Goal: Information Seeking & Learning: Learn about a topic

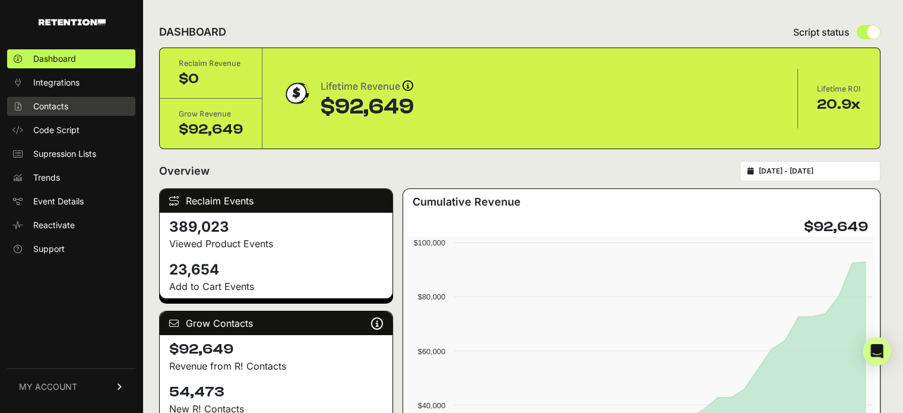
click at [53, 106] on span "Contacts" at bounding box center [50, 106] width 35 height 12
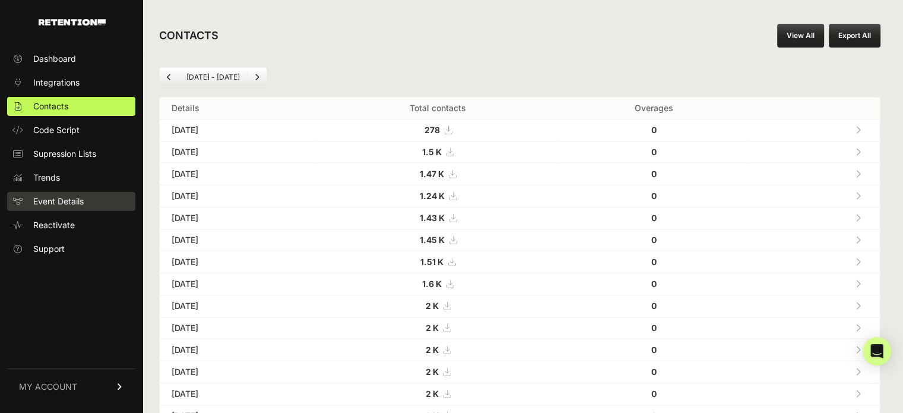
click at [59, 208] on link "Event Details" at bounding box center [71, 201] width 128 height 19
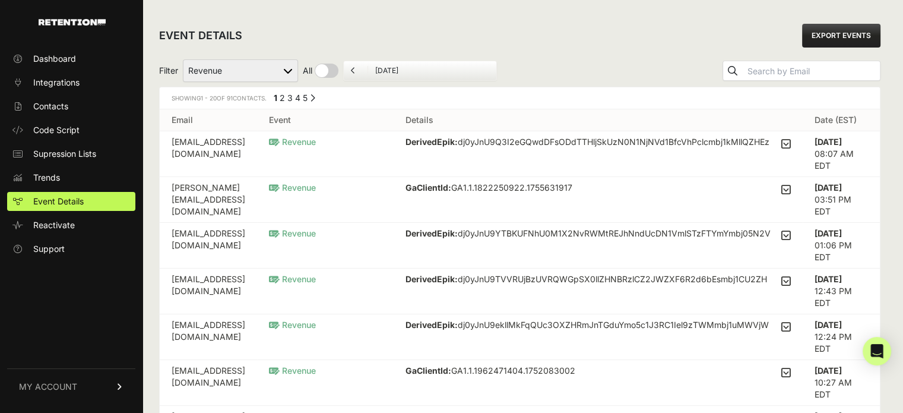
click at [236, 142] on td "cozycz@gmail.com" at bounding box center [208, 154] width 97 height 46
click at [458, 141] on strong "DerivedEpik:" at bounding box center [432, 142] width 52 height 10
click at [238, 142] on td "cozycz@gmail.com" at bounding box center [208, 154] width 97 height 46
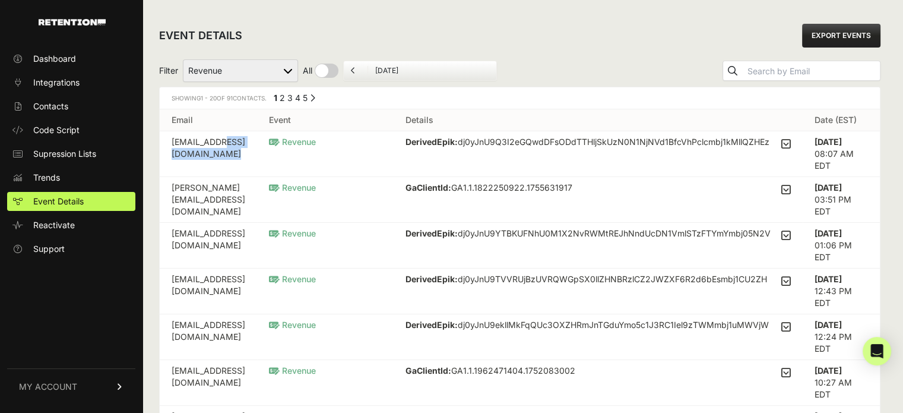
click at [238, 142] on td "cozycz@gmail.com" at bounding box center [208, 154] width 97 height 46
click at [316, 138] on span "Revenue" at bounding box center [292, 142] width 47 height 10
click at [458, 139] on strong "DerivedEpik:" at bounding box center [432, 142] width 52 height 10
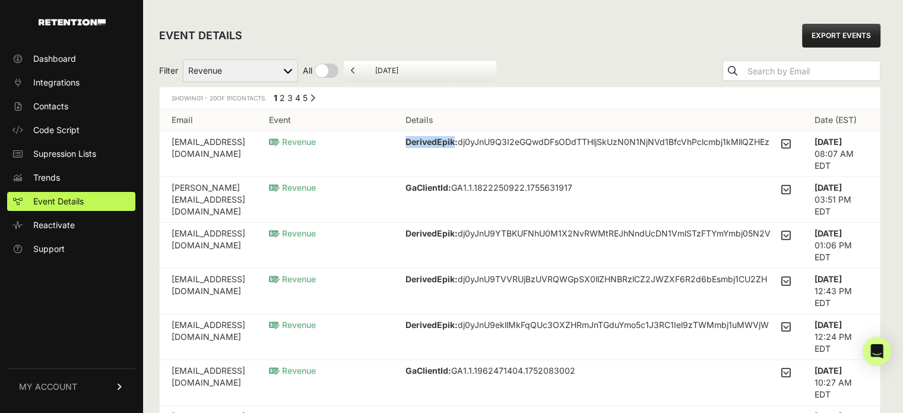
click at [458, 139] on strong "DerivedEpik:" at bounding box center [432, 142] width 52 height 10
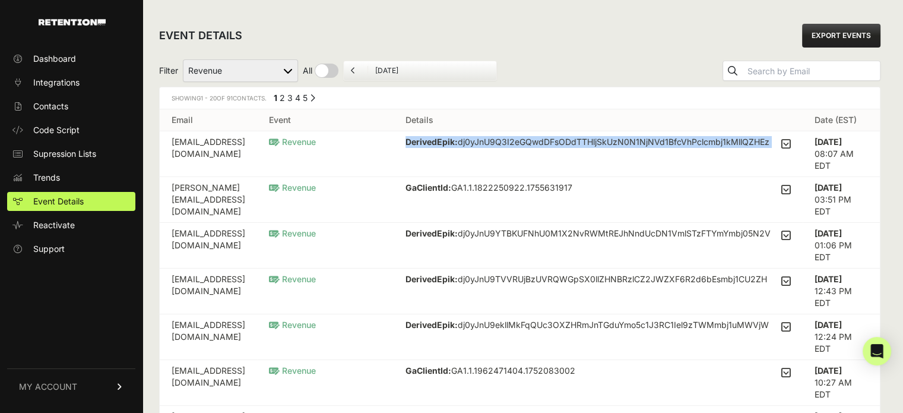
click at [458, 139] on strong "DerivedEpik:" at bounding box center [432, 142] width 52 height 10
click at [789, 142] on icon at bounding box center [786, 143] width 10 height 11
click at [0, 0] on input "checkbox" at bounding box center [0, 0] width 0 height 0
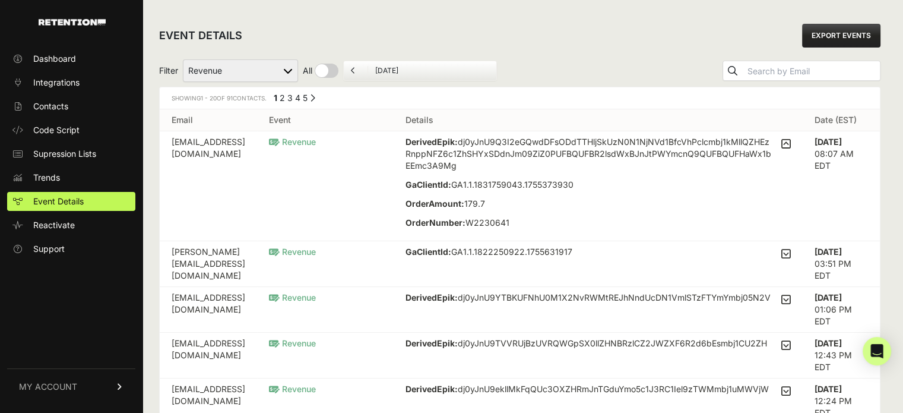
click at [708, 207] on div "DerivedEpik: dj0yJnU9Q3I2eGQwdDFsODdTTHljSkUzN0N1NjNVd1BfcVhPclcmbj1kMllQZHEzRn…" at bounding box center [589, 186] width 366 height 100
click at [790, 145] on icon at bounding box center [786, 143] width 10 height 11
click at [0, 0] on input "checkbox" at bounding box center [0, 0] width 0 height 0
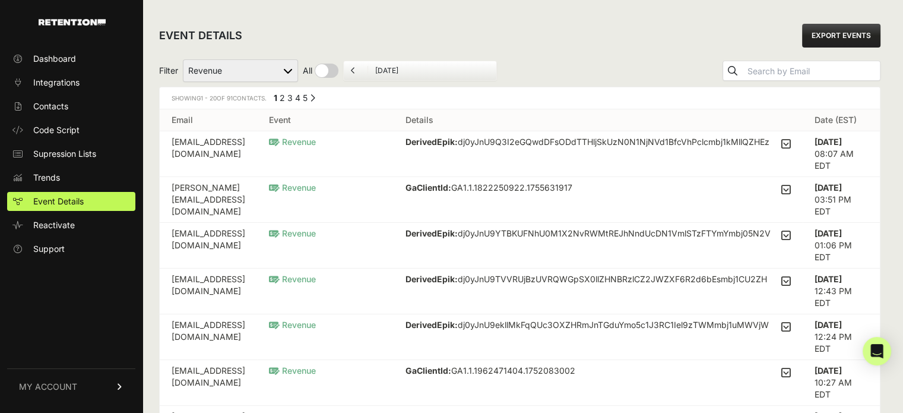
click at [233, 69] on select "Added to Cart Reclaim Revenue Viewed Product Reclaim" at bounding box center [240, 70] width 115 height 23
select select "Viewed Product Reclaim"
click at [183, 59] on select "Added to Cart Reclaim Revenue Viewed Product Reclaim" at bounding box center [240, 70] width 115 height 23
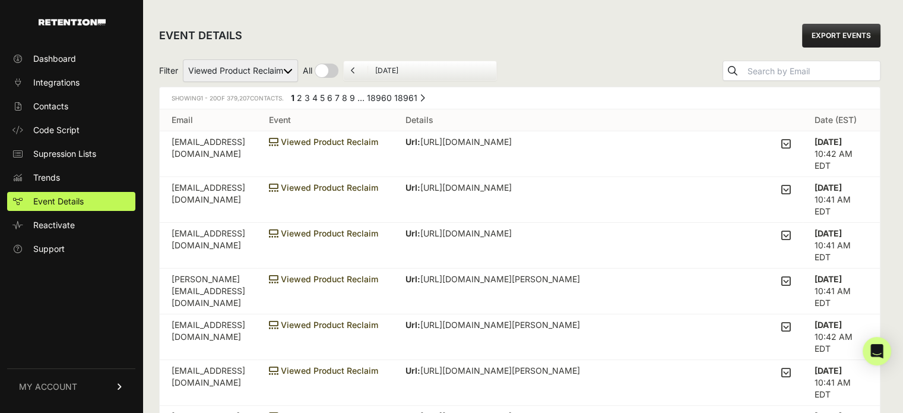
click at [391, 135] on td "Viewed Product Reclaim" at bounding box center [325, 154] width 137 height 46
click at [378, 137] on span "Viewed Product Reclaim" at bounding box center [323, 142] width 109 height 10
click at [666, 141] on p "Url: https://www.visualcomfort.com/cruise-60-ceiling-fan/?selected_product=5CUR…" at bounding box center [536, 142] width 261 height 12
click at [791, 143] on icon at bounding box center [786, 143] width 10 height 11
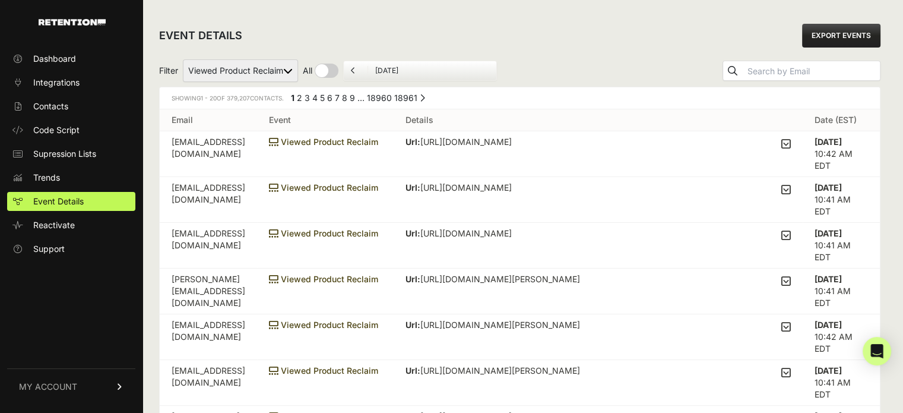
click at [0, 0] on input "checkbox" at bounding box center [0, 0] width 0 height 0
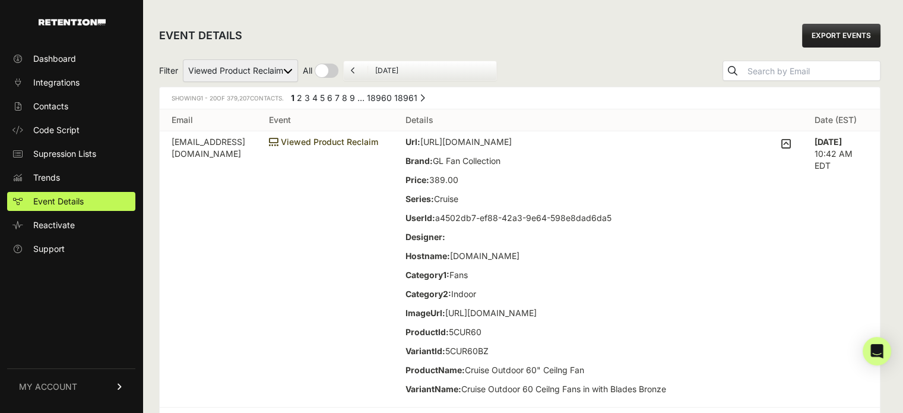
click at [666, 224] on p "UserId: a4502db7-ef88-42a3-9e64-598e8dad6da5" at bounding box center [536, 218] width 261 height 12
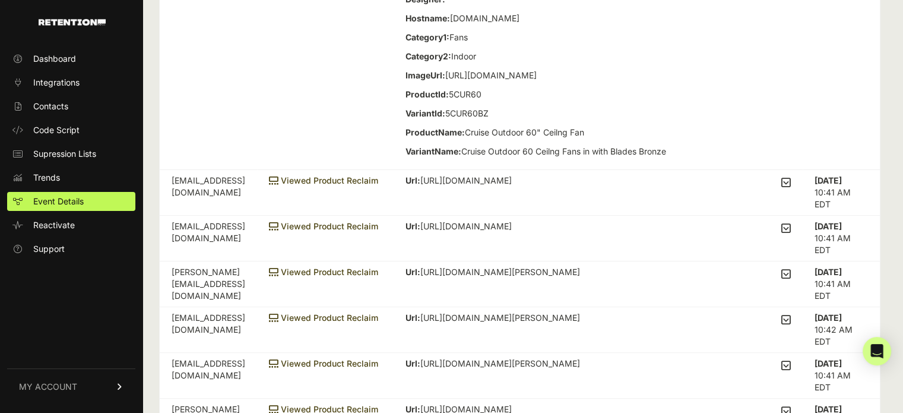
click at [665, 191] on div "Url: https://www.visualcomfort.com/52-maverick-ii-led-ceiling-fan-3mavr52d/ Bra…" at bounding box center [598, 183] width 385 height 17
click at [791, 188] on icon at bounding box center [786, 182] width 10 height 11
click at [0, 0] on input "checkbox" at bounding box center [0, 0] width 0 height 0
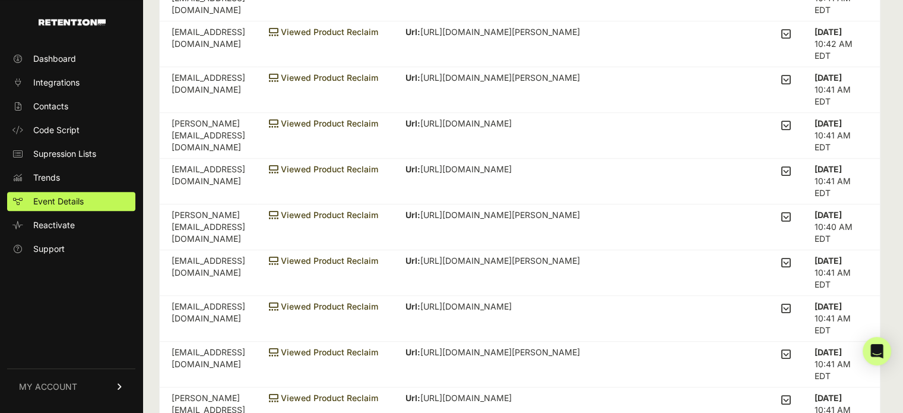
scroll to position [772, 0]
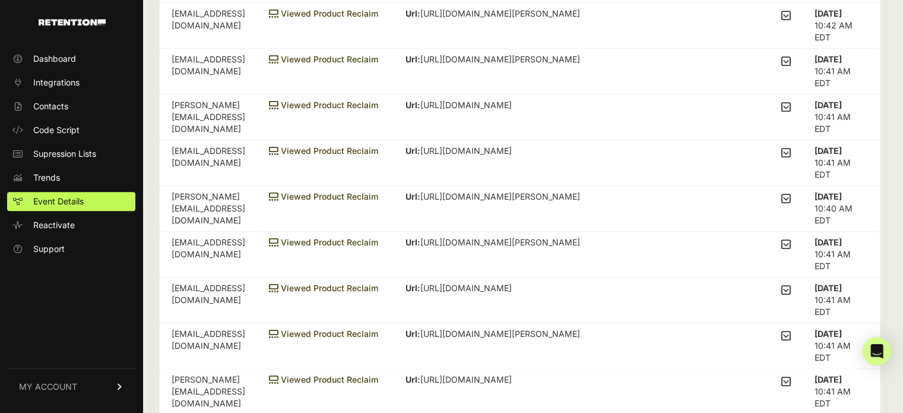
click at [789, 158] on icon at bounding box center [786, 152] width 10 height 11
click at [0, 0] on input "checkbox" at bounding box center [0, 0] width 0 height 0
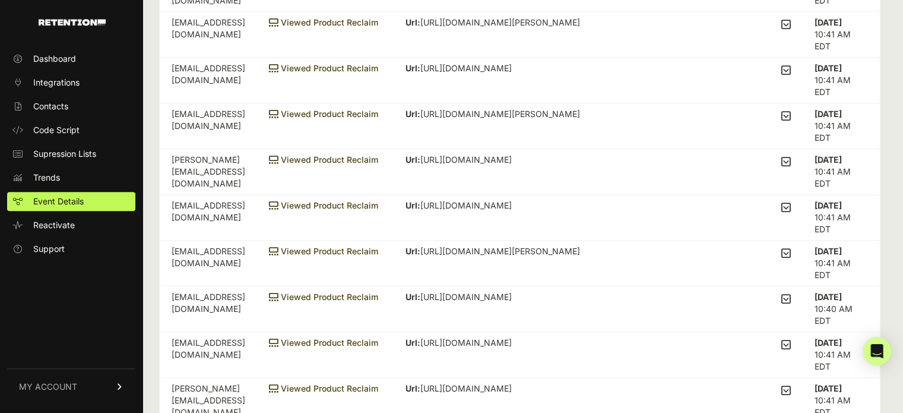
scroll to position [1306, 0]
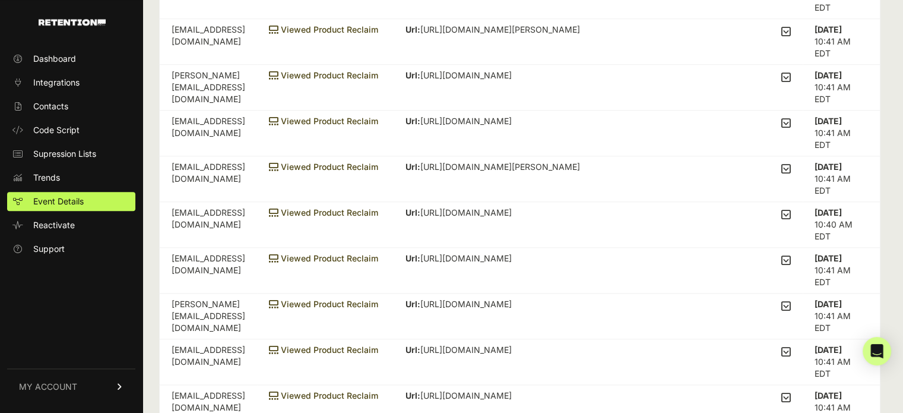
click at [787, 128] on icon at bounding box center [786, 123] width 10 height 11
click at [0, 0] on input "checkbox" at bounding box center [0, 0] width 0 height 0
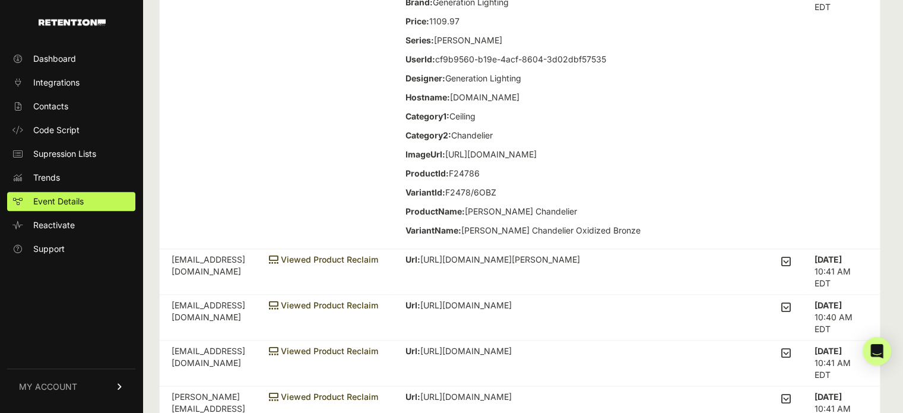
scroll to position [1544, 0]
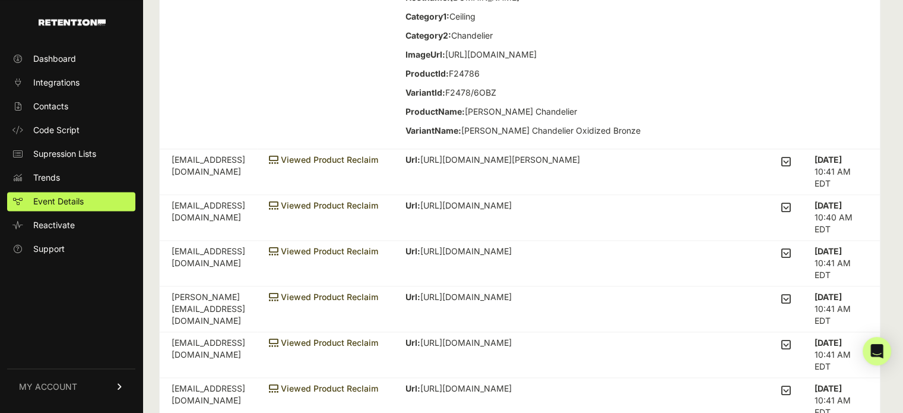
click at [791, 167] on icon at bounding box center [786, 161] width 10 height 11
click at [0, 0] on input "checkbox" at bounding box center [0, 0] width 0 height 0
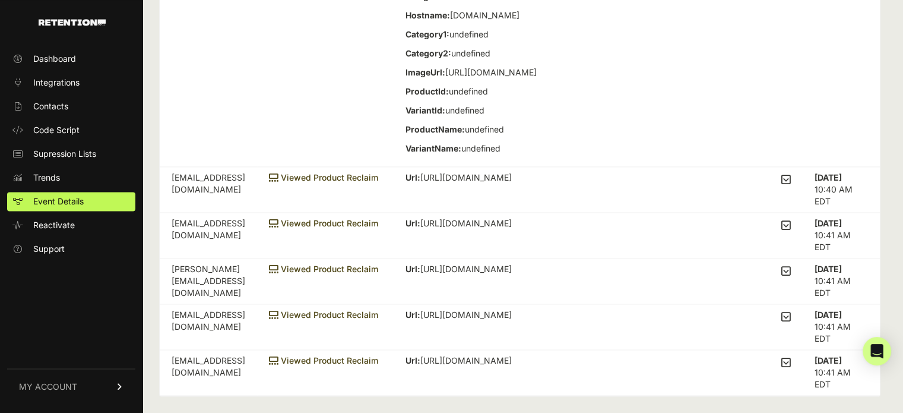
scroll to position [1960, 0]
click at [685, 213] on td "Url: https://www.visualcomfort.com/jess-29-table-lamp-tob3620/ Brand: Signature…" at bounding box center [598, 190] width 409 height 46
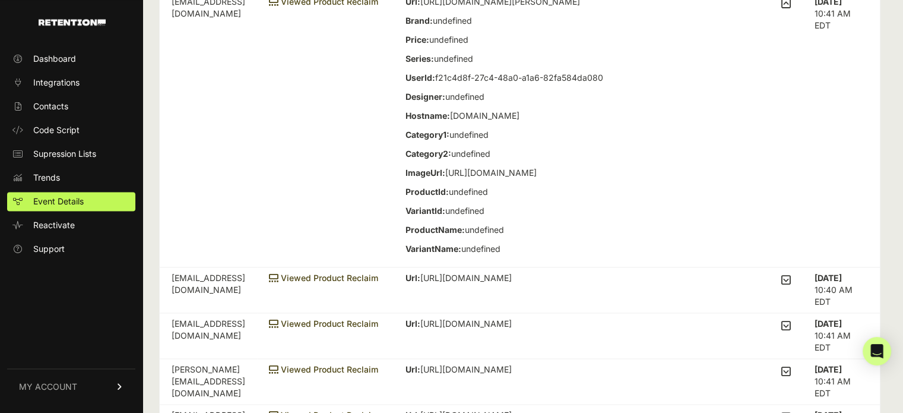
scroll to position [1722, 0]
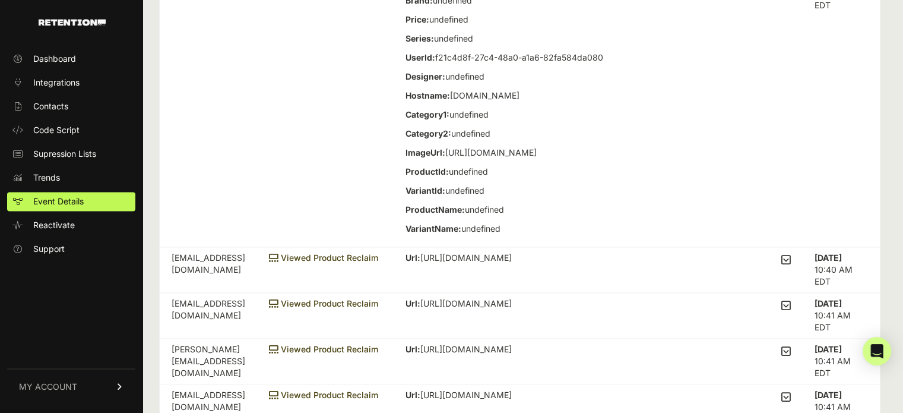
click at [799, 122] on td "Url: https://www.visualcomfort.com/collier-240-chandelier/?selected_product=700…" at bounding box center [598, 109] width 409 height 276
click at [0, 0] on input "checkbox" at bounding box center [0, 0] width 0 height 0
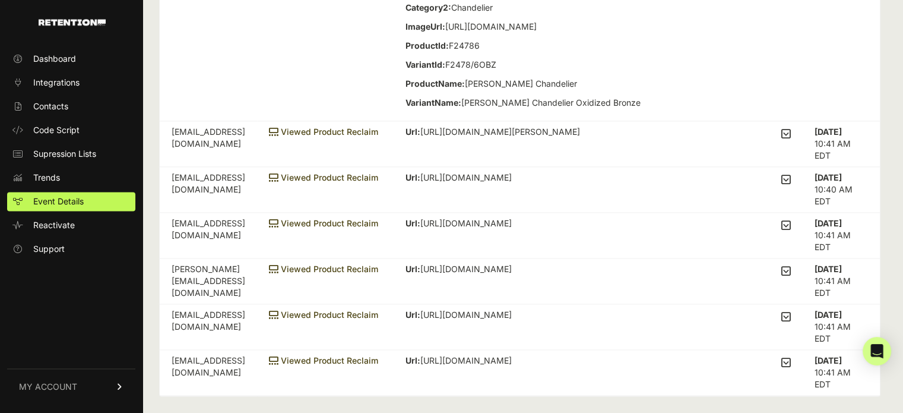
scroll to position [1711, 0]
click at [789, 180] on icon at bounding box center [786, 179] width 10 height 11
click at [0, 0] on input "checkbox" at bounding box center [0, 0] width 0 height 0
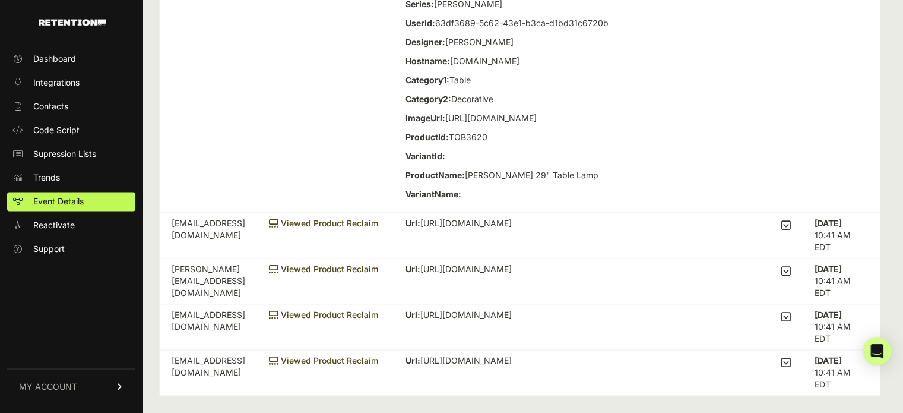
scroll to position [1960, 0]
click at [790, 230] on icon at bounding box center [786, 225] width 10 height 11
click at [0, 0] on input "checkbox" at bounding box center [0, 0] width 0 height 0
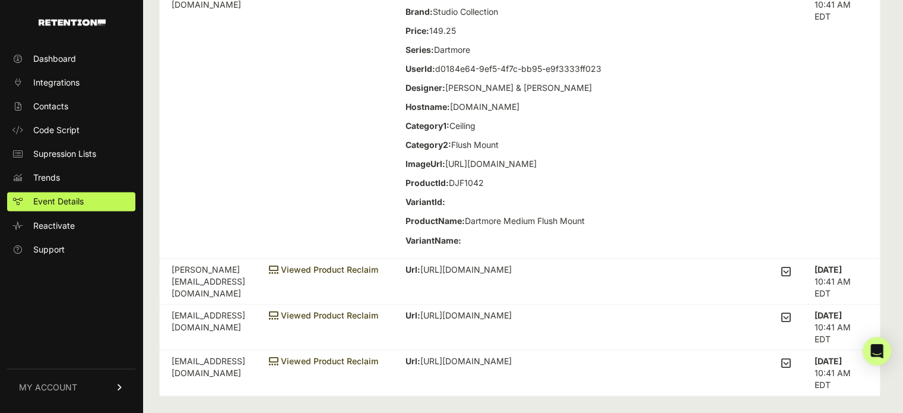
scroll to position [2197, 0]
click at [791, 276] on icon at bounding box center [786, 270] width 10 height 11
click at [0, 0] on input "checkbox" at bounding box center [0, 0] width 0 height 0
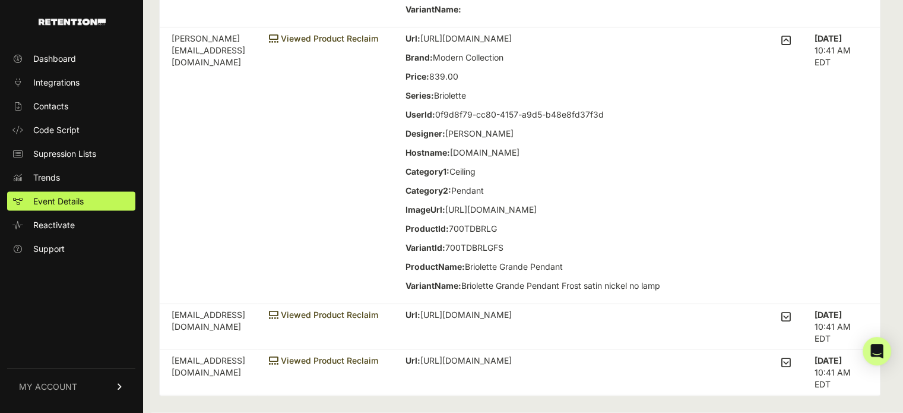
click at [791, 322] on icon at bounding box center [786, 316] width 10 height 11
click at [0, 0] on input "checkbox" at bounding box center [0, 0] width 0 height 0
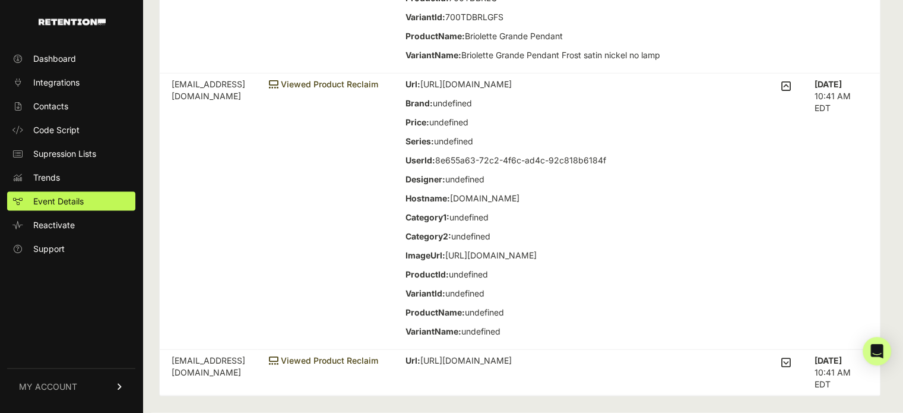
scroll to position [2763, 0]
drag, startPoint x: 792, startPoint y: 353, endPoint x: 793, endPoint y: 366, distance: 13.2
click at [793, 359] on td "Url: https://www.visualcomfort.com/precision-9-flush-mount-kw4058/ Brand: Signa…" at bounding box center [598, 373] width 409 height 46
click at [791, 364] on icon at bounding box center [786, 362] width 10 height 11
click at [0, 0] on input "checkbox" at bounding box center [0, 0] width 0 height 0
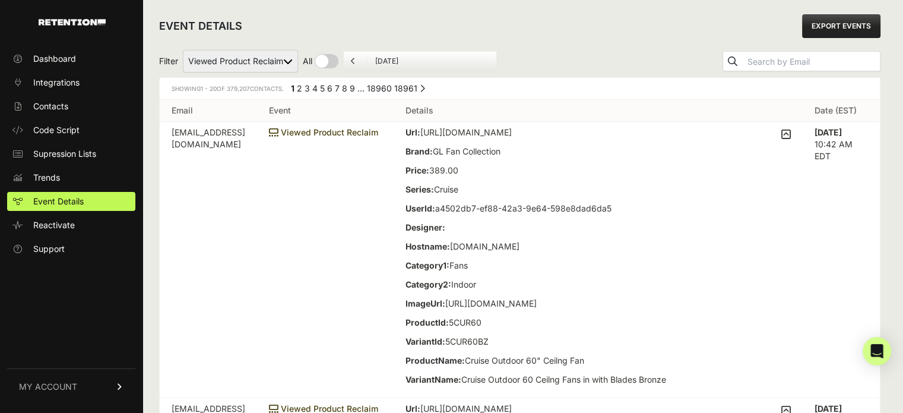
scroll to position [0, 0]
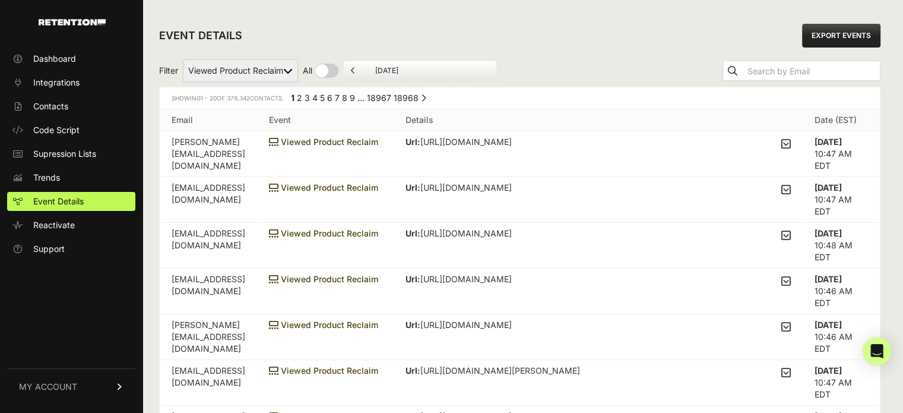
click at [470, 160] on td "Url: [URL][DOMAIN_NAME] Brand: Signature Collection Price: 425.95 Series: Balus…" at bounding box center [598, 154] width 409 height 46
click at [394, 157] on td "Viewed Product Reclaim" at bounding box center [325, 154] width 137 height 46
click at [378, 142] on span "Viewed Product Reclaim" at bounding box center [323, 142] width 109 height 10
click at [492, 144] on p "Url: https://www.visualcomfort.com/contemporary-balustrade-table-lamp-cha8646/?…" at bounding box center [589, 142] width 366 height 12
click at [791, 144] on icon at bounding box center [786, 143] width 10 height 11
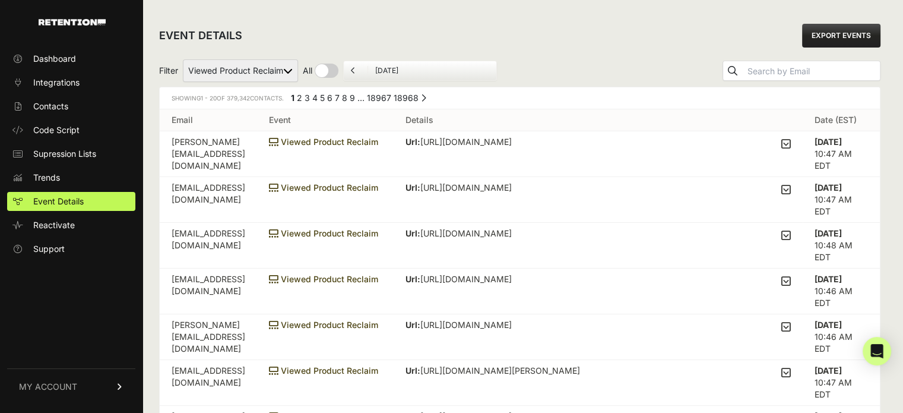
click at [0, 0] on input "checkbox" at bounding box center [0, 0] width 0 height 0
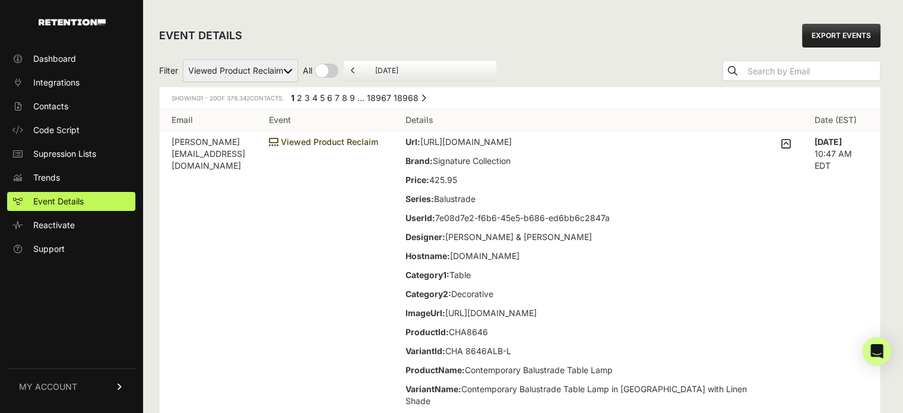
click at [590, 29] on div "EVENT DETAILS EXPORT EVENTS" at bounding box center [520, 36] width 722 height 38
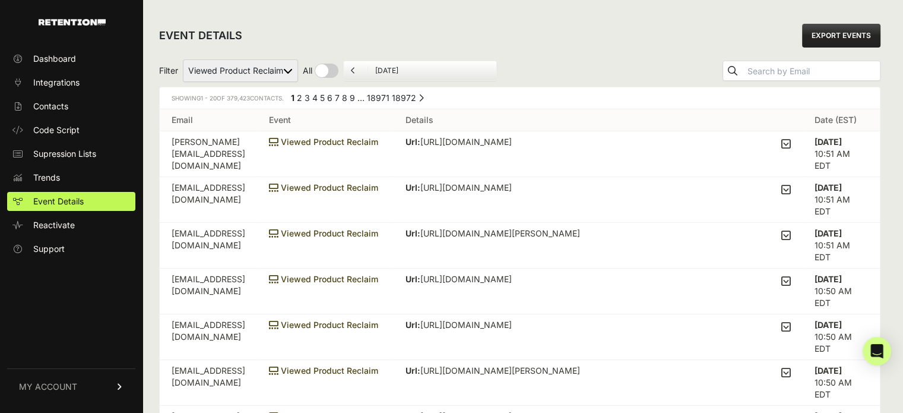
click at [742, 149] on div "Url: [URL][DOMAIN_NAME] Brand: Signature Collection Price: 1679.30 Series: [PER…" at bounding box center [598, 144] width 385 height 17
click at [791, 141] on icon at bounding box center [786, 143] width 10 height 11
click at [0, 0] on input "checkbox" at bounding box center [0, 0] width 0 height 0
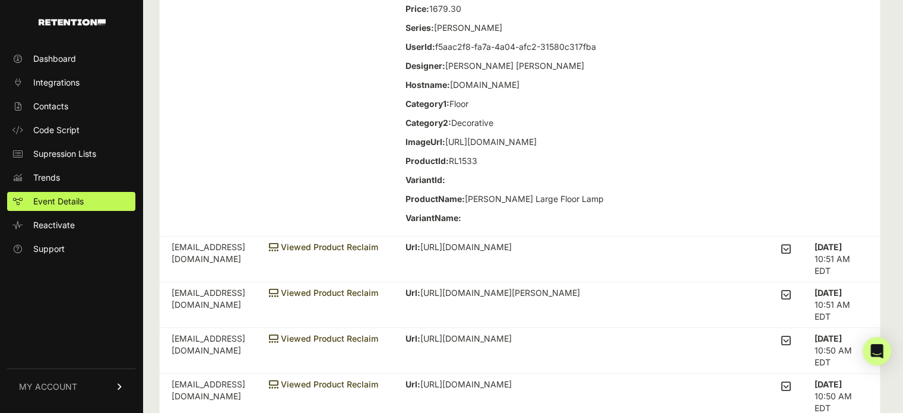
scroll to position [238, 0]
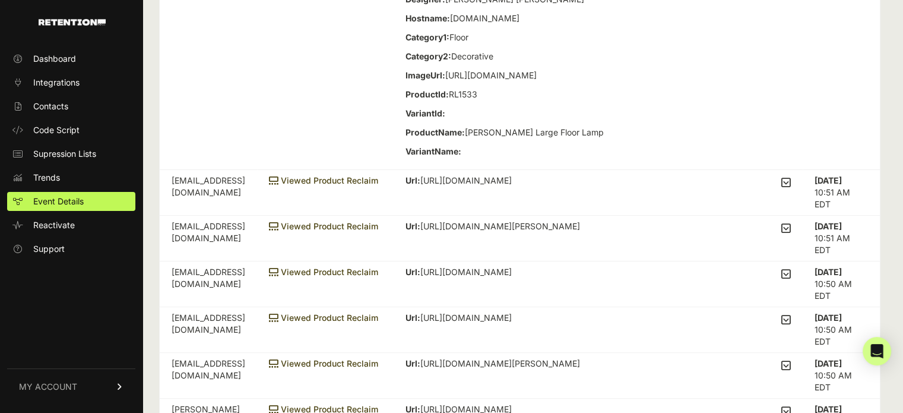
click at [791, 188] on icon at bounding box center [786, 182] width 10 height 11
click at [0, 0] on input "checkbox" at bounding box center [0, 0] width 0 height 0
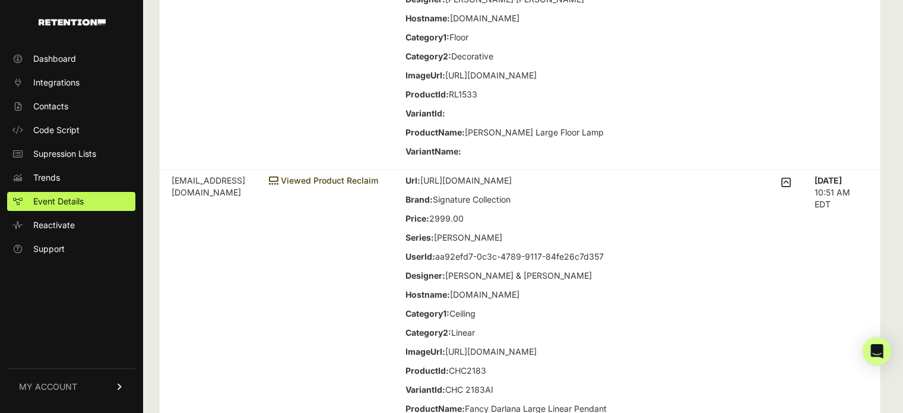
scroll to position [475, 0]
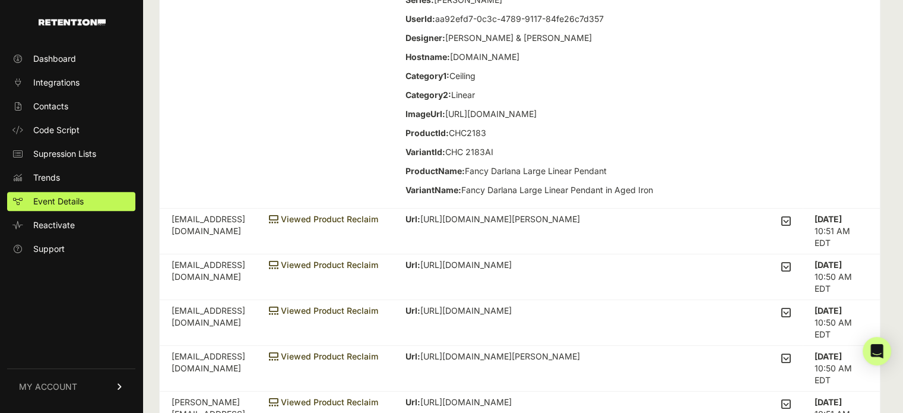
click at [791, 226] on icon at bounding box center [786, 221] width 10 height 11
click at [0, 0] on input "checkbox" at bounding box center [0, 0] width 0 height 0
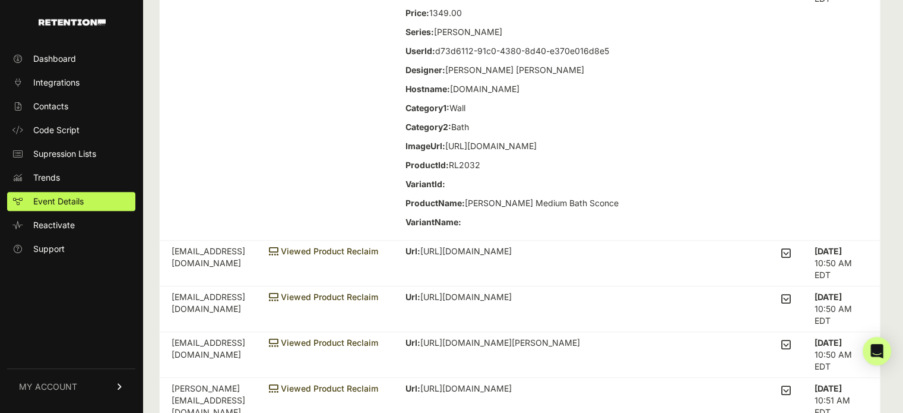
scroll to position [772, 0]
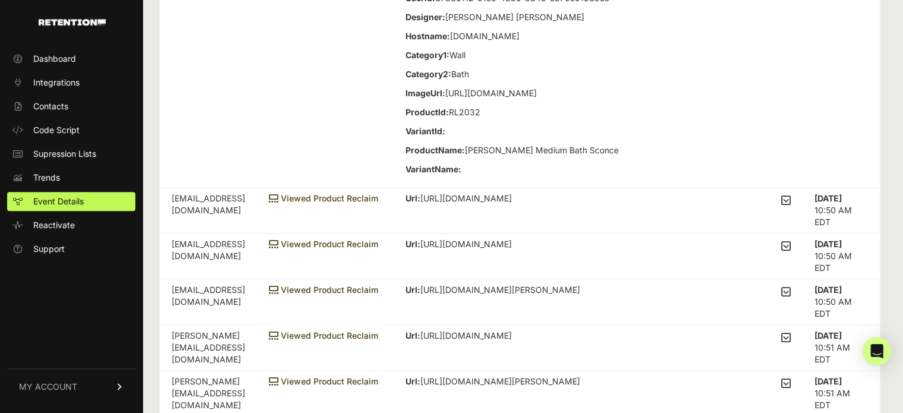
click at [791, 205] on icon at bounding box center [786, 200] width 10 height 11
click at [0, 0] on input "checkbox" at bounding box center [0, 0] width 0 height 0
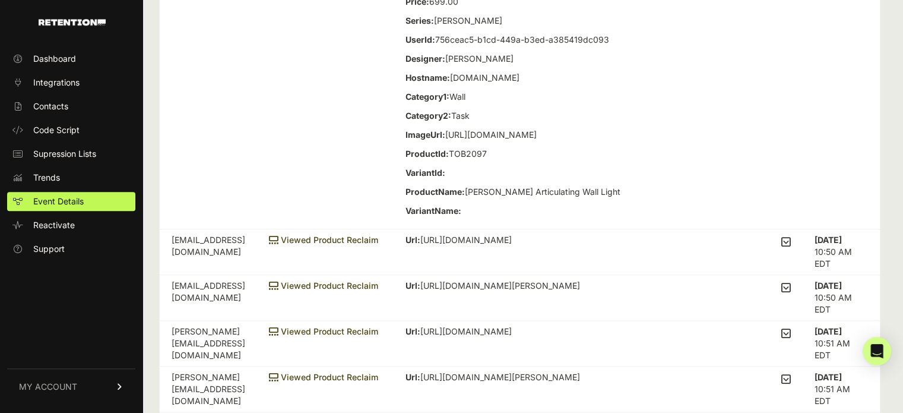
scroll to position [1069, 0]
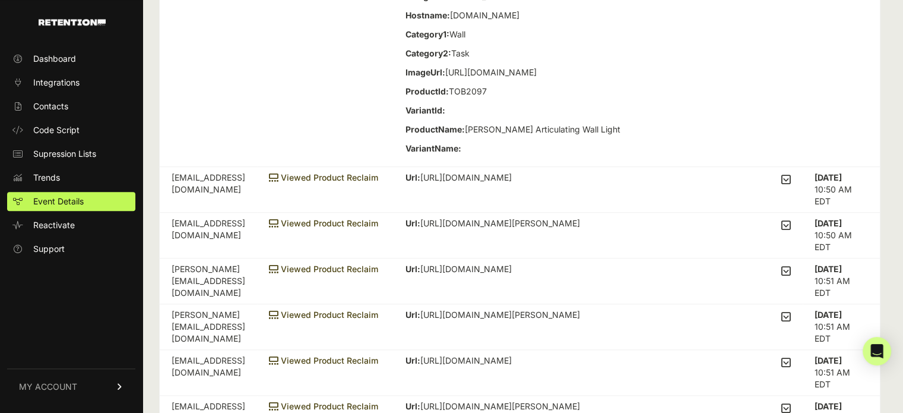
click at [791, 185] on icon at bounding box center [786, 179] width 10 height 11
click at [0, 0] on input "checkbox" at bounding box center [0, 0] width 0 height 0
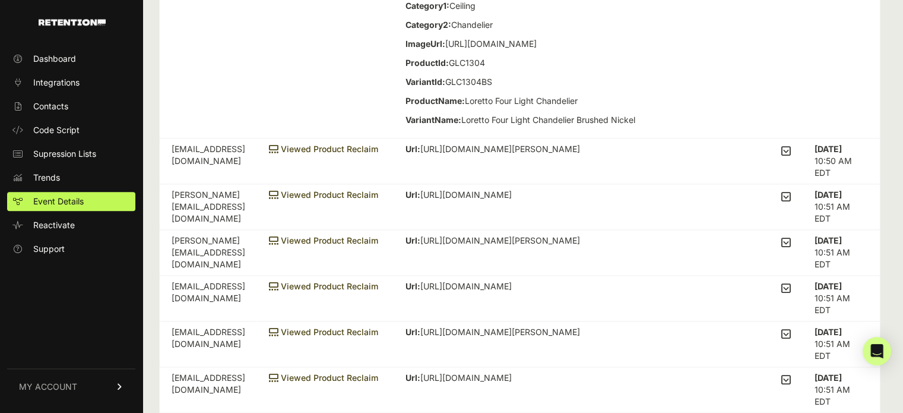
scroll to position [1425, 0]
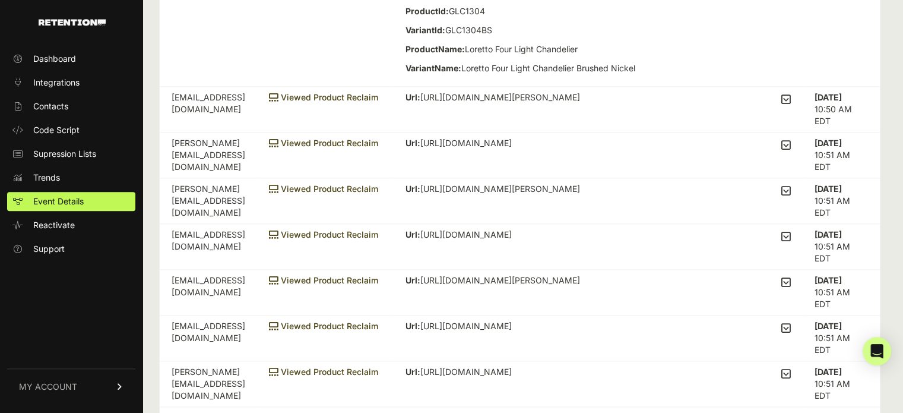
click at [796, 132] on td "Url: https://www.visualcomfort.com/carrington-small-wall-lantern-rl2732/#1651=1…" at bounding box center [598, 110] width 409 height 46
click at [791, 105] on icon at bounding box center [786, 99] width 10 height 11
click at [0, 0] on input "checkbox" at bounding box center [0, 0] width 0 height 0
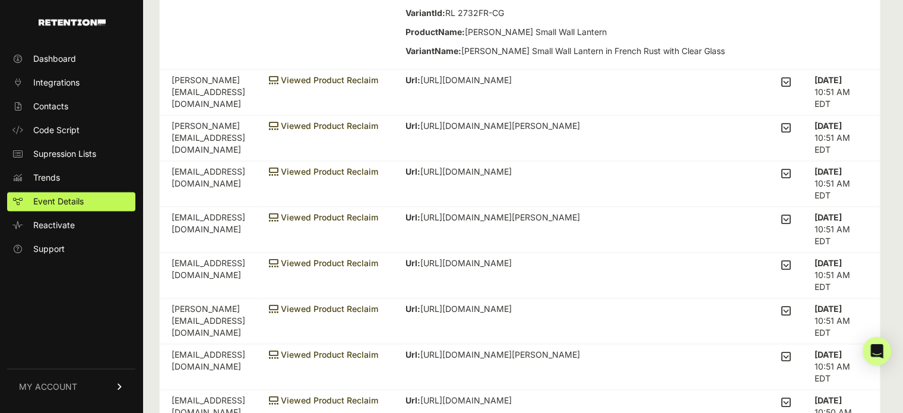
scroll to position [1781, 0]
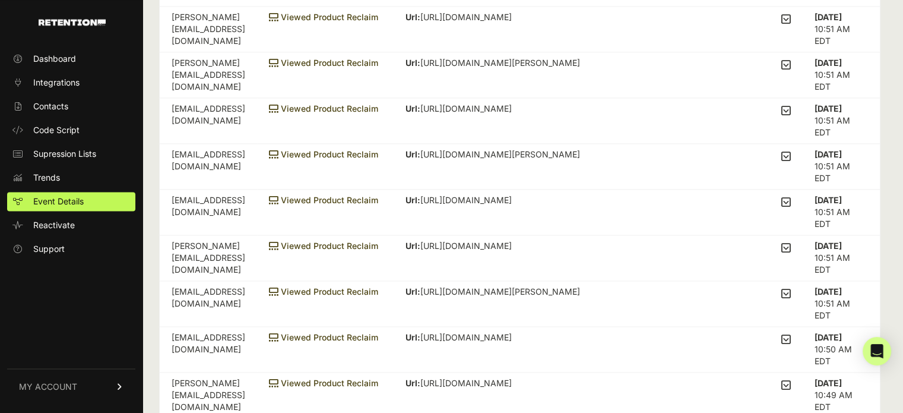
click at [791, 24] on icon at bounding box center [786, 19] width 10 height 11
click at [0, 0] on input "checkbox" at bounding box center [0, 0] width 0 height 0
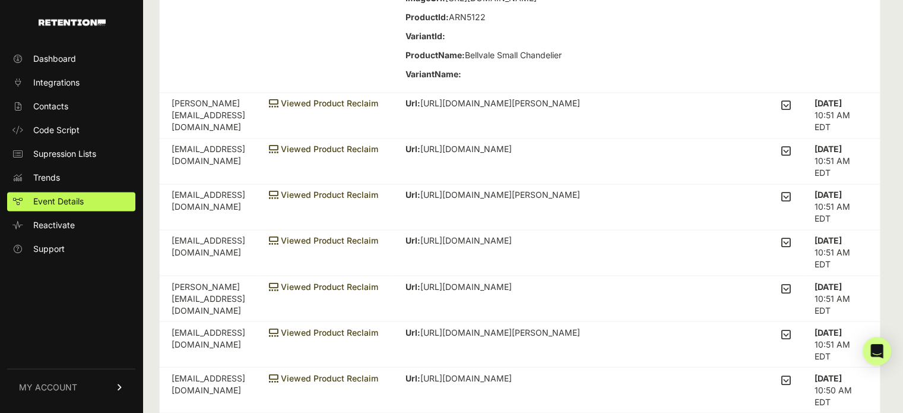
scroll to position [2078, 0]
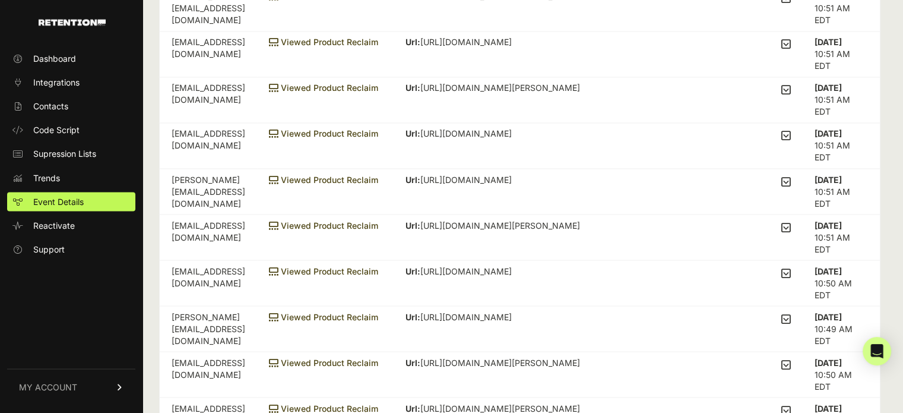
click at [0, 0] on input "checkbox" at bounding box center [0, 0] width 0 height 0
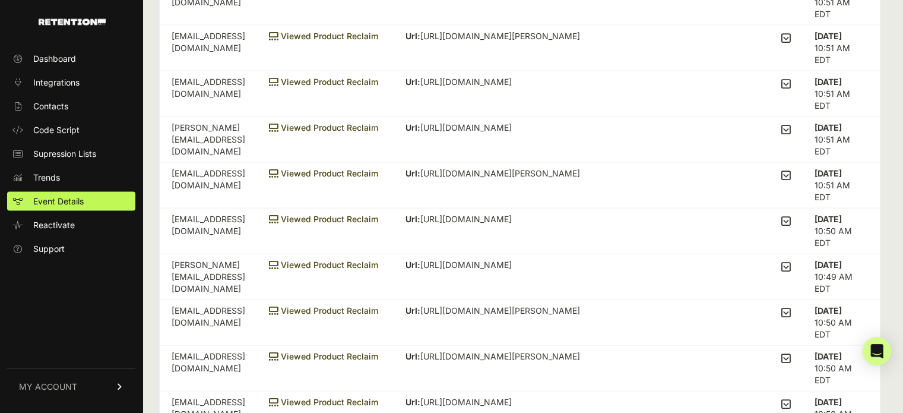
scroll to position [2494, 0]
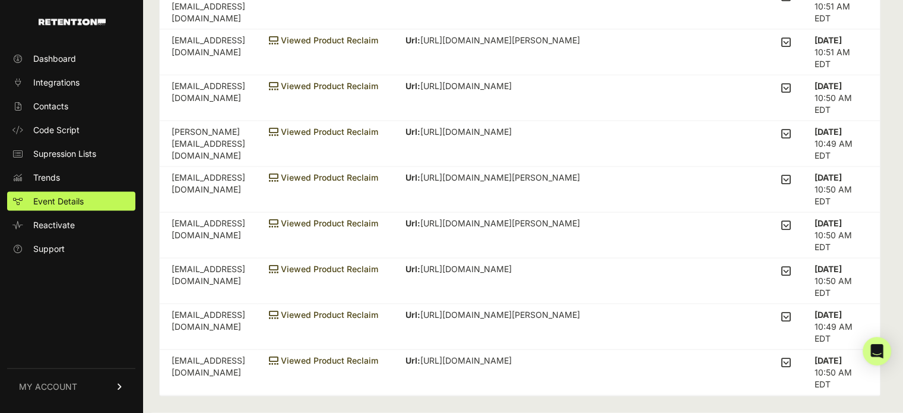
click at [0, 0] on input "checkbox" at bounding box center [0, 0] width 0 height 0
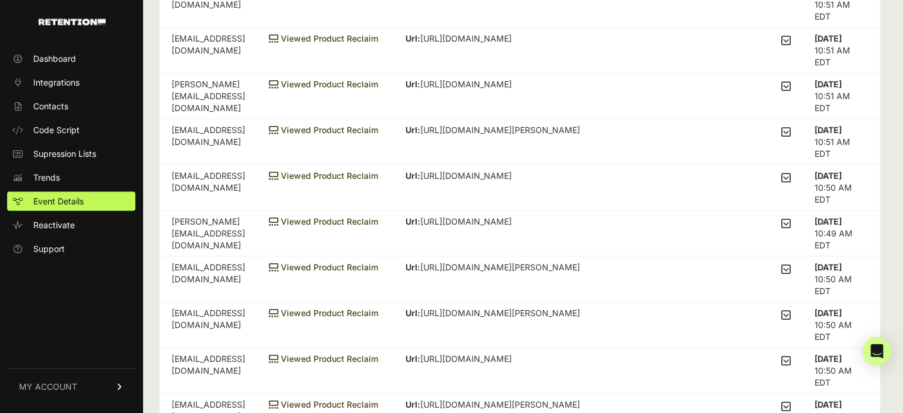
scroll to position [2732, 0]
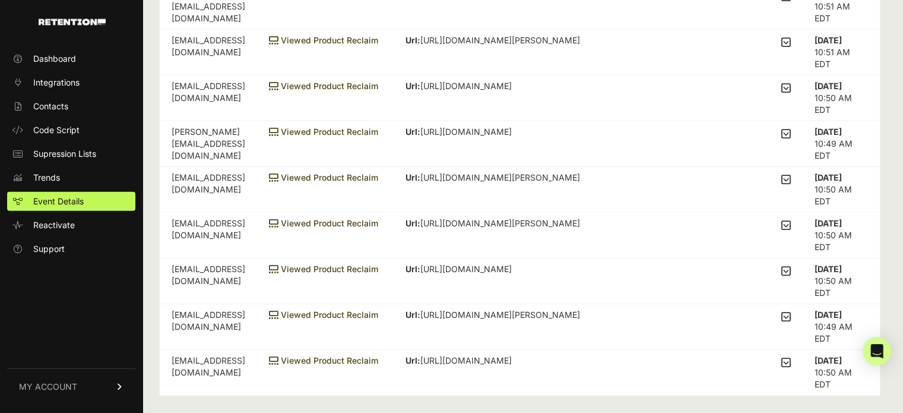
click at [0, 0] on input "checkbox" at bounding box center [0, 0] width 0 height 0
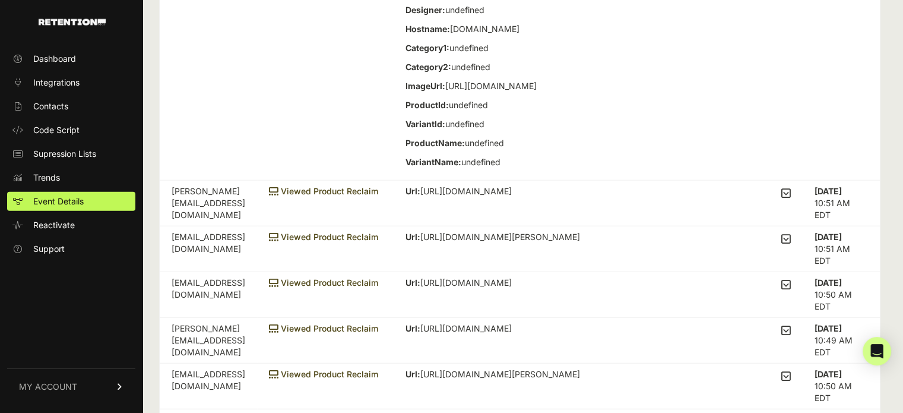
scroll to position [3325, 0]
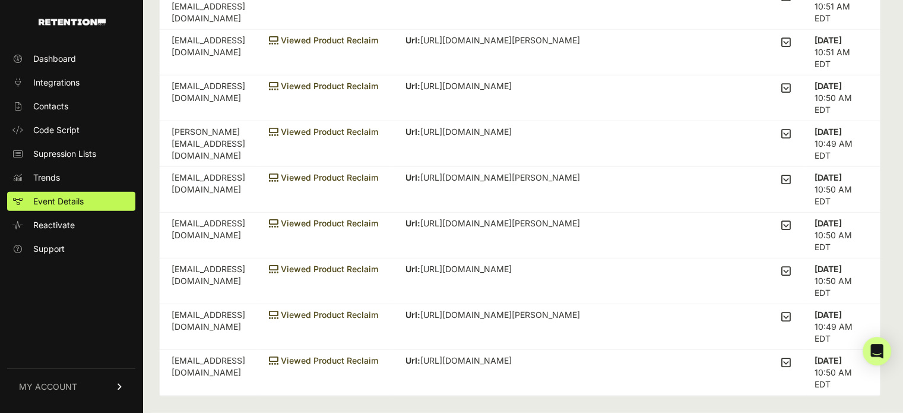
click at [0, 0] on input "checkbox" at bounding box center [0, 0] width 0 height 0
click at [790, 48] on icon at bounding box center [786, 42] width 10 height 11
click at [0, 0] on input "checkbox" at bounding box center [0, 0] width 0 height 0
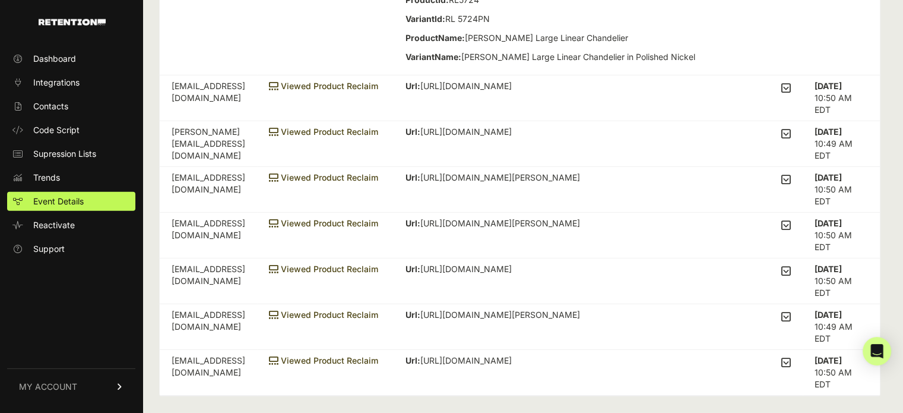
scroll to position [4027, 0]
click at [791, 93] on icon at bounding box center [786, 88] width 10 height 11
click at [0, 0] on input "checkbox" at bounding box center [0, 0] width 0 height 0
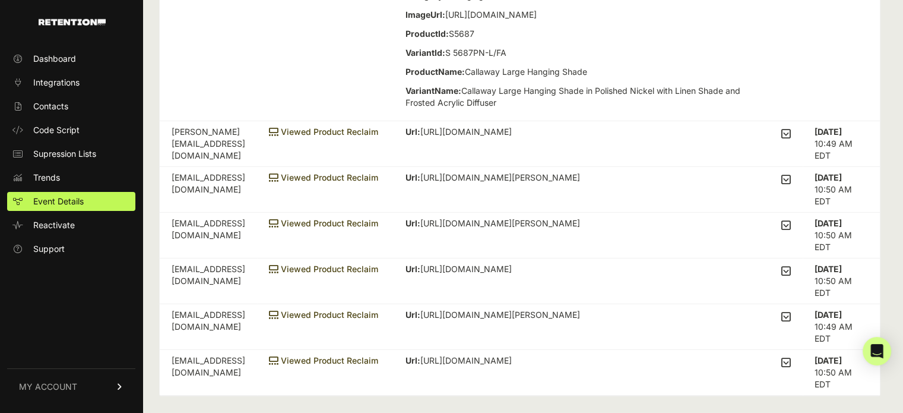
scroll to position [4286, 0]
click at [791, 130] on icon at bounding box center [786, 133] width 10 height 11
click at [0, 0] on input "checkbox" at bounding box center [0, 0] width 0 height 0
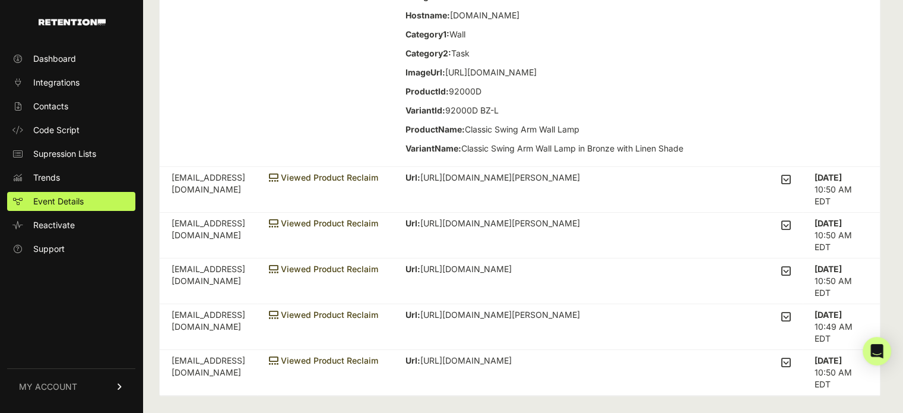
scroll to position [4552, 0]
click at [791, 181] on icon at bounding box center [786, 179] width 10 height 11
click at [0, 0] on input "checkbox" at bounding box center [0, 0] width 0 height 0
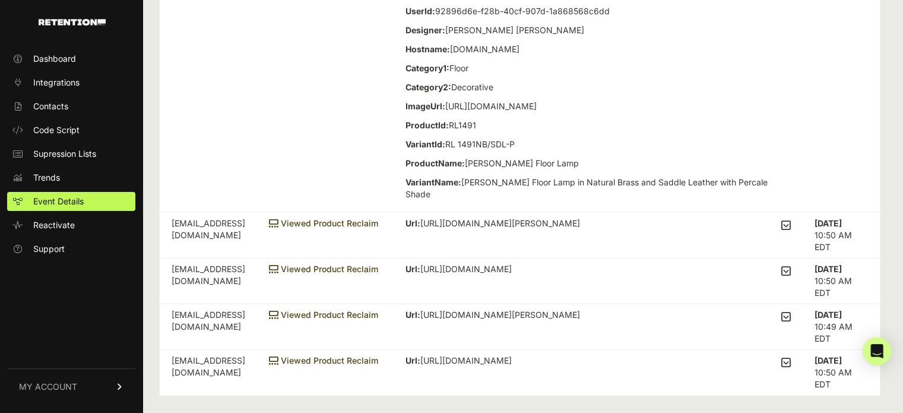
scroll to position [4830, 0]
click at [791, 229] on icon at bounding box center [786, 225] width 10 height 11
click at [0, 0] on input "checkbox" at bounding box center [0, 0] width 0 height 0
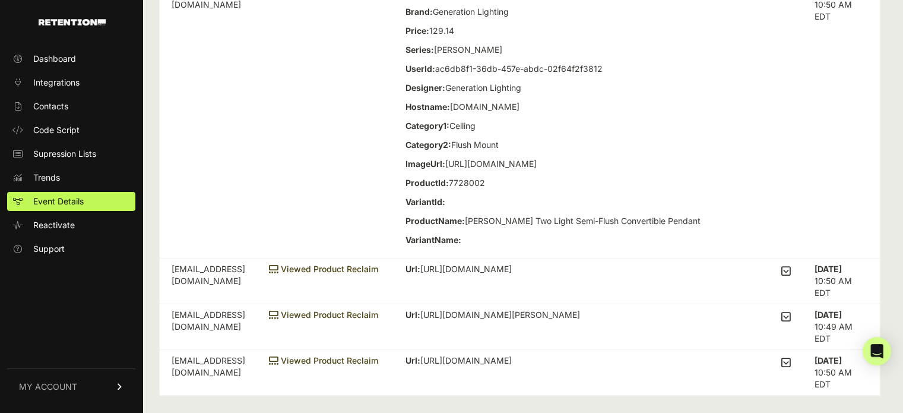
scroll to position [5096, 0]
click at [791, 276] on icon at bounding box center [786, 270] width 10 height 11
click at [0, 0] on input "checkbox" at bounding box center [0, 0] width 0 height 0
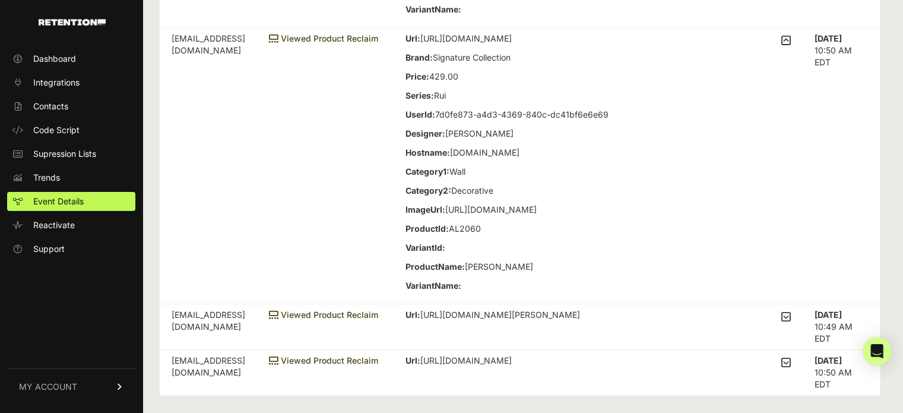
scroll to position [5350, 0]
click at [791, 322] on icon at bounding box center [786, 316] width 10 height 11
click at [0, 0] on input "checkbox" at bounding box center [0, 0] width 0 height 0
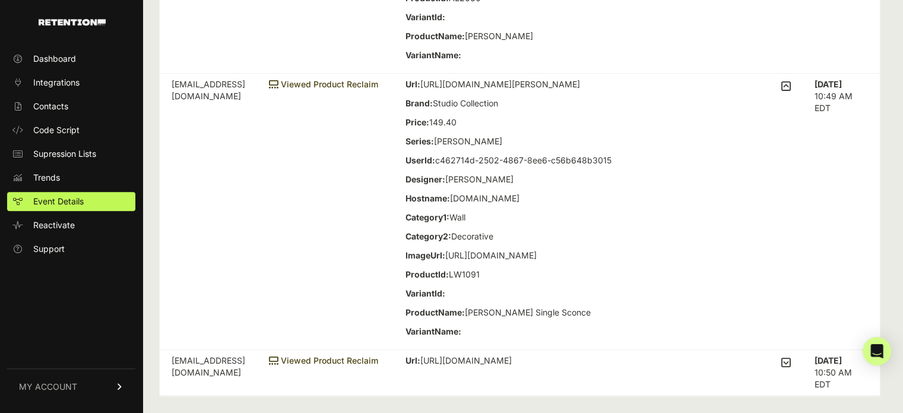
scroll to position [5604, 0]
click at [791, 363] on icon at bounding box center [786, 362] width 10 height 11
click at [0, 0] on input "checkbox" at bounding box center [0, 0] width 0 height 0
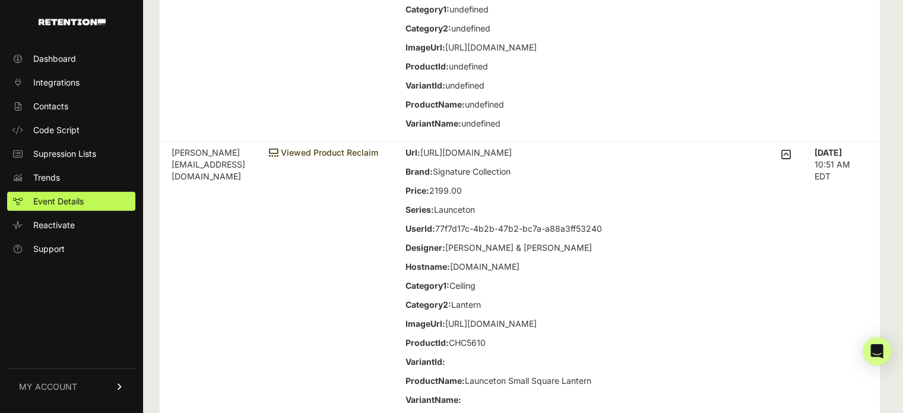
scroll to position [3364, 0]
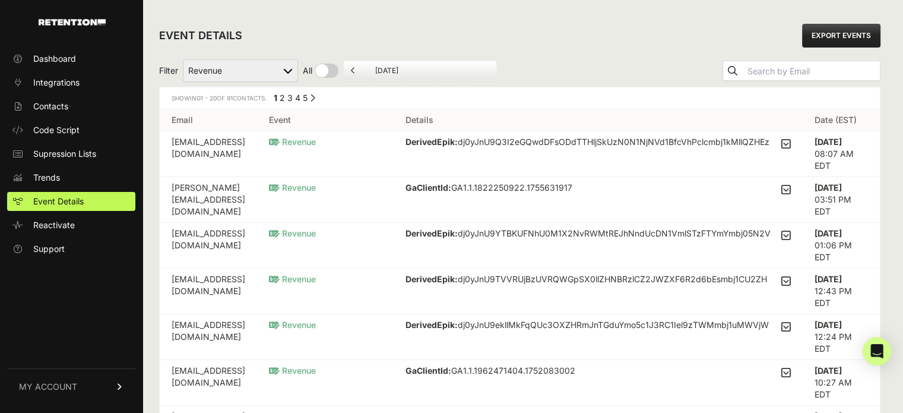
click at [264, 71] on select "Added to Cart Reclaim Revenue Viewed Product Reclaim" at bounding box center [240, 70] width 115 height 23
select select "cart"
click at [183, 59] on select "Added to Cart Reclaim Revenue Viewed Product Reclaim" at bounding box center [240, 70] width 115 height 23
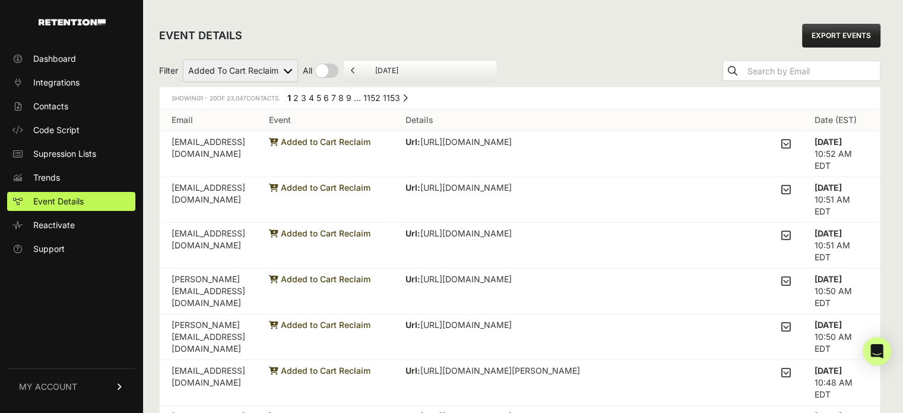
click at [791, 143] on icon at bounding box center [786, 143] width 10 height 11
click at [0, 0] on input "checkbox" at bounding box center [0, 0] width 0 height 0
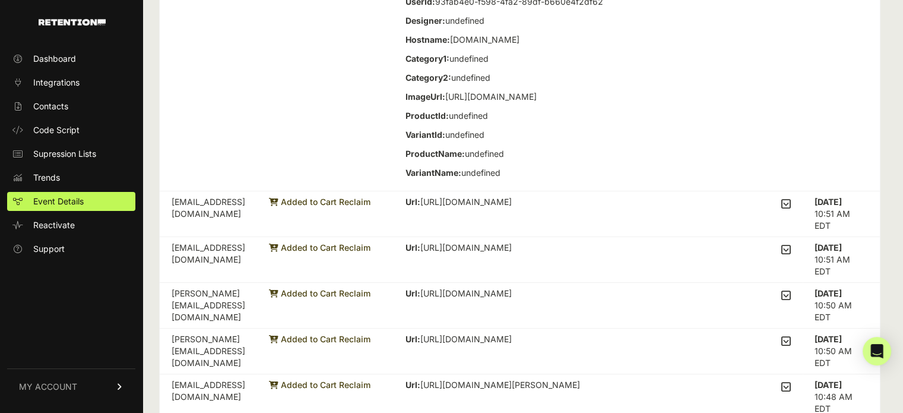
scroll to position [297, 0]
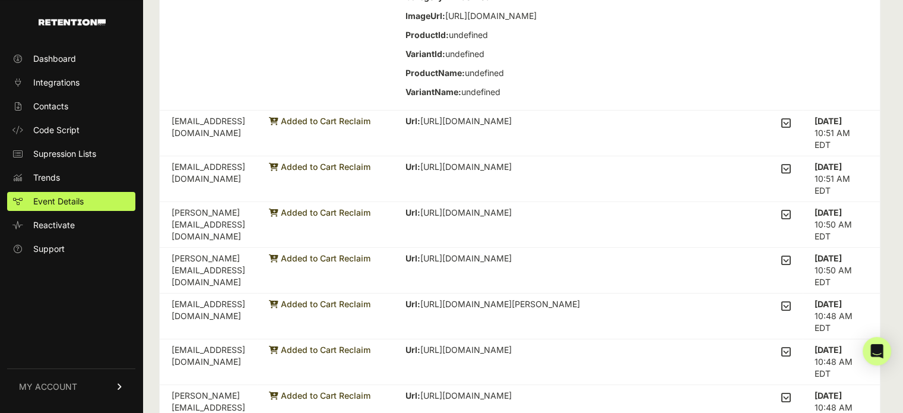
click at [798, 156] on td "Url: [URL][DOMAIN_NAME] Brand: undefined Price: Series: undefined UserId: ce976…" at bounding box center [598, 133] width 409 height 46
click at [789, 128] on icon at bounding box center [786, 123] width 10 height 11
click at [0, 0] on input "checkbox" at bounding box center [0, 0] width 0 height 0
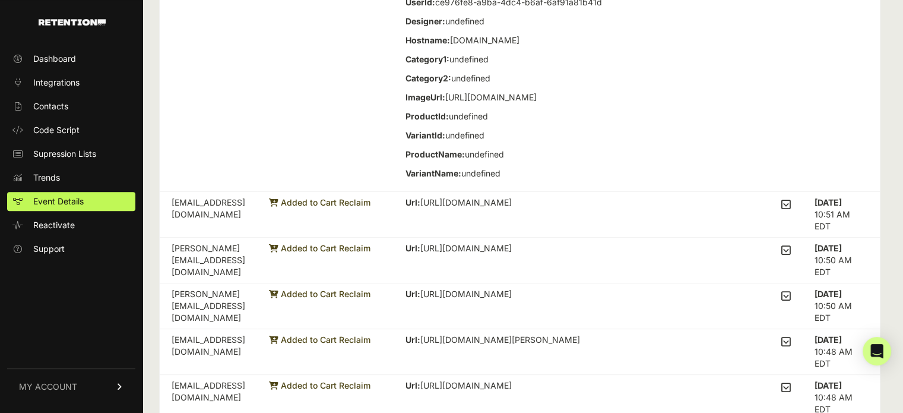
scroll to position [534, 0]
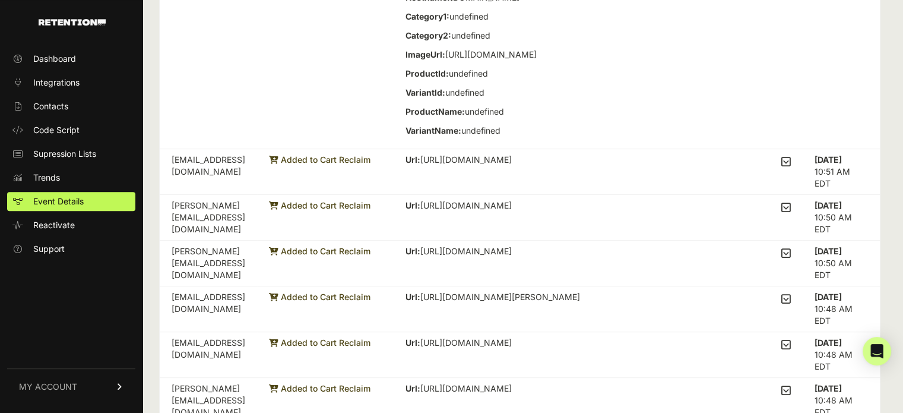
click at [791, 167] on icon at bounding box center [786, 161] width 10 height 11
click at [0, 0] on input "checkbox" at bounding box center [0, 0] width 0 height 0
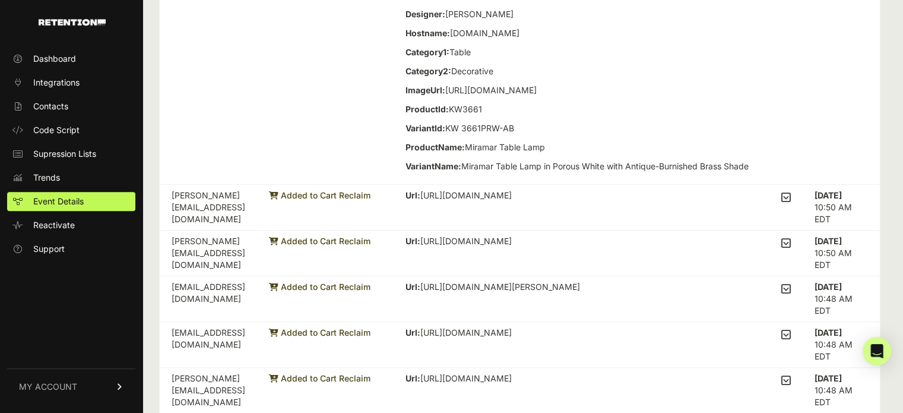
scroll to position [831, 0]
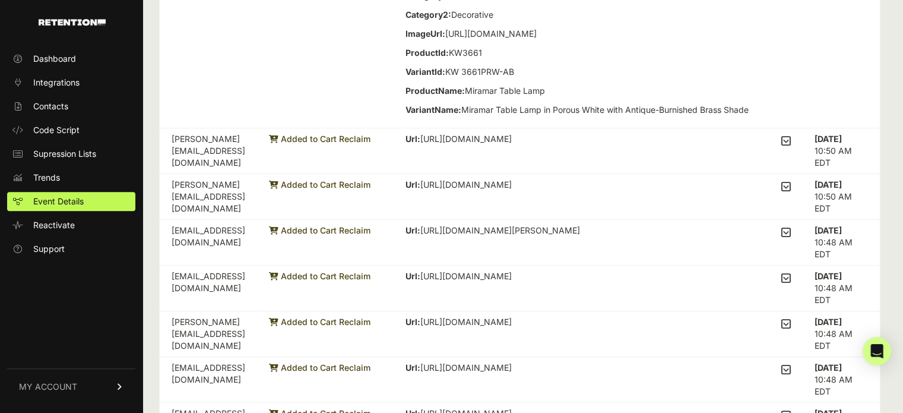
click at [791, 146] on icon at bounding box center [786, 140] width 10 height 11
click at [0, 0] on input "checkbox" at bounding box center [0, 0] width 0 height 0
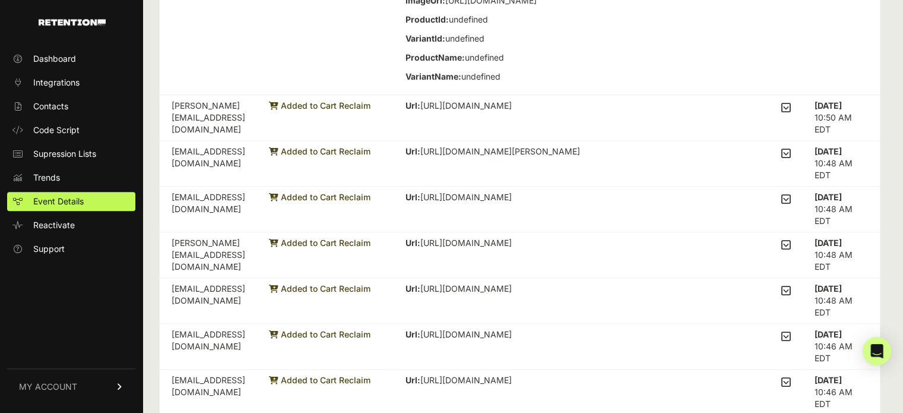
scroll to position [1247, 0]
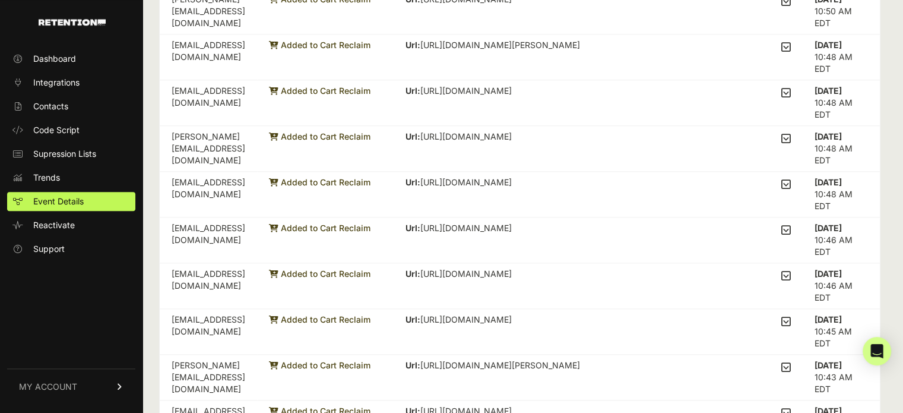
click at [791, 7] on icon at bounding box center [786, 1] width 10 height 11
click at [0, 0] on input "checkbox" at bounding box center [0, 0] width 0 height 0
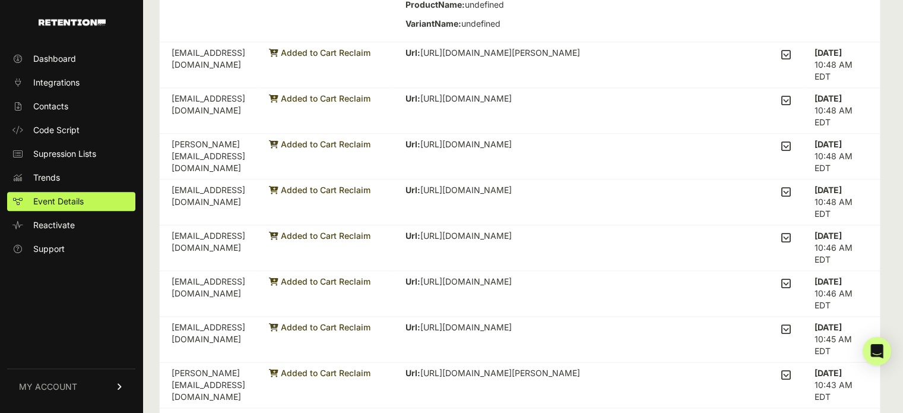
scroll to position [1544, 0]
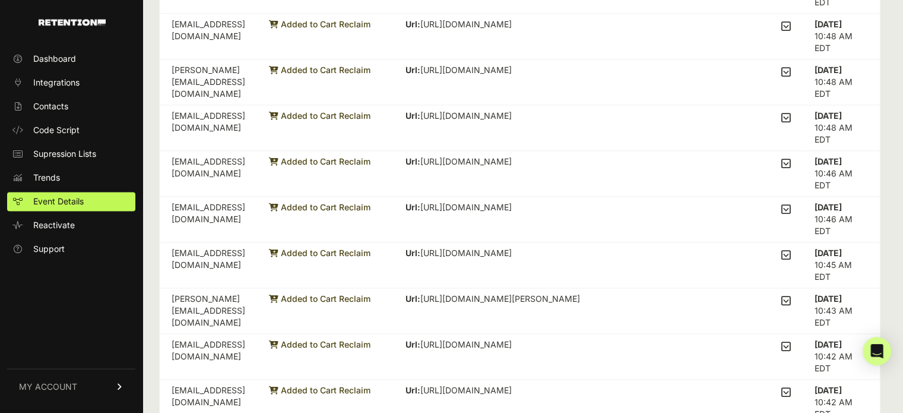
click at [0, 0] on input "checkbox" at bounding box center [0, 0] width 0 height 0
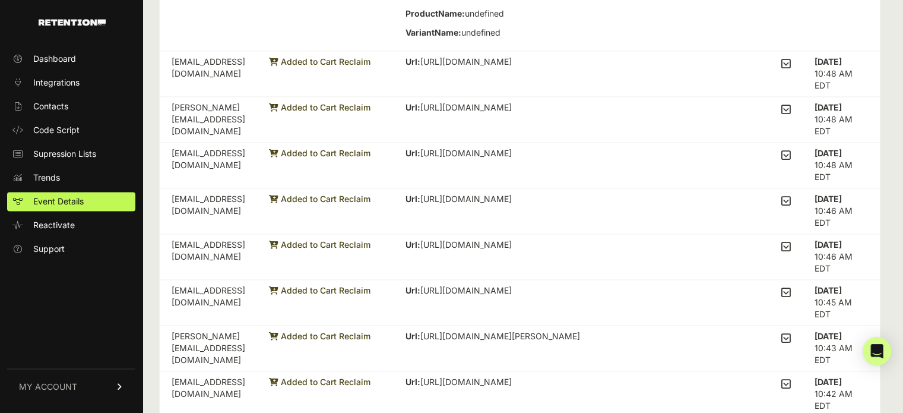
scroll to position [1781, 0]
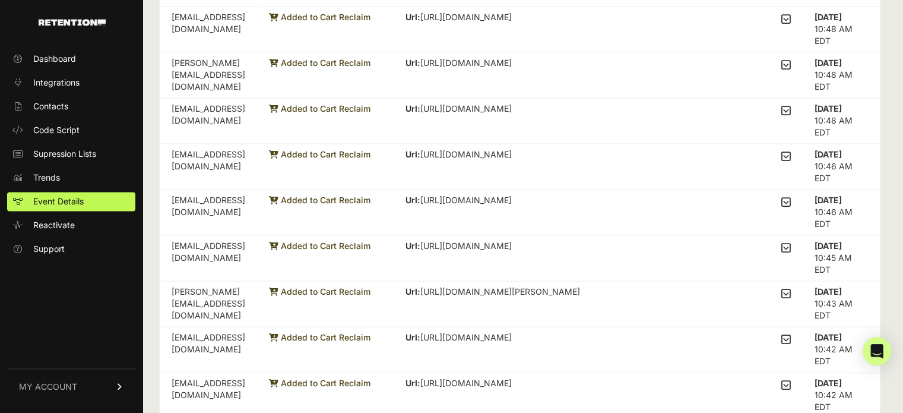
click at [791, 24] on icon at bounding box center [786, 19] width 10 height 11
click at [0, 0] on input "checkbox" at bounding box center [0, 0] width 0 height 0
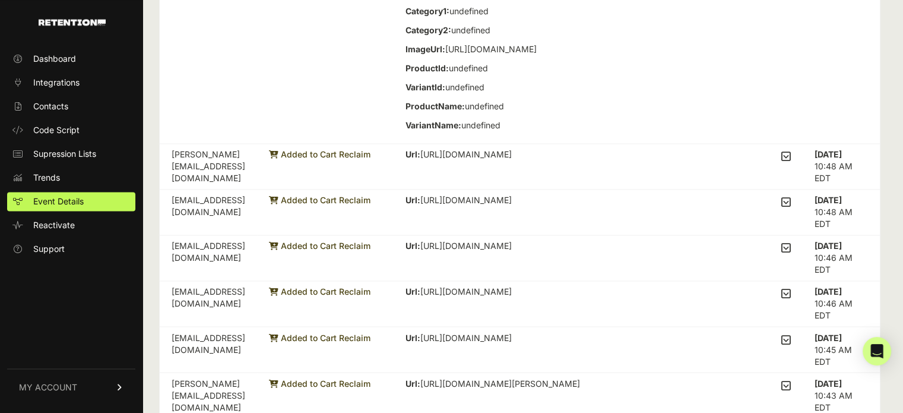
scroll to position [2019, 0]
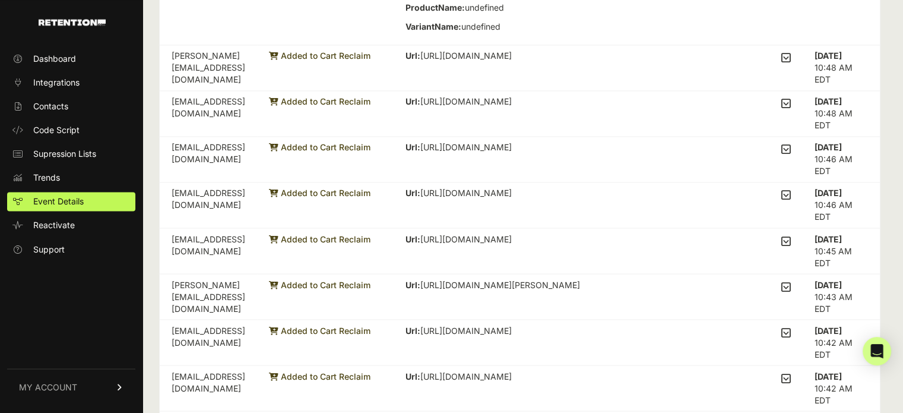
click at [791, 63] on icon at bounding box center [786, 57] width 10 height 11
click at [0, 0] on input "checkbox" at bounding box center [0, 0] width 0 height 0
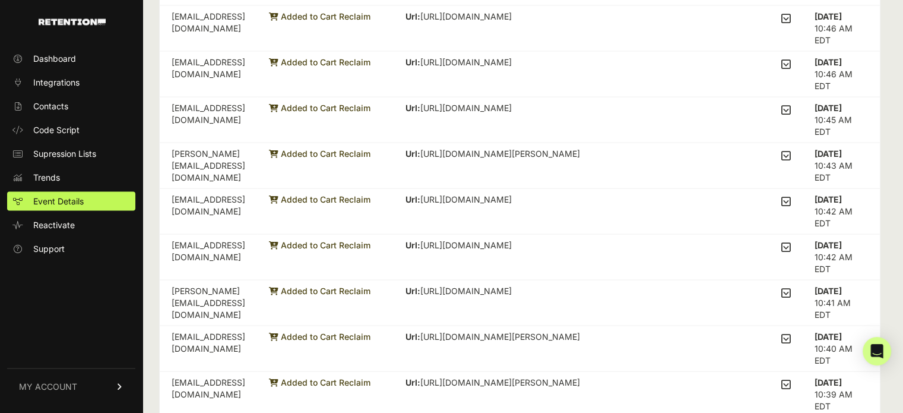
scroll to position [2435, 0]
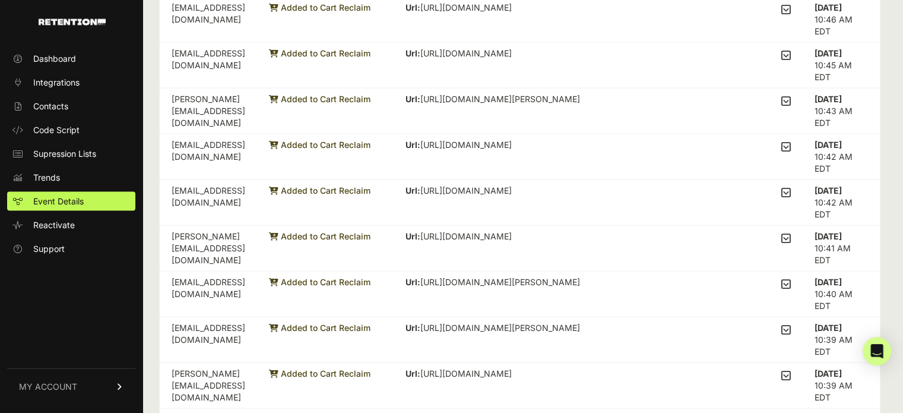
click at [0, 0] on input "checkbox" at bounding box center [0, 0] width 0 height 0
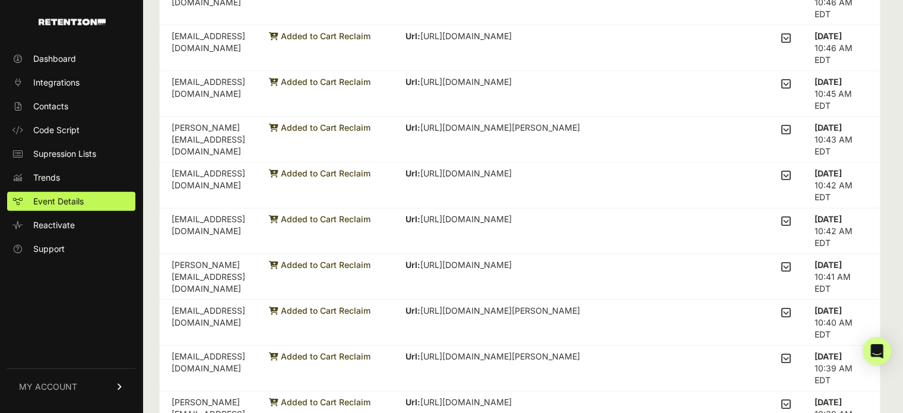
scroll to position [2672, 0]
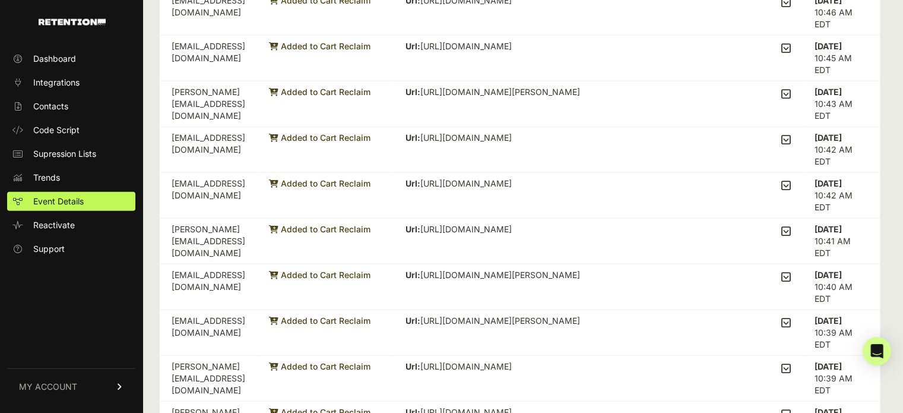
click at [0, 0] on input "checkbox" at bounding box center [0, 0] width 0 height 0
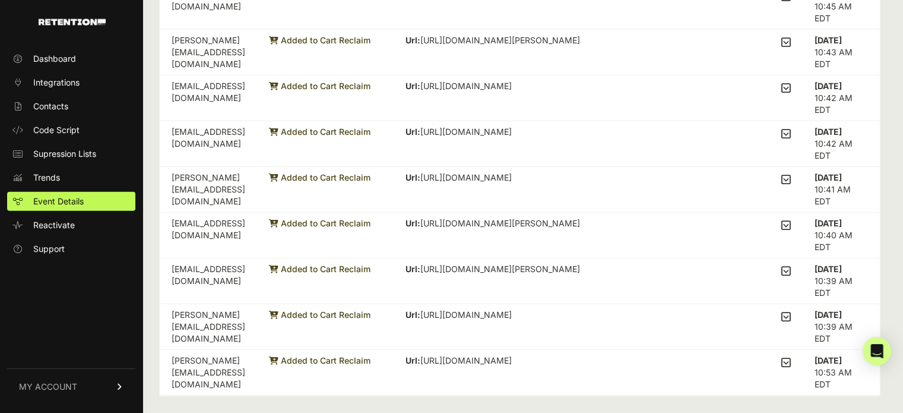
scroll to position [3266, 0]
click at [791, 93] on icon at bounding box center [786, 88] width 10 height 11
click at [0, 0] on input "checkbox" at bounding box center [0, 0] width 0 height 0
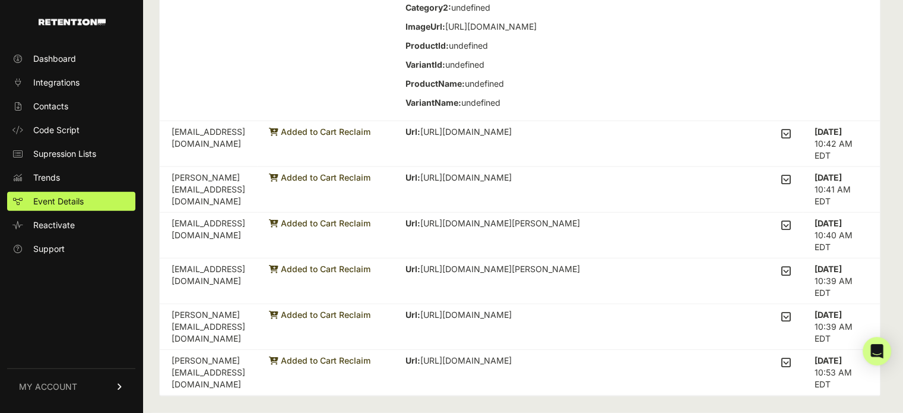
click at [0, 0] on input "checkbox" at bounding box center [0, 0] width 0 height 0
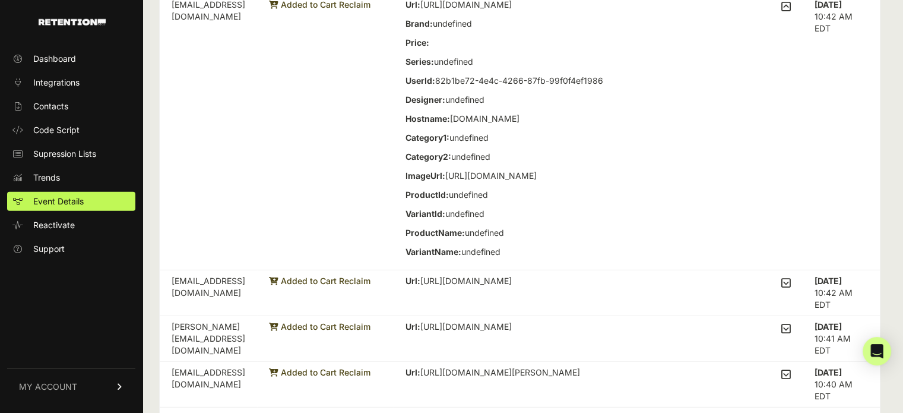
click at [0, 0] on input "checkbox" at bounding box center [0, 0] width 0 height 0
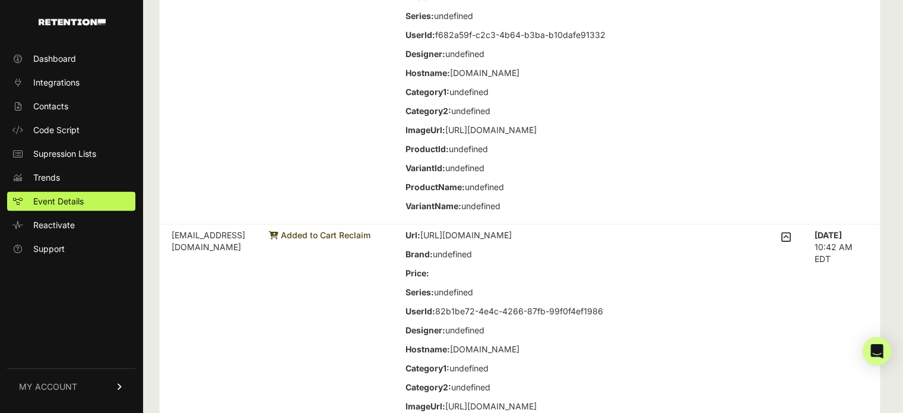
click at [0, 0] on input "checkbox" at bounding box center [0, 0] width 0 height 0
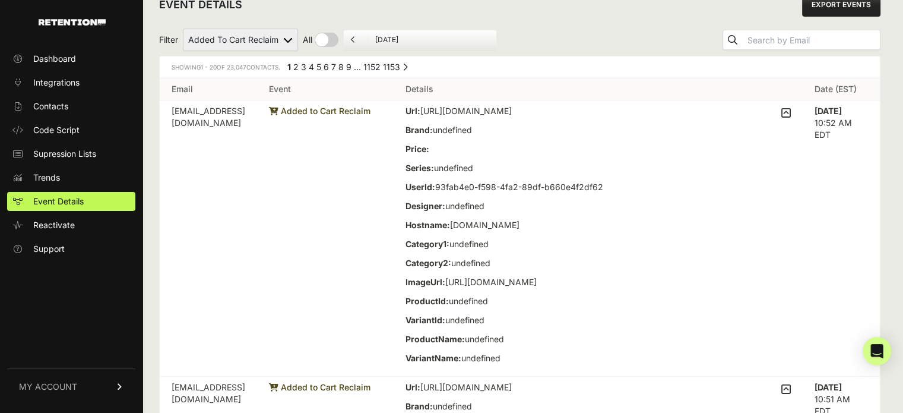
scroll to position [0, 0]
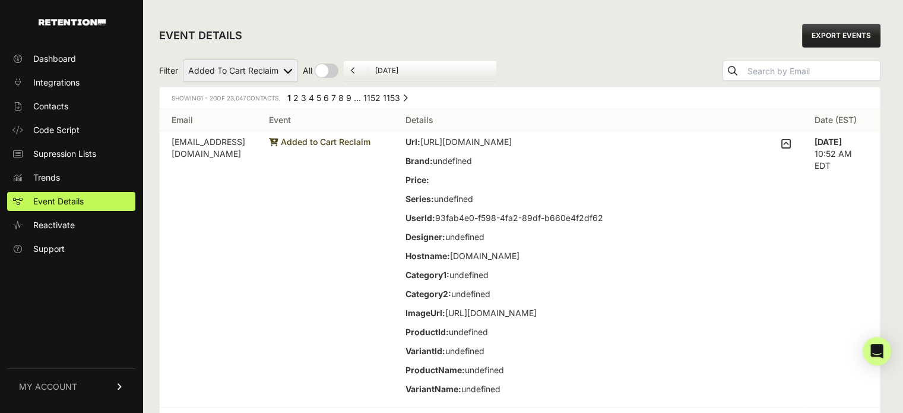
click at [717, 131] on td "Url: https://www.visualcomfort.com/melange-elongated-sconce-kw2013/#1651=11271&…" at bounding box center [598, 269] width 409 height 276
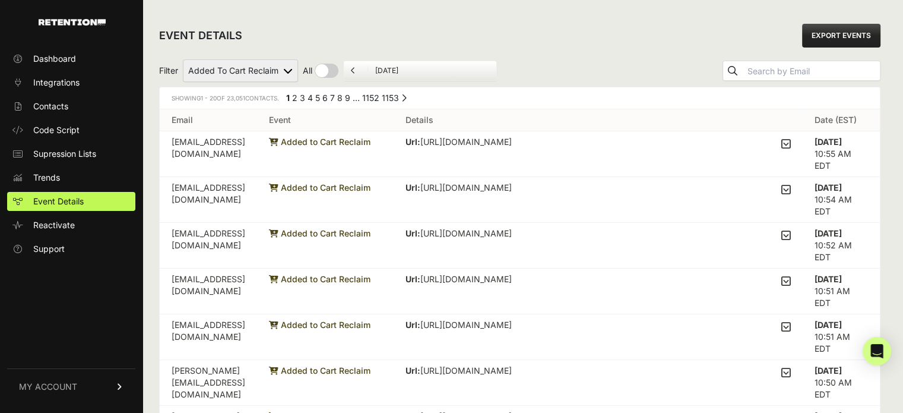
click at [621, 40] on div "EVENT DETAILS EXPORT EVENTS" at bounding box center [520, 36] width 722 height 38
click at [586, 154] on td "Url: https://www.visualcomfort.com/monterro-3-light-sconce-vs24703/#2461=35571 …" at bounding box center [598, 154] width 409 height 46
click at [800, 142] on td "Url: https://www.visualcomfort.com/monterro-3-light-sconce-vs24703/#2461=35571 …" at bounding box center [598, 154] width 409 height 46
click at [791, 145] on icon at bounding box center [786, 143] width 10 height 11
click at [0, 0] on input "checkbox" at bounding box center [0, 0] width 0 height 0
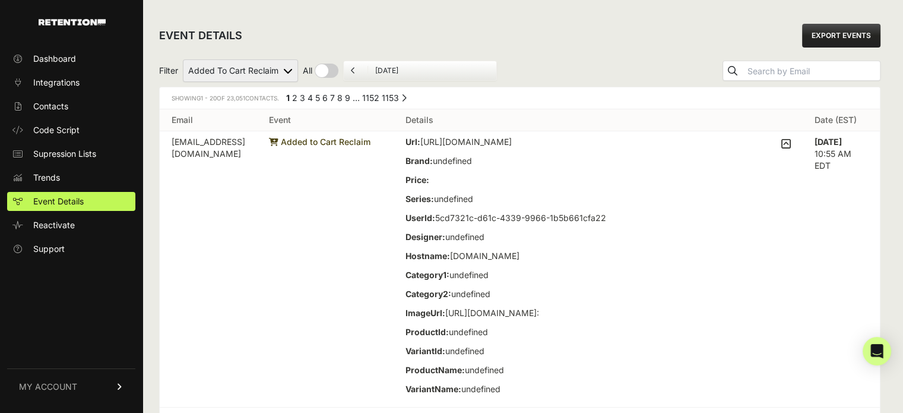
click at [791, 146] on icon at bounding box center [786, 143] width 10 height 11
click at [0, 0] on input "checkbox" at bounding box center [0, 0] width 0 height 0
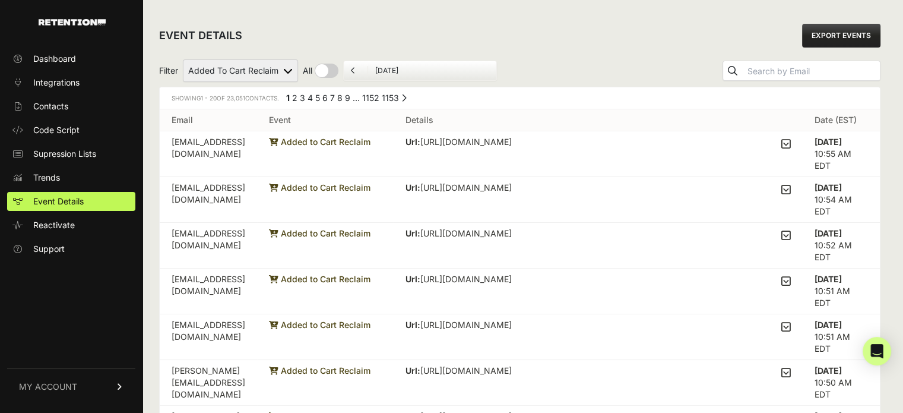
click at [784, 192] on div "Url: https://www.visualcomfort.com/selecta-long-sconce-tob2062/#2461=37081 Bran…" at bounding box center [598, 190] width 385 height 17
click at [789, 190] on icon at bounding box center [786, 189] width 10 height 11
click at [0, 0] on input "checkbox" at bounding box center [0, 0] width 0 height 0
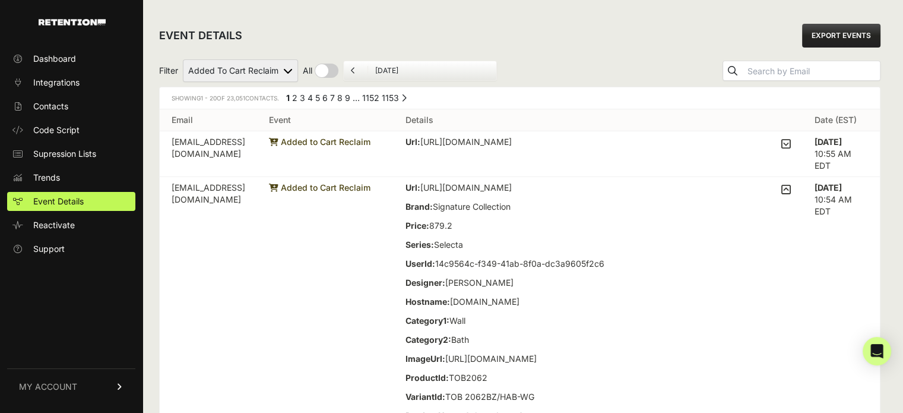
click at [791, 191] on icon at bounding box center [786, 189] width 10 height 11
click at [0, 0] on input "checkbox" at bounding box center [0, 0] width 0 height 0
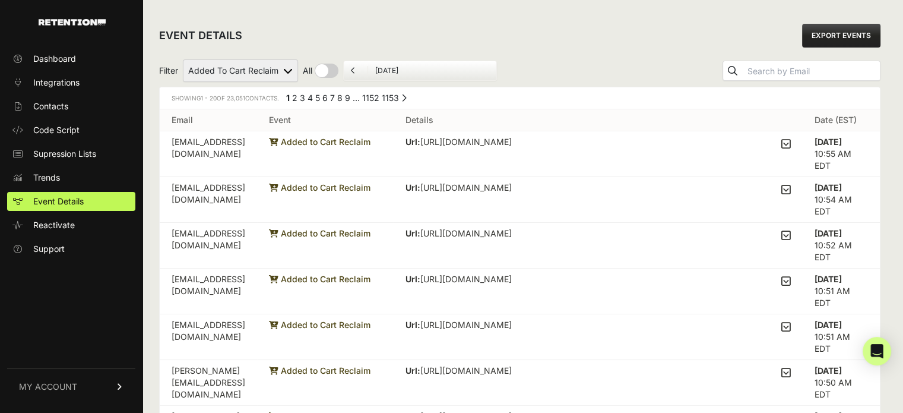
click at [662, 49] on div "EVENT DETAILS EXPORT EVENTS" at bounding box center [520, 36] width 722 height 38
click at [791, 144] on icon at bounding box center [786, 143] width 10 height 11
click at [0, 0] on input "checkbox" at bounding box center [0, 0] width 0 height 0
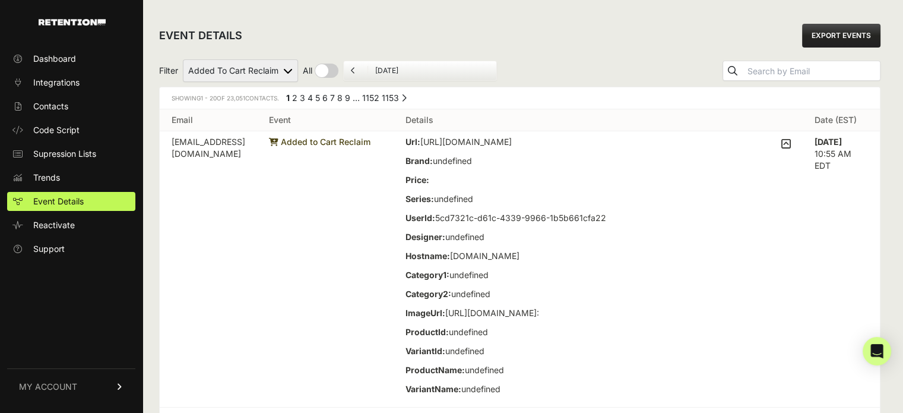
click at [791, 144] on icon at bounding box center [786, 143] width 10 height 11
click at [0, 0] on input "checkbox" at bounding box center [0, 0] width 0 height 0
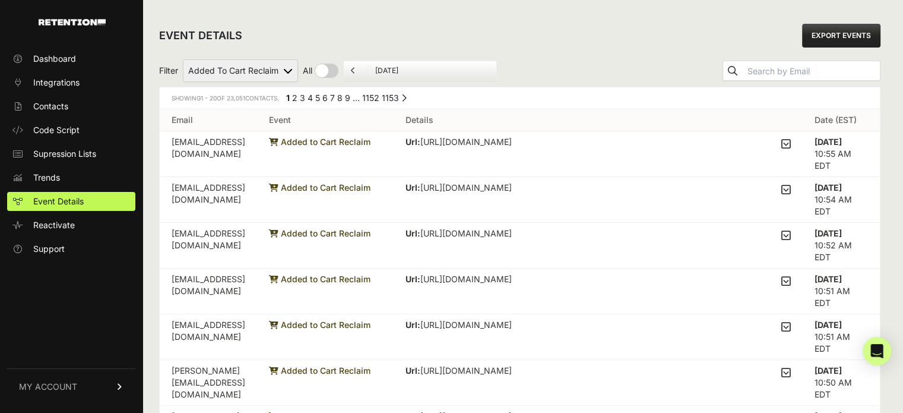
click at [254, 66] on select "Added to Cart Reclaim Revenue Viewed Product Reclaim" at bounding box center [240, 70] width 115 height 23
select select "Viewed Product Reclaim"
click at [183, 59] on select "Added to Cart Reclaim Revenue Viewed Product Reclaim" at bounding box center [240, 70] width 115 height 23
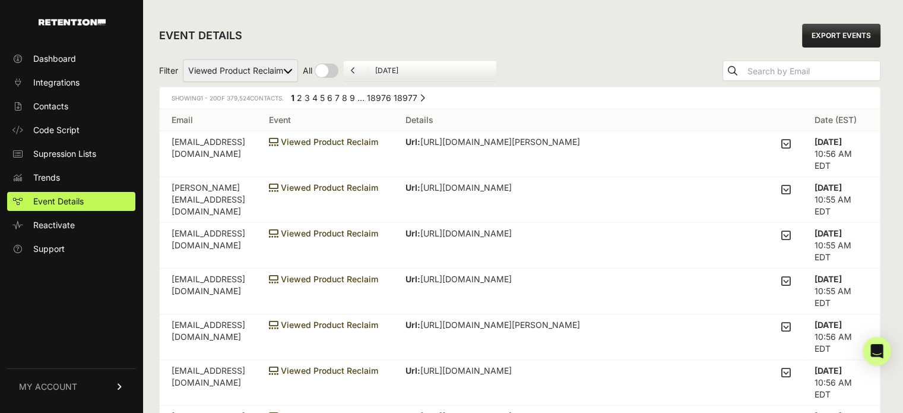
click at [791, 141] on icon at bounding box center [786, 143] width 10 height 11
click at [0, 0] on input "checkbox" at bounding box center [0, 0] width 0 height 0
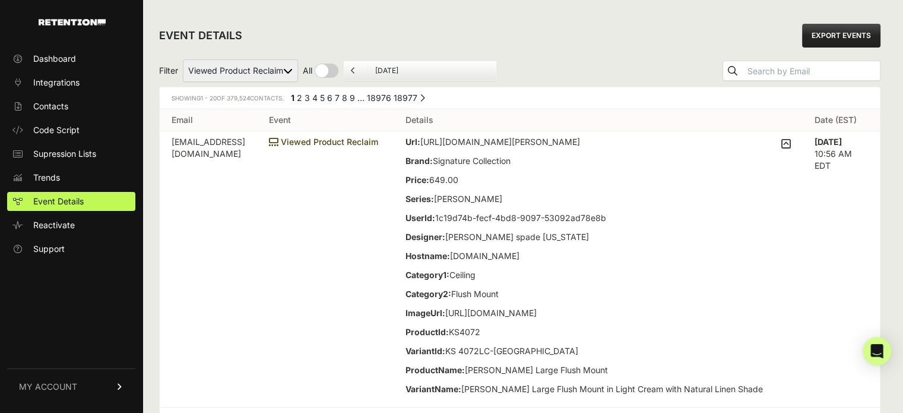
click at [791, 141] on icon at bounding box center [786, 143] width 10 height 11
click at [0, 0] on input "checkbox" at bounding box center [0, 0] width 0 height 0
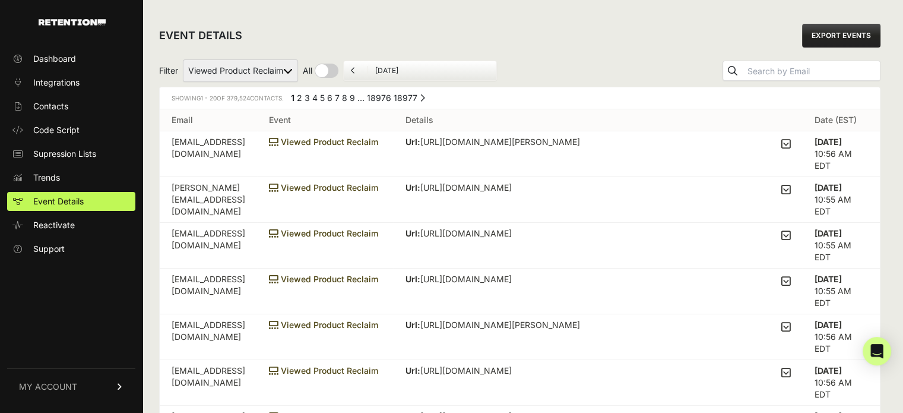
click at [791, 184] on icon at bounding box center [786, 189] width 10 height 11
click at [0, 0] on input "checkbox" at bounding box center [0, 0] width 0 height 0
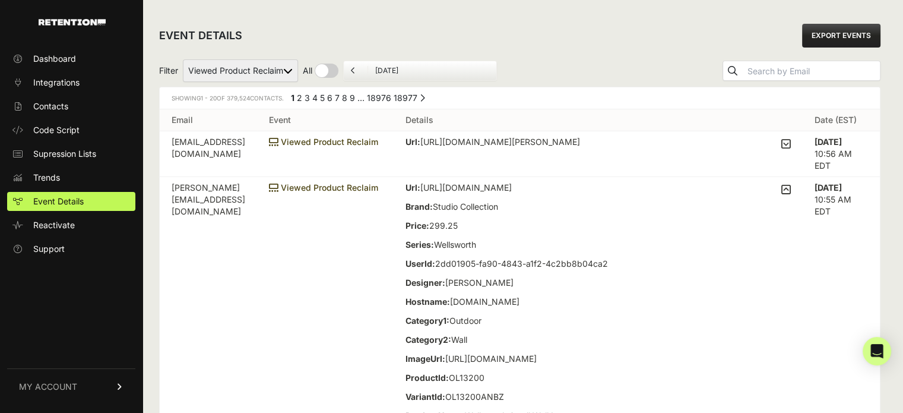
click at [791, 183] on label at bounding box center [786, 315] width 10 height 266
click at [0, 0] on input "checkbox" at bounding box center [0, 0] width 0 height 0
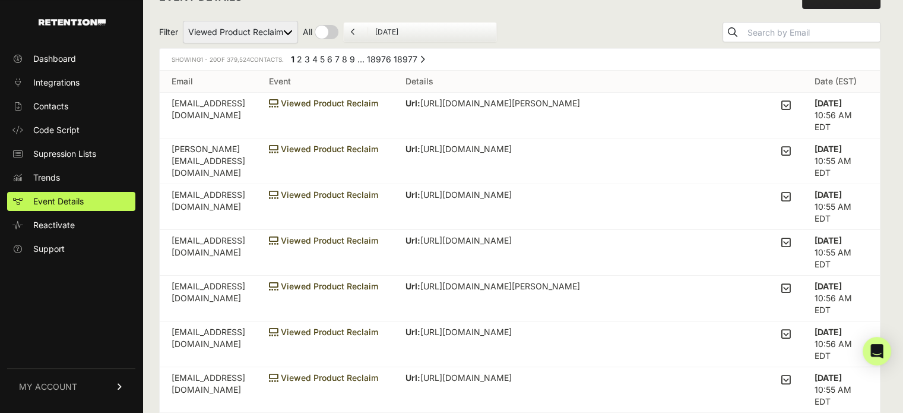
scroll to position [59, 0]
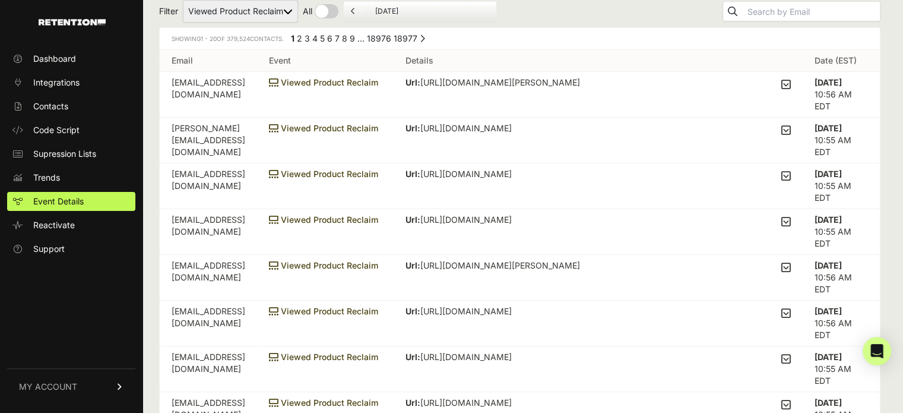
click at [791, 183] on label at bounding box center [786, 176] width 10 height 17
click at [0, 0] on input "checkbox" at bounding box center [0, 0] width 0 height 0
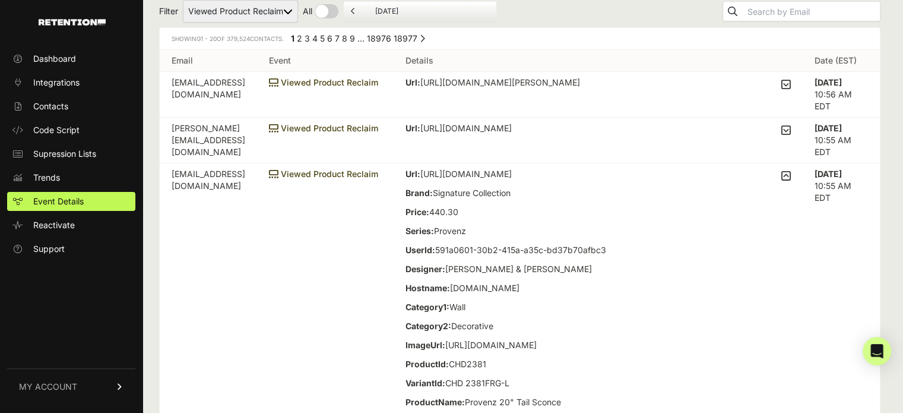
click at [790, 176] on icon at bounding box center [786, 175] width 10 height 11
click at [0, 0] on input "checkbox" at bounding box center [0, 0] width 0 height 0
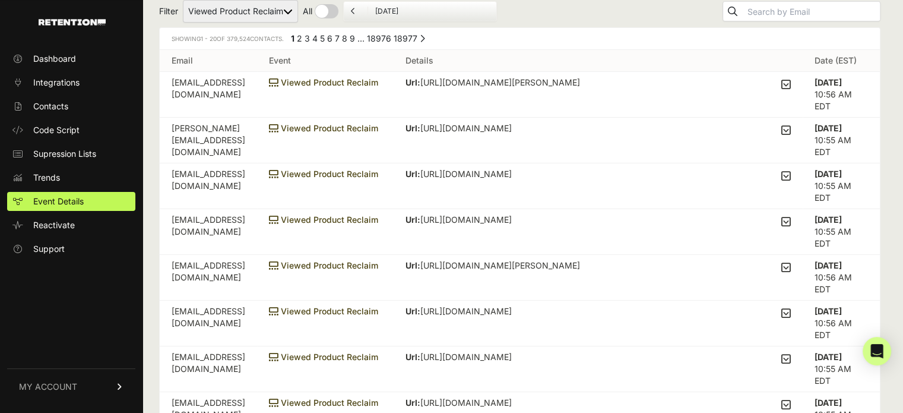
scroll to position [119, 0]
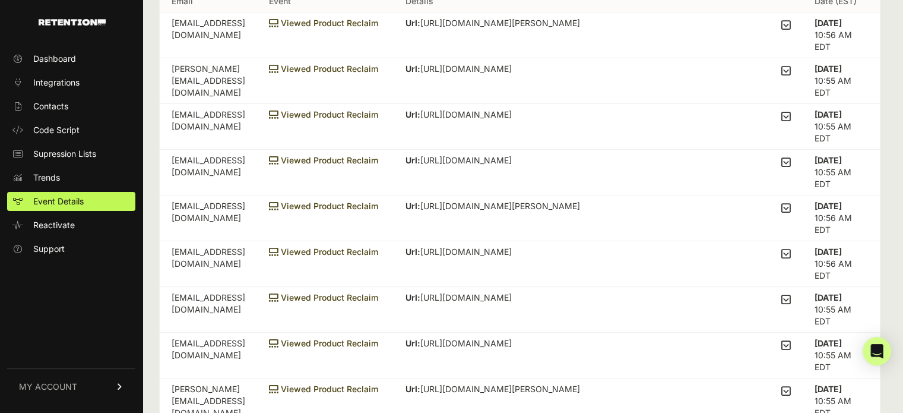
click at [789, 167] on label at bounding box center [786, 162] width 10 height 17
click at [0, 0] on input "checkbox" at bounding box center [0, 0] width 0 height 0
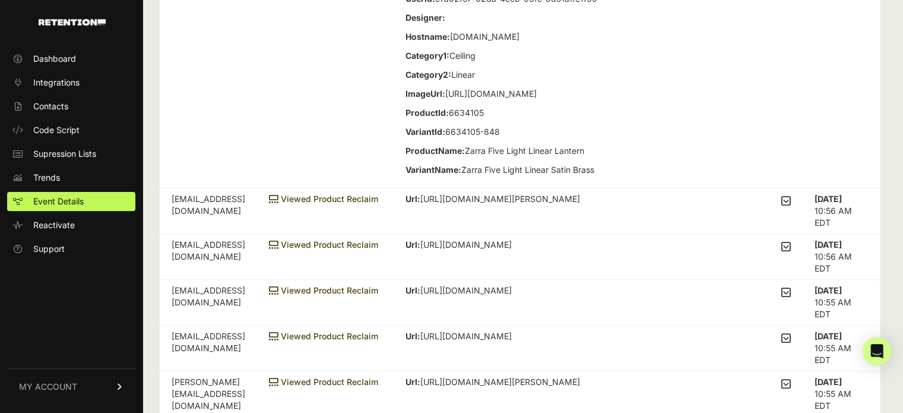
click at [791, 206] on icon at bounding box center [786, 200] width 10 height 11
click at [0, 0] on input "checkbox" at bounding box center [0, 0] width 0 height 0
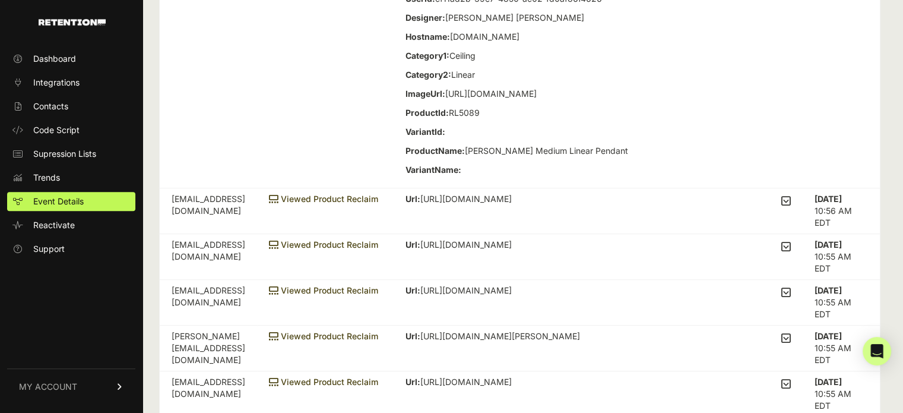
scroll to position [653, 0]
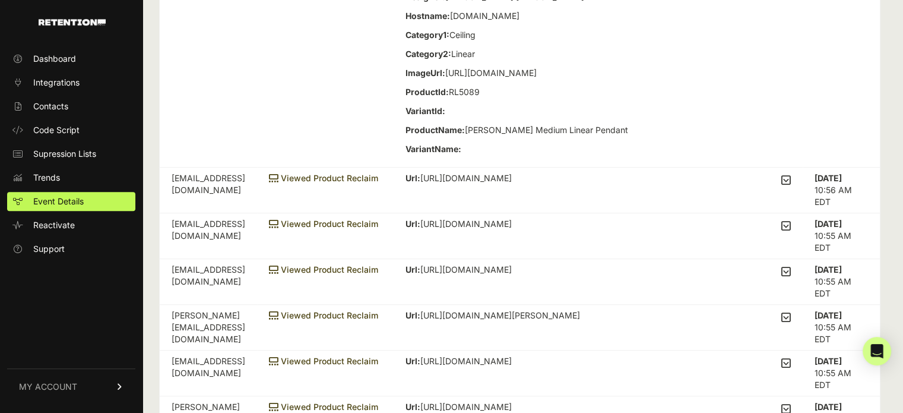
click at [791, 185] on icon at bounding box center [786, 180] width 10 height 11
click at [0, 0] on input "checkbox" at bounding box center [0, 0] width 0 height 0
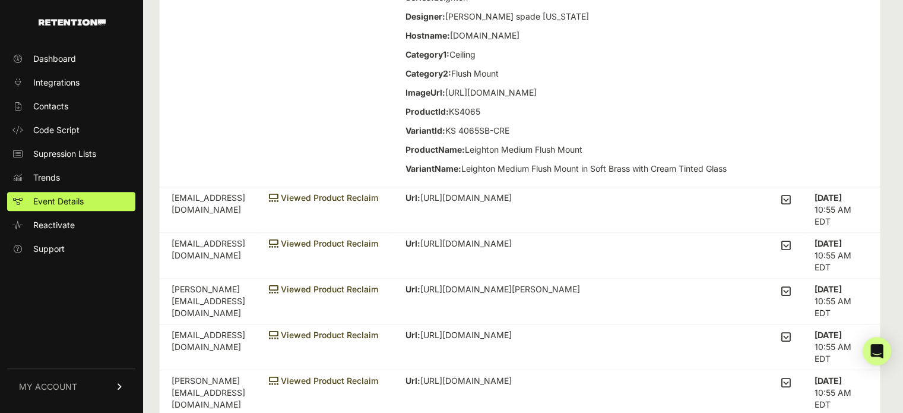
scroll to position [1010, 0]
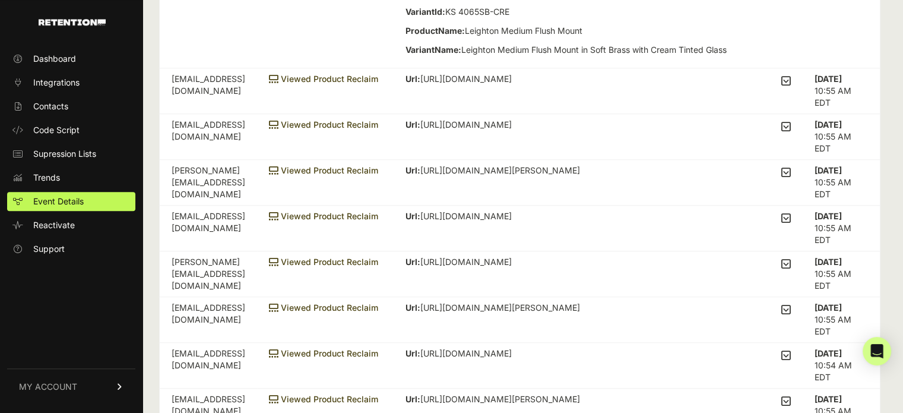
click at [791, 86] on icon at bounding box center [786, 80] width 10 height 11
click at [0, 0] on input "checkbox" at bounding box center [0, 0] width 0 height 0
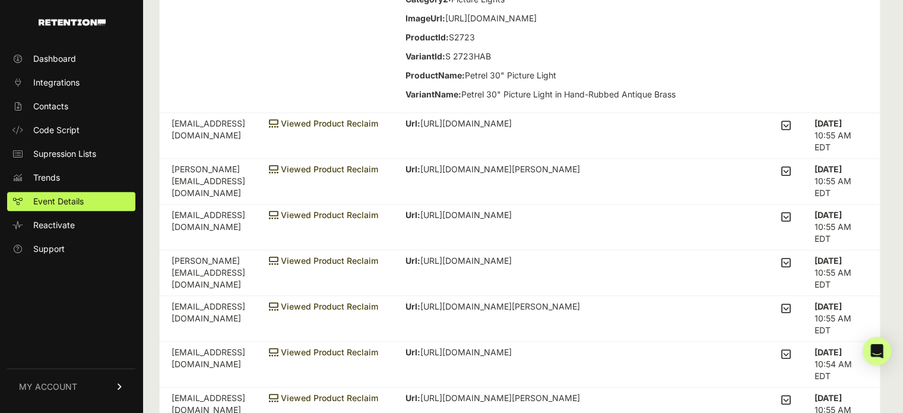
scroll to position [1366, 0]
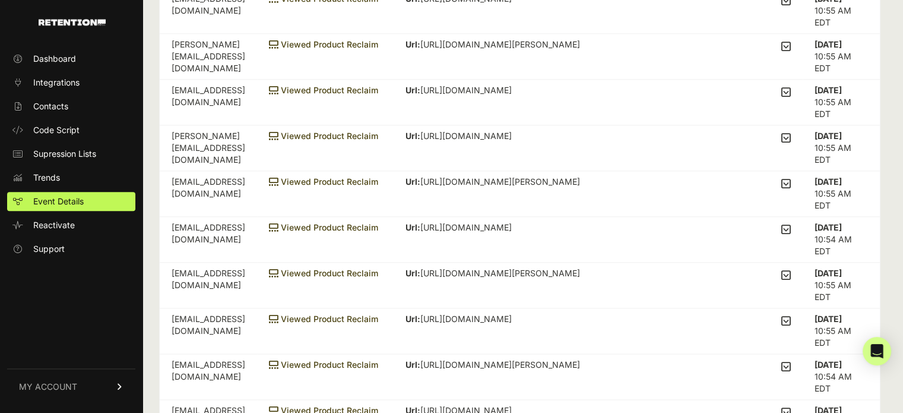
click at [791, 6] on icon at bounding box center [786, 0] width 10 height 11
click at [0, 0] on input "checkbox" at bounding box center [0, 0] width 0 height 0
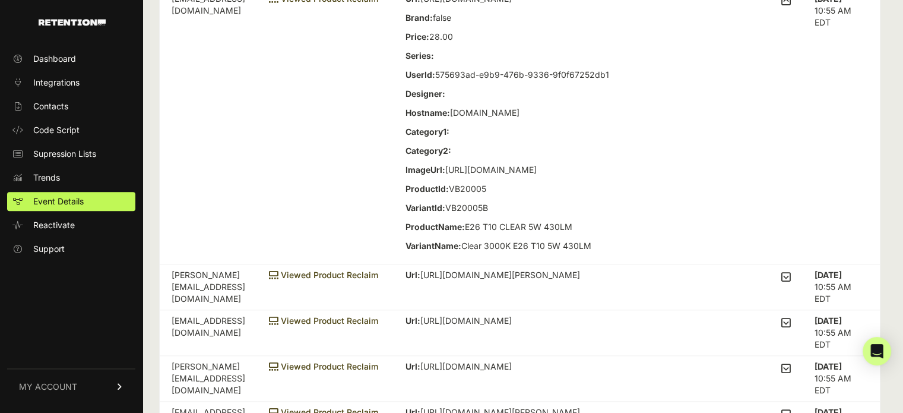
scroll to position [1663, 0]
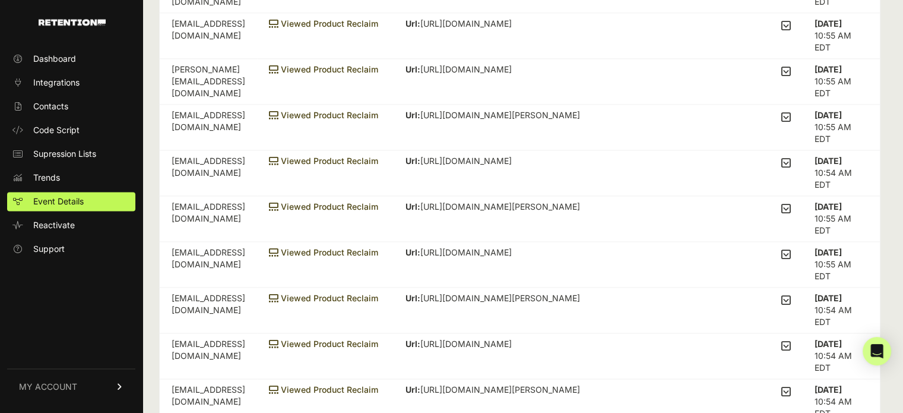
click at [0, 0] on input "checkbox" at bounding box center [0, 0] width 0 height 0
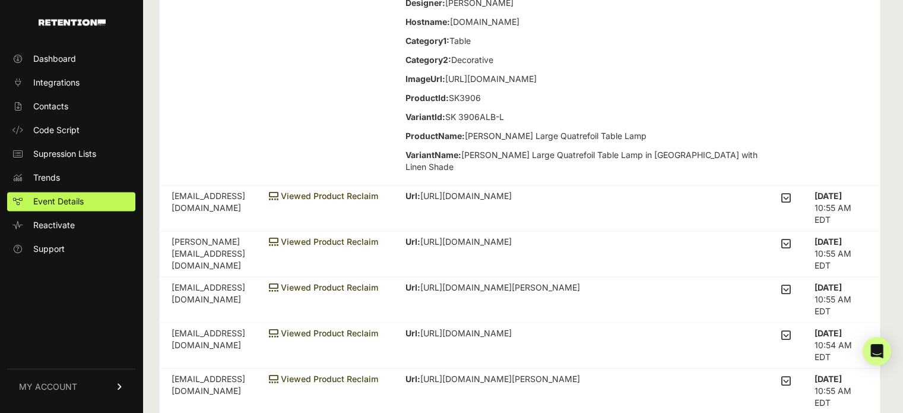
scroll to position [1841, 0]
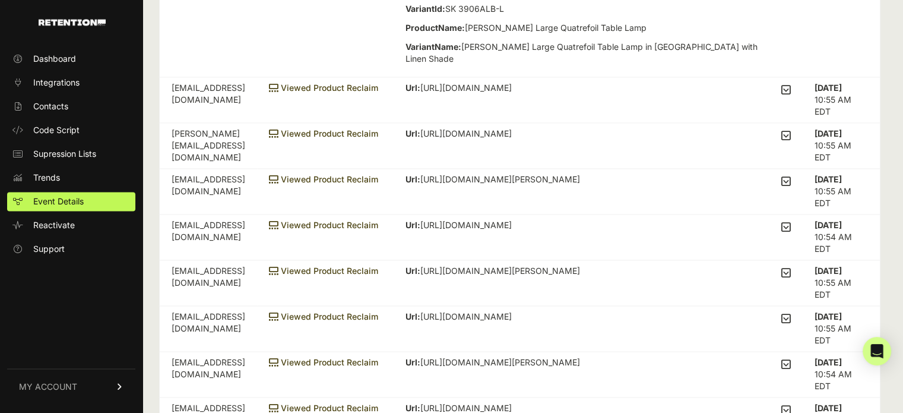
click at [791, 95] on icon at bounding box center [786, 89] width 10 height 11
click at [0, 0] on input "checkbox" at bounding box center [0, 0] width 0 height 0
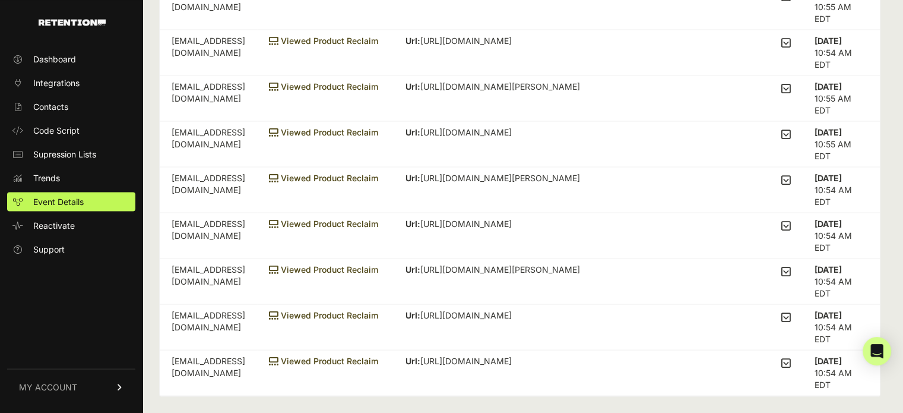
scroll to position [2435, 0]
click at [0, 0] on input "checkbox" at bounding box center [0, 0] width 0 height 0
drag, startPoint x: 786, startPoint y: 207, endPoint x: 789, endPoint y: 201, distance: 6.6
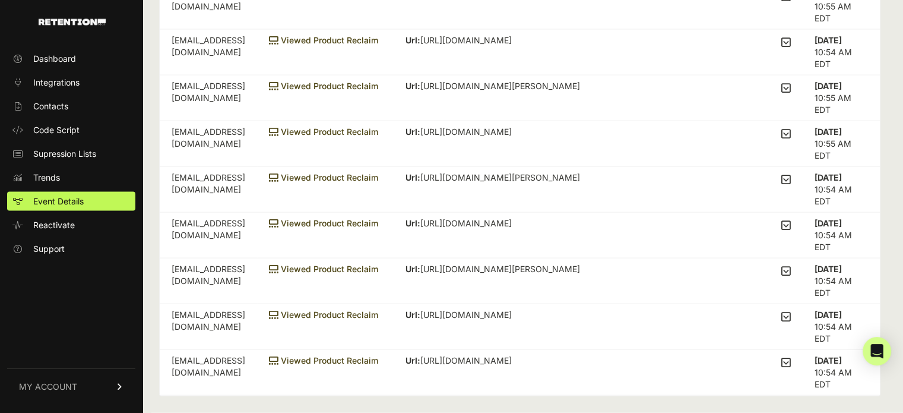
click at [0, 0] on input "checkbox" at bounding box center [0, 0] width 0 height 0
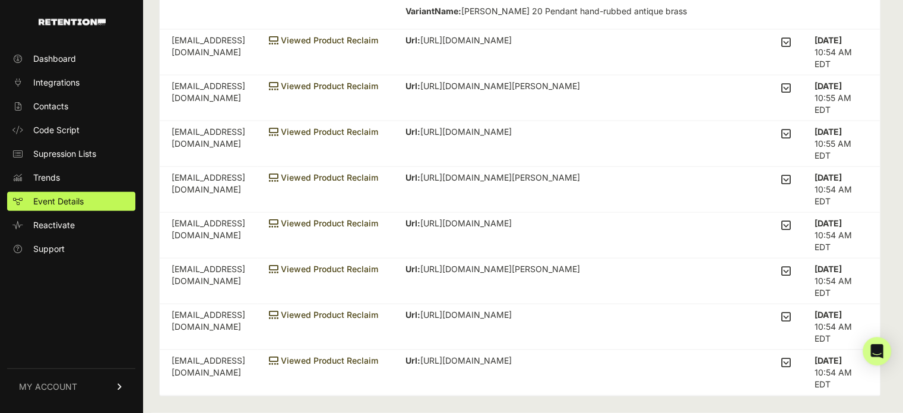
scroll to position [2969, 0]
click at [798, 75] on td "Url: https://www.visualcomfort.com/dresser-long-glass-rod-light-tob2141/#1651=8…" at bounding box center [598, 53] width 409 height 46
click at [791, 48] on icon at bounding box center [786, 42] width 10 height 11
click at [0, 0] on input "checkbox" at bounding box center [0, 0] width 0 height 0
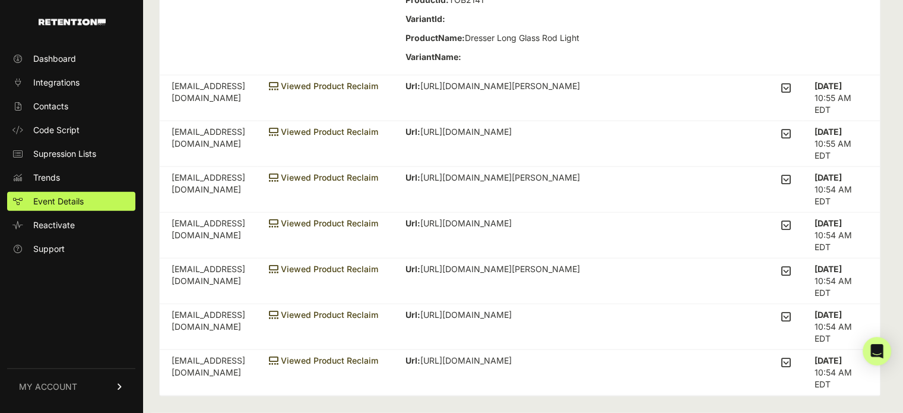
scroll to position [3266, 0]
click at [791, 93] on icon at bounding box center [786, 88] width 10 height 11
click at [0, 0] on input "checkbox" at bounding box center [0, 0] width 0 height 0
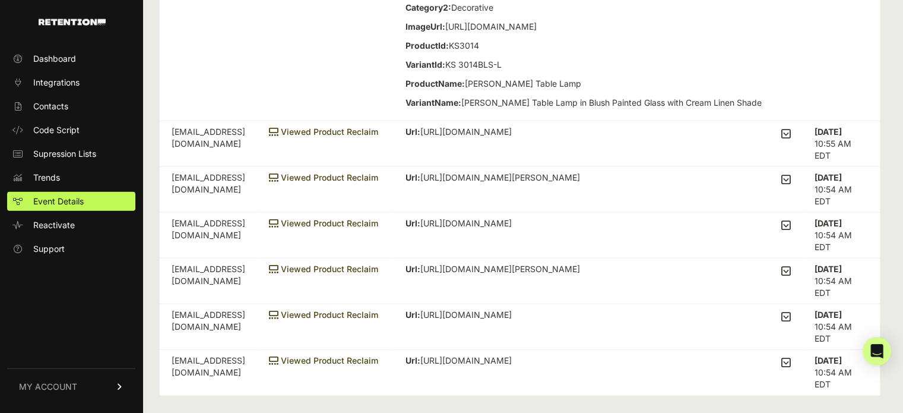
scroll to position [3622, 0]
click at [790, 139] on icon at bounding box center [786, 133] width 10 height 11
click at [0, 0] on input "checkbox" at bounding box center [0, 0] width 0 height 0
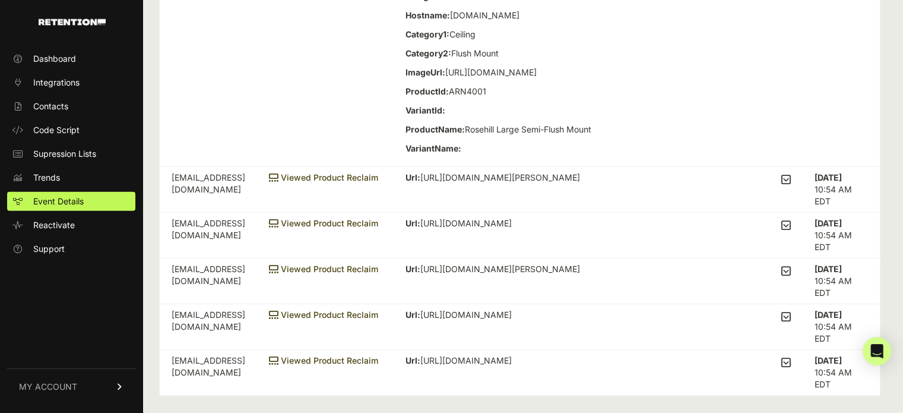
scroll to position [3919, 0]
click at [789, 185] on icon at bounding box center [786, 179] width 10 height 11
click at [0, 0] on input "checkbox" at bounding box center [0, 0] width 0 height 0
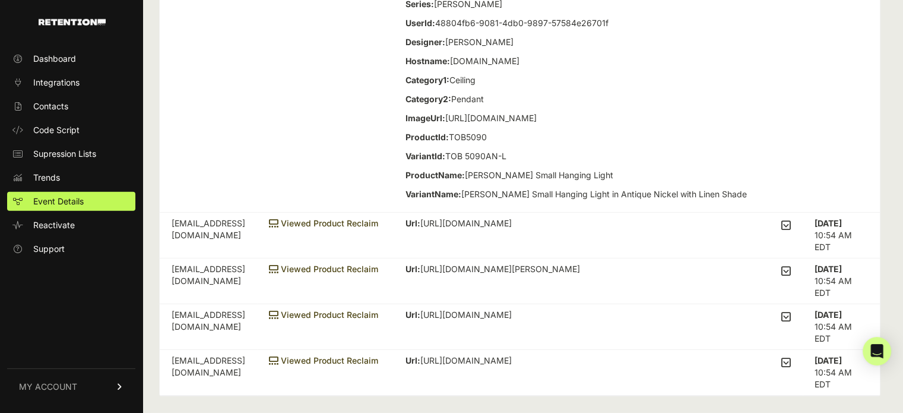
scroll to position [4233, 0]
click at [791, 223] on icon at bounding box center [786, 225] width 10 height 11
click at [0, 0] on input "checkbox" at bounding box center [0, 0] width 0 height 0
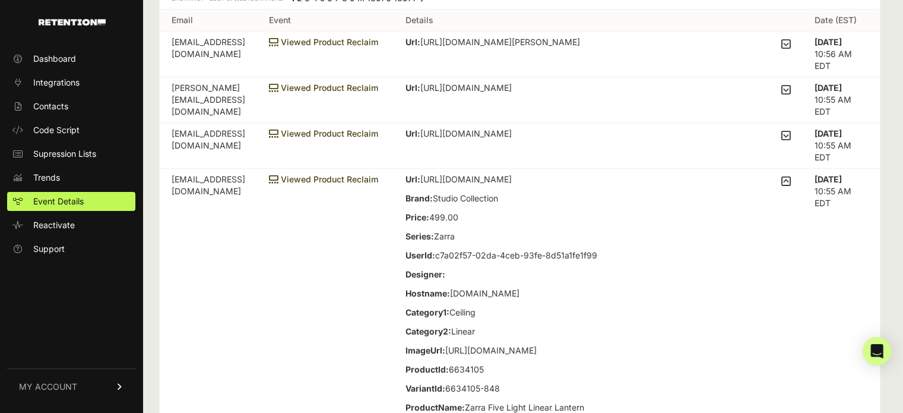
scroll to position [0, 0]
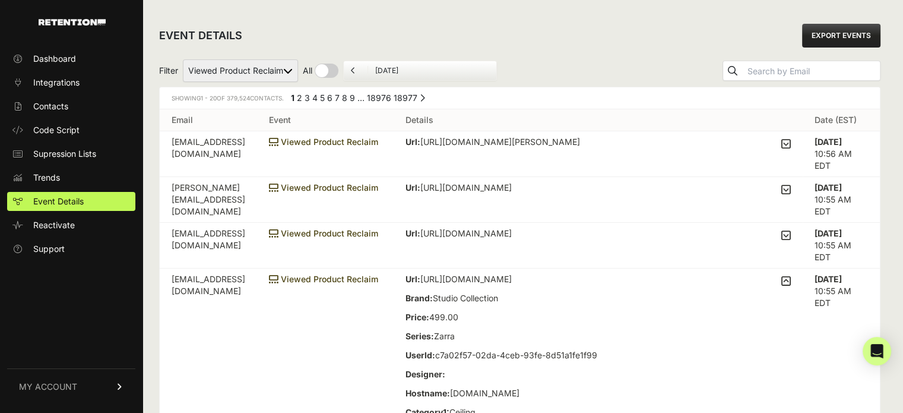
click at [229, 70] on select "Added to Cart Reclaim Revenue Viewed Product Reclaim" at bounding box center [240, 70] width 115 height 23
select select "cart"
click at [183, 59] on select "Added to Cart Reclaim Revenue Viewed Product Reclaim" at bounding box center [240, 70] width 115 height 23
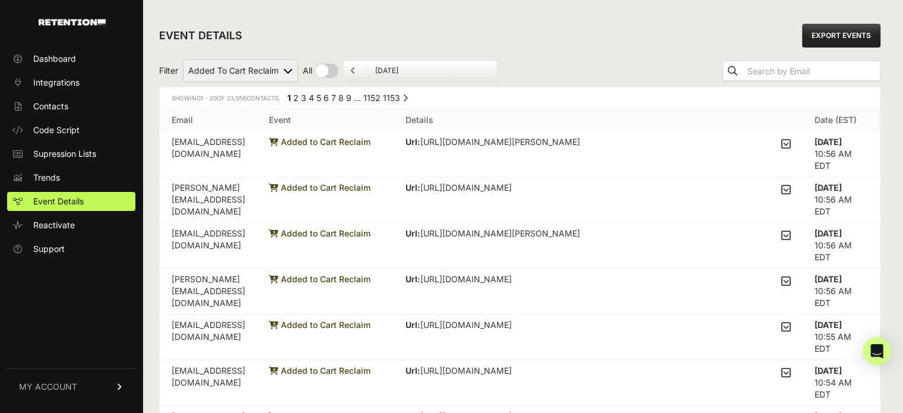
click at [329, 96] on link "6" at bounding box center [326, 98] width 5 height 10
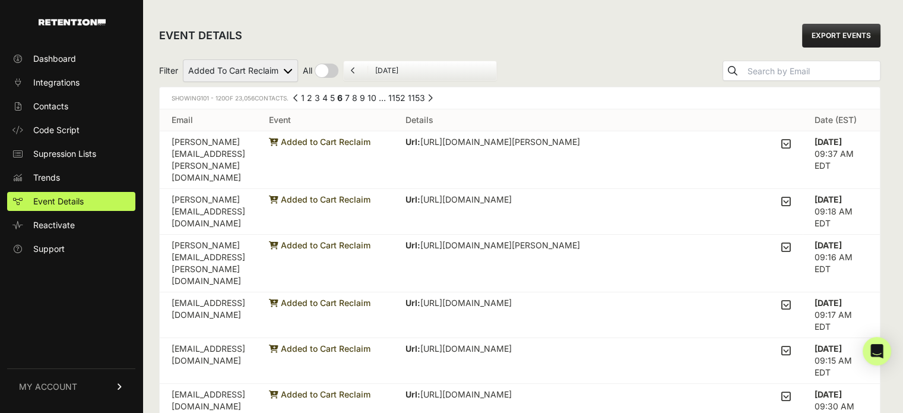
click at [790, 146] on icon at bounding box center [786, 143] width 10 height 11
click at [0, 0] on input "checkbox" at bounding box center [0, 0] width 0 height 0
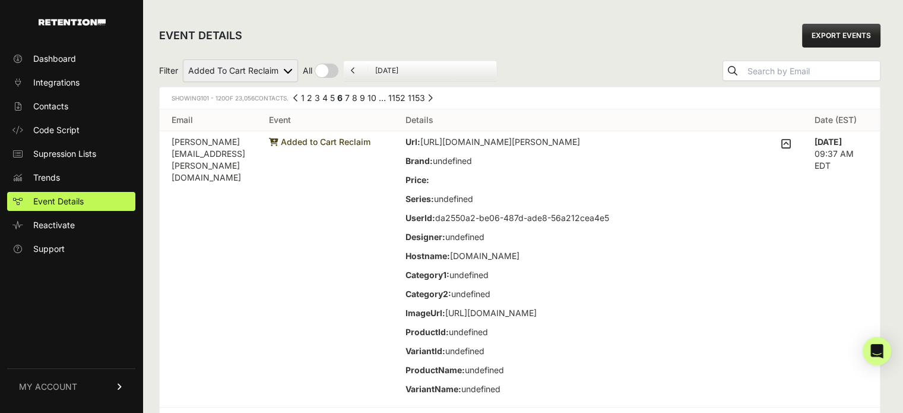
click at [790, 146] on icon at bounding box center [786, 143] width 10 height 11
click at [0, 0] on input "checkbox" at bounding box center [0, 0] width 0 height 0
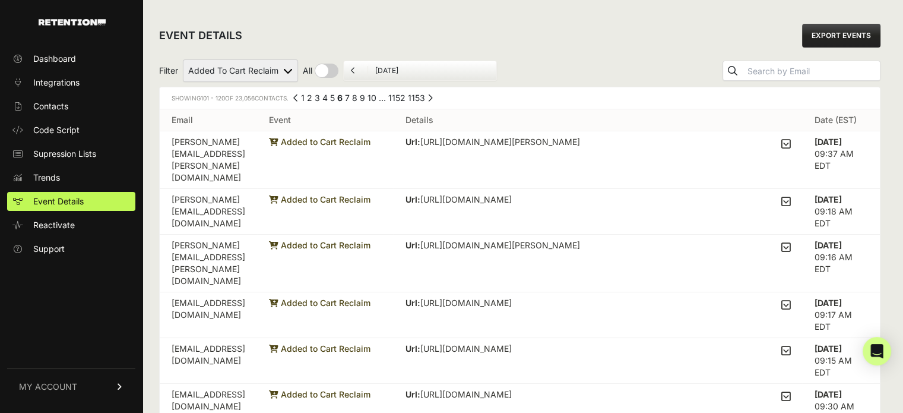
click at [791, 242] on icon at bounding box center [786, 247] width 10 height 11
click at [0, 0] on input "checkbox" at bounding box center [0, 0] width 0 height 0
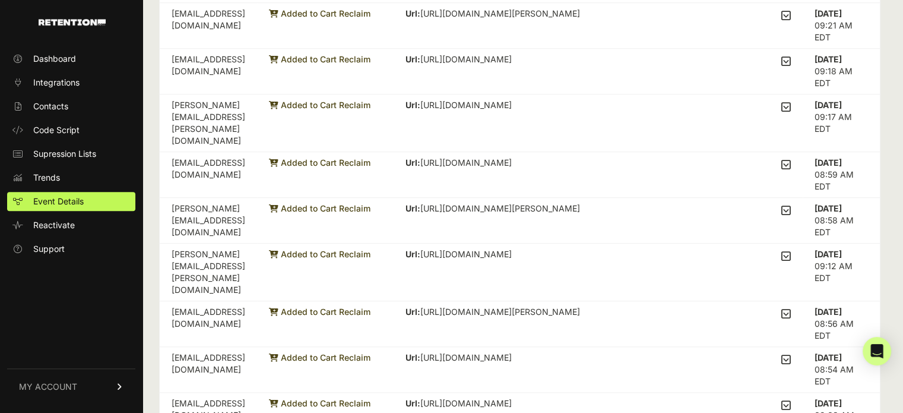
scroll to position [925, 0]
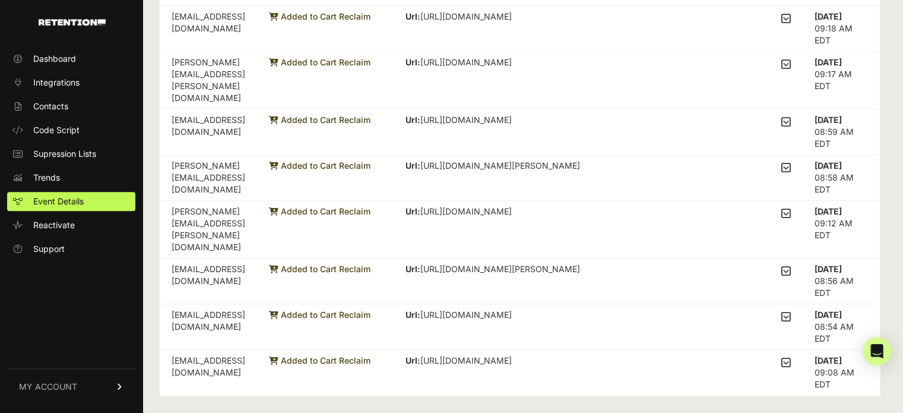
click at [791, 268] on icon at bounding box center [786, 270] width 10 height 11
click at [0, 0] on input "checkbox" at bounding box center [0, 0] width 0 height 0
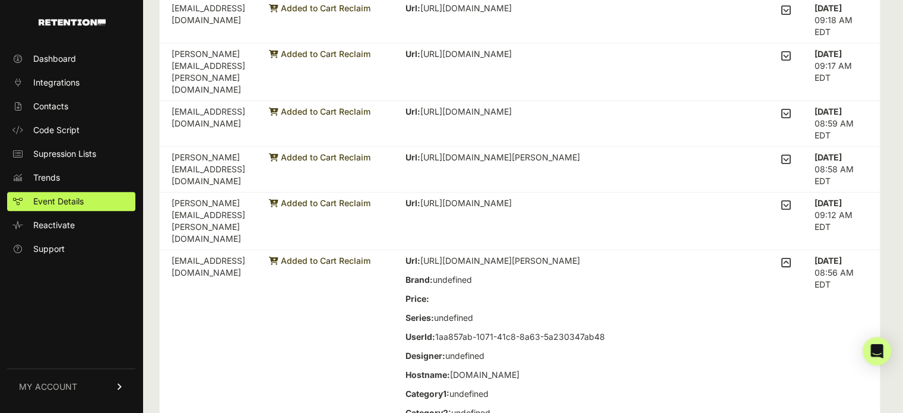
scroll to position [1191, 0]
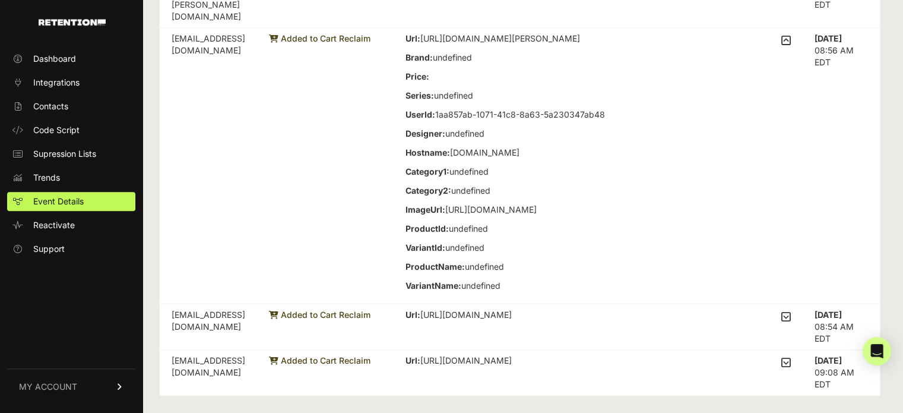
click at [790, 360] on icon at bounding box center [786, 362] width 10 height 11
click at [0, 0] on input "checkbox" at bounding box center [0, 0] width 0 height 0
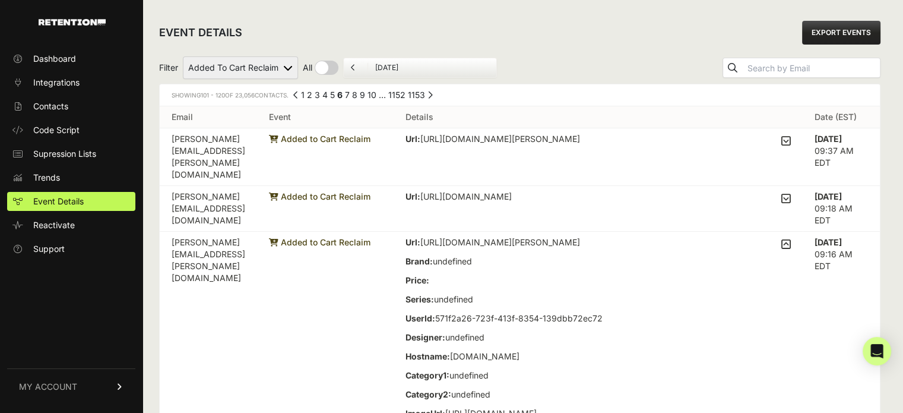
scroll to position [0, 0]
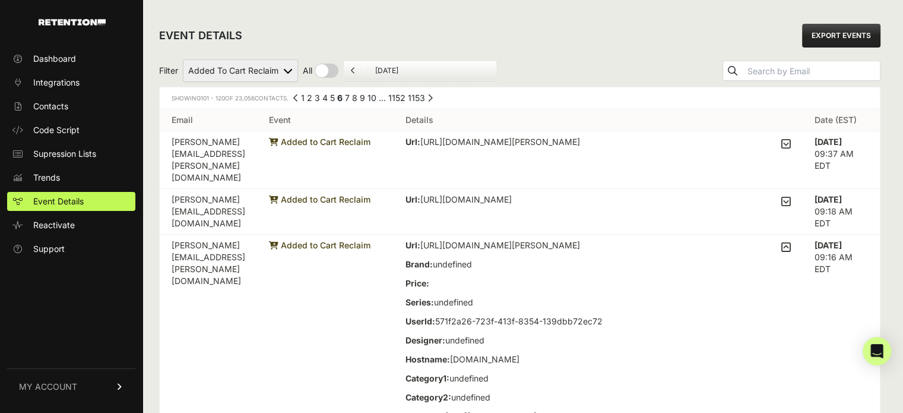
click at [374, 99] on link "10" at bounding box center [372, 98] width 9 height 10
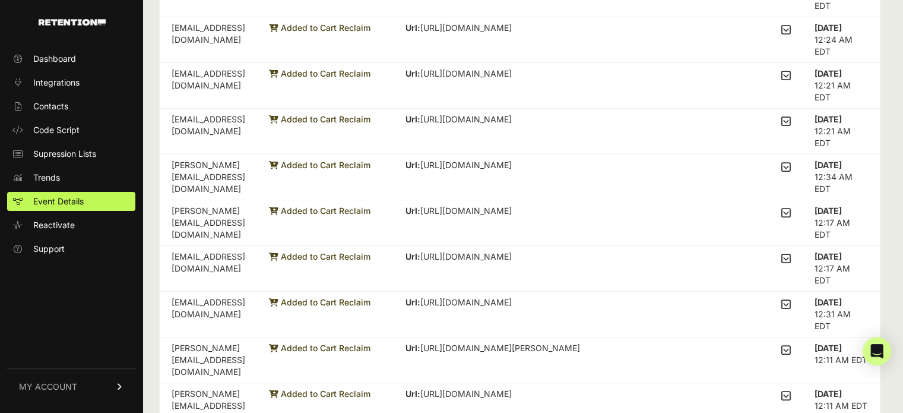
scroll to position [475, 0]
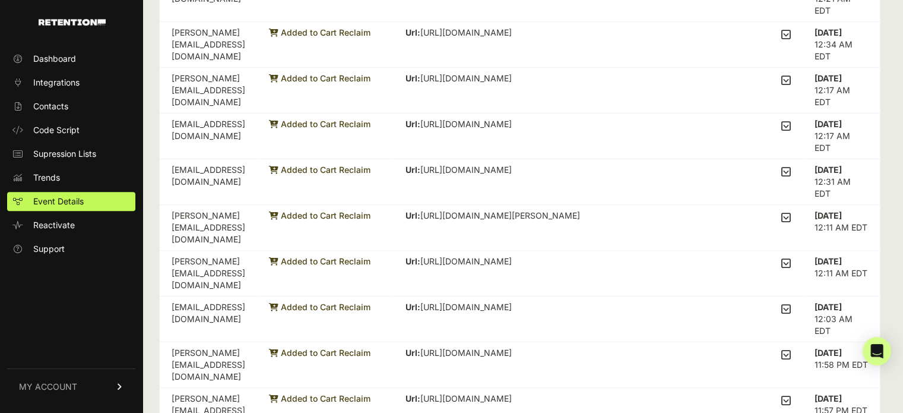
click at [791, 395] on icon at bounding box center [786, 400] width 10 height 11
click at [0, 0] on input "checkbox" at bounding box center [0, 0] width 0 height 0
click at [791, 395] on icon at bounding box center [786, 400] width 10 height 11
click at [0, 0] on input "checkbox" at bounding box center [0, 0] width 0 height 0
click at [790, 251] on td "Url: [URL][DOMAIN_NAME] Brand: undefined Price: Series: undefined Designer: und…" at bounding box center [598, 274] width 409 height 46
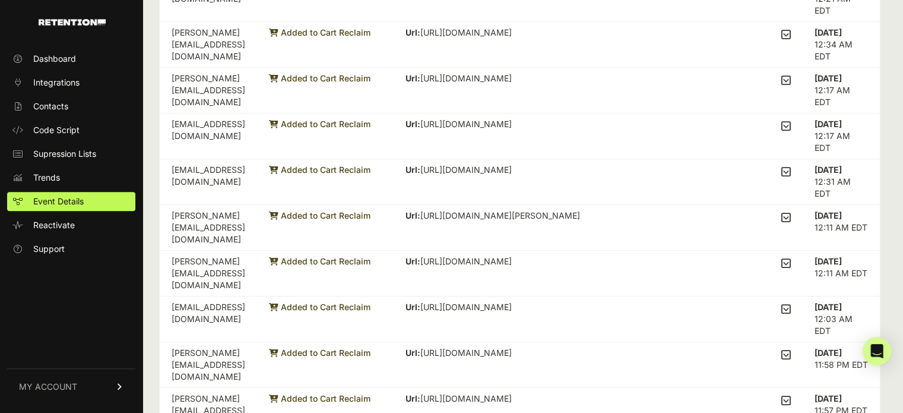
click at [791, 258] on icon at bounding box center [786, 263] width 10 height 11
click at [0, 0] on input "checkbox" at bounding box center [0, 0] width 0 height 0
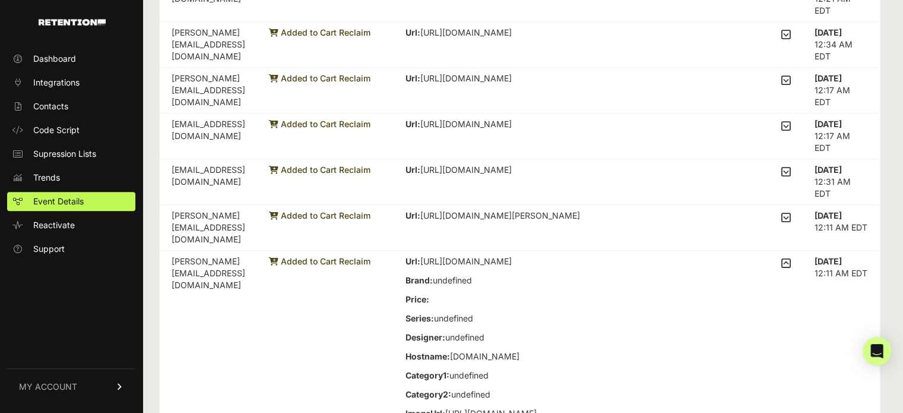
click at [791, 258] on icon at bounding box center [786, 263] width 10 height 11
click at [0, 0] on input "checkbox" at bounding box center [0, 0] width 0 height 0
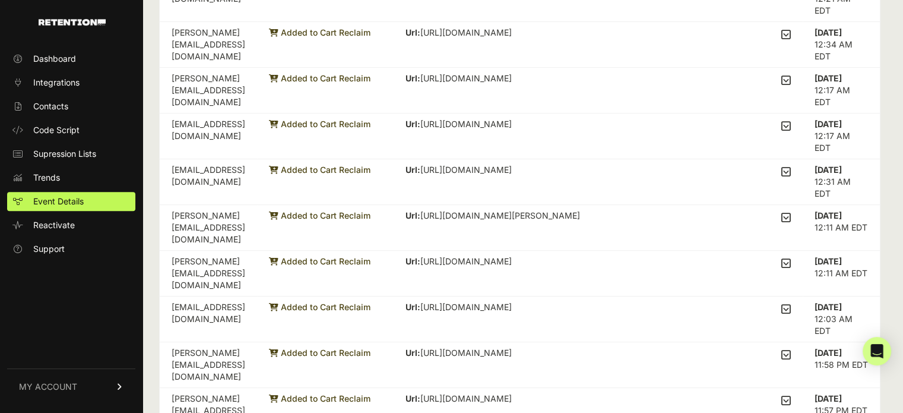
click at [791, 121] on icon at bounding box center [786, 126] width 10 height 11
click at [0, 0] on input "checkbox" at bounding box center [0, 0] width 0 height 0
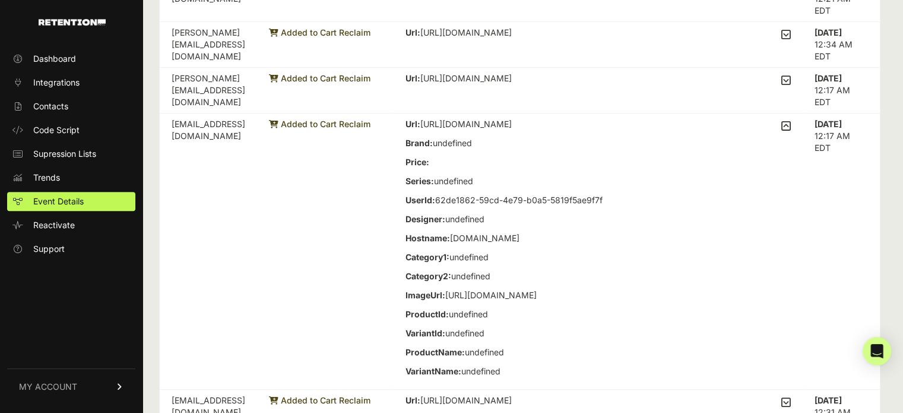
click at [791, 121] on icon at bounding box center [786, 126] width 10 height 11
click at [0, 0] on input "checkbox" at bounding box center [0, 0] width 0 height 0
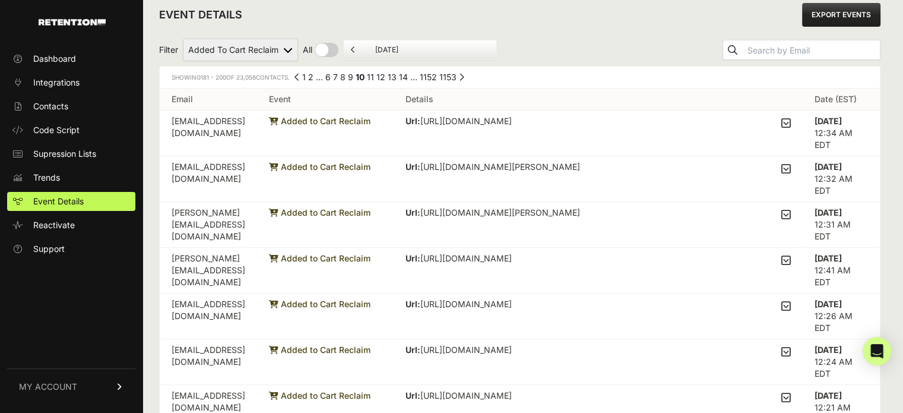
scroll to position [0, 0]
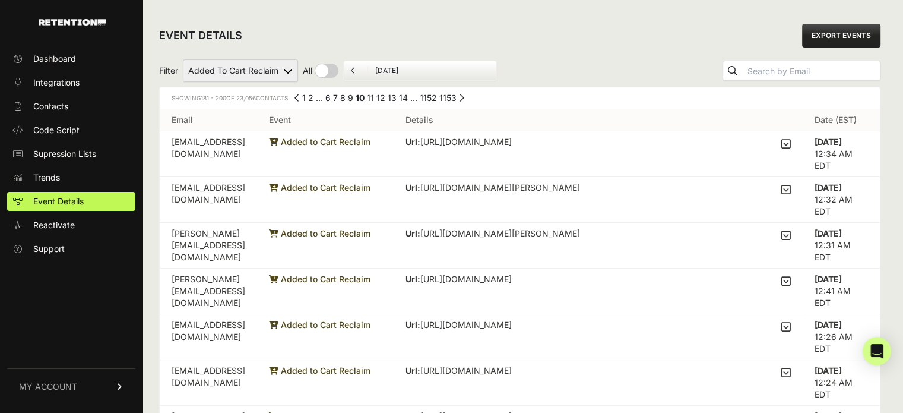
click at [228, 68] on select "Added to Cart Reclaim Revenue Viewed Product Reclaim" at bounding box center [240, 70] width 115 height 23
select select "Viewed Product Reclaim"
click at [183, 59] on select "Added to Cart Reclaim Revenue Viewed Product Reclaim" at bounding box center [240, 70] width 115 height 23
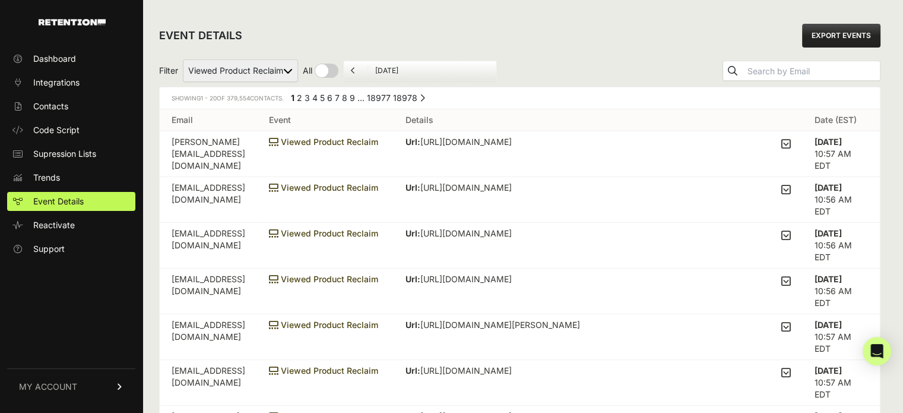
click at [266, 81] on select "Added to Cart Reclaim Revenue Viewed Product Reclaim" at bounding box center [240, 70] width 115 height 23
select select "cart"
click at [183, 59] on select "Added to Cart Reclaim Revenue Viewed Product Reclaim" at bounding box center [240, 70] width 115 height 23
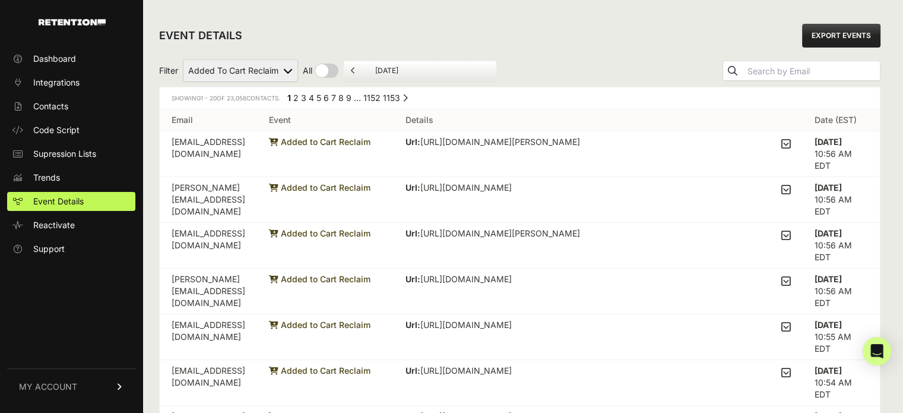
click at [667, 140] on p "Url: [URL][DOMAIN_NAME][PERSON_NAME]" at bounding box center [584, 142] width 357 height 12
click at [798, 145] on td "Url: [URL][DOMAIN_NAME][PERSON_NAME] Brand: Signature Collection Price: 649 Ser…" at bounding box center [598, 154] width 409 height 46
click at [791, 145] on icon at bounding box center [786, 143] width 10 height 11
click at [0, 0] on input "checkbox" at bounding box center [0, 0] width 0 height 0
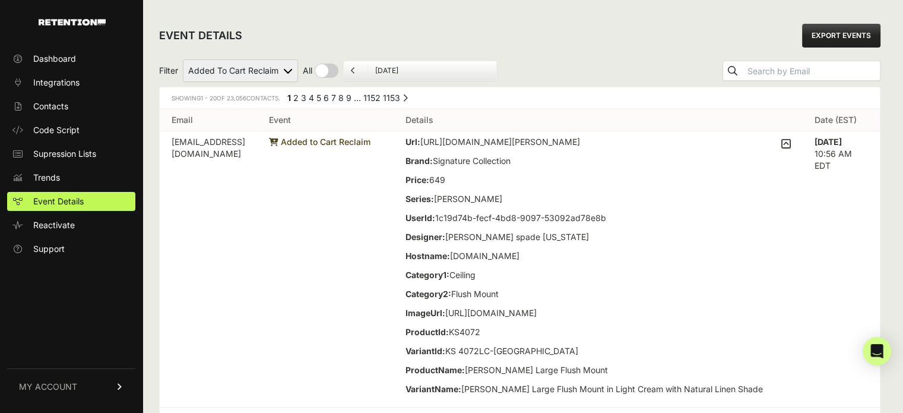
click at [791, 145] on icon at bounding box center [786, 143] width 10 height 11
click at [0, 0] on input "checkbox" at bounding box center [0, 0] width 0 height 0
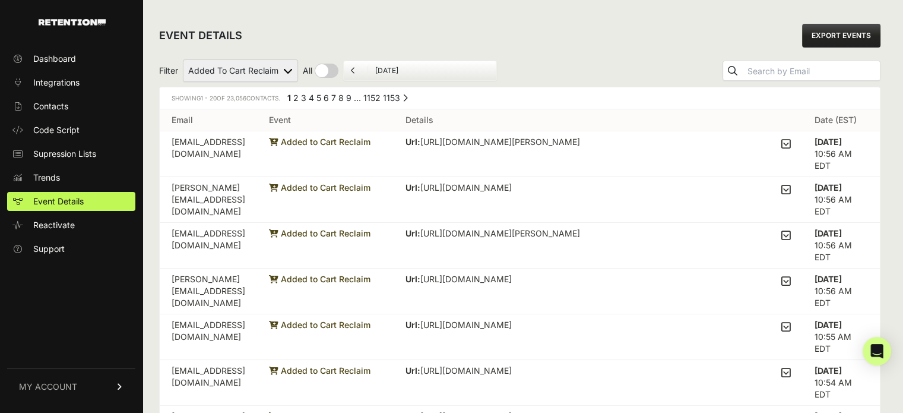
click at [791, 185] on icon at bounding box center [786, 189] width 10 height 11
click at [0, 0] on input "checkbox" at bounding box center [0, 0] width 0 height 0
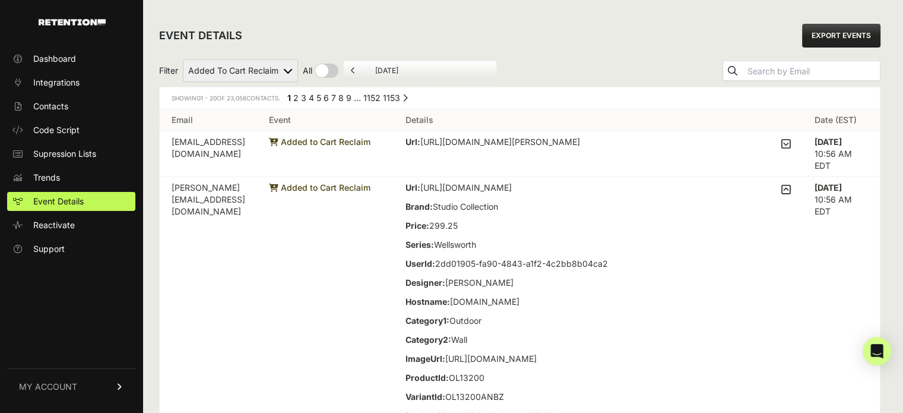
click at [791, 185] on icon at bounding box center [786, 189] width 10 height 11
click at [0, 0] on input "checkbox" at bounding box center [0, 0] width 0 height 0
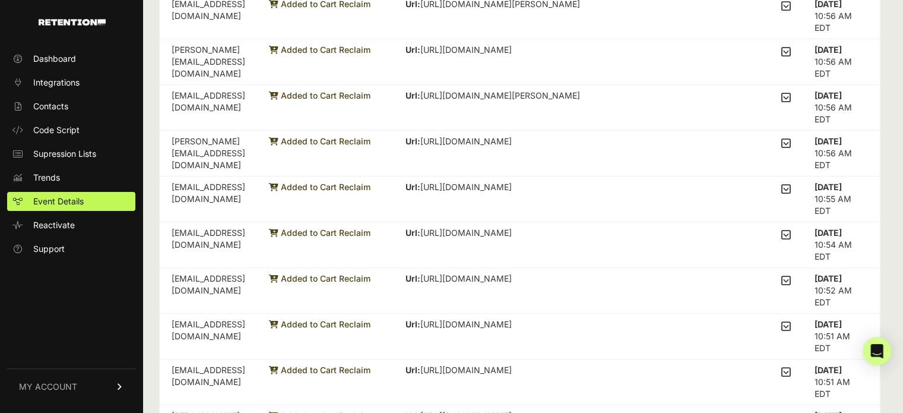
scroll to position [119, 0]
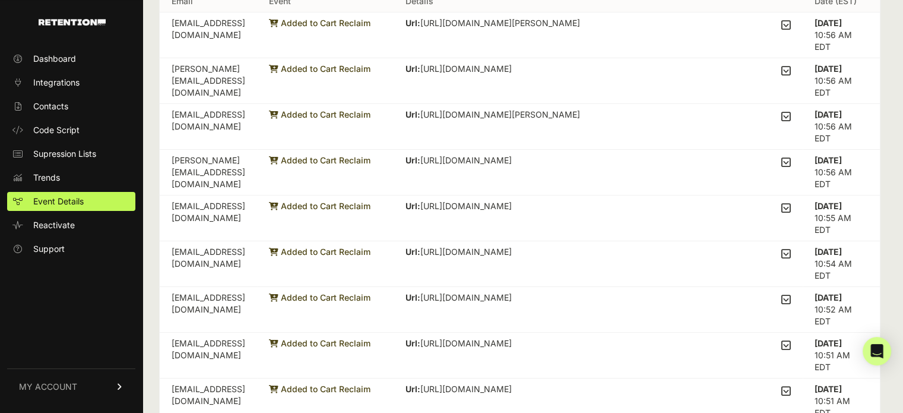
click at [791, 69] on icon at bounding box center [786, 70] width 10 height 11
click at [0, 0] on input "checkbox" at bounding box center [0, 0] width 0 height 0
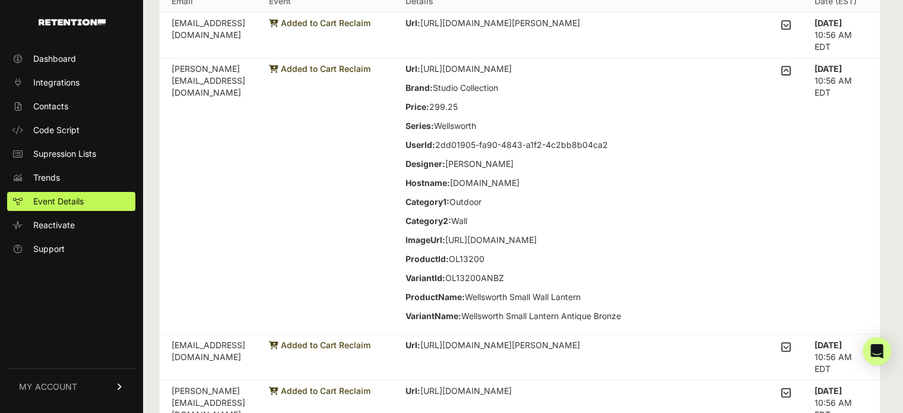
click at [791, 69] on icon at bounding box center [786, 70] width 10 height 11
click at [0, 0] on input "checkbox" at bounding box center [0, 0] width 0 height 0
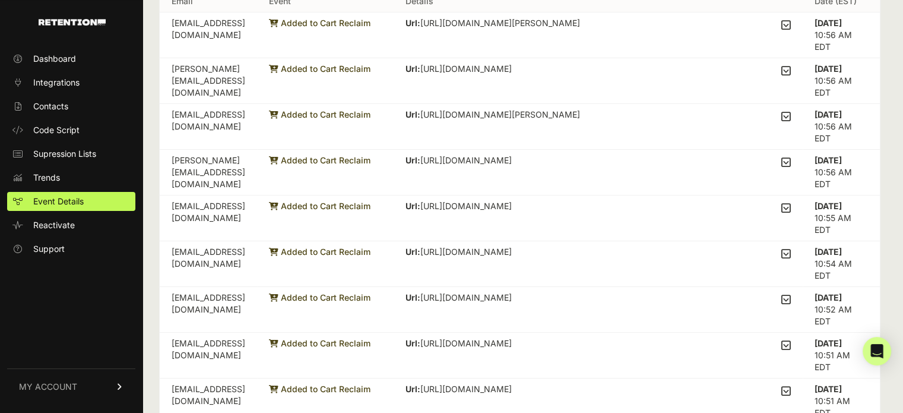
click at [791, 111] on icon at bounding box center [786, 116] width 10 height 11
click at [0, 0] on input "checkbox" at bounding box center [0, 0] width 0 height 0
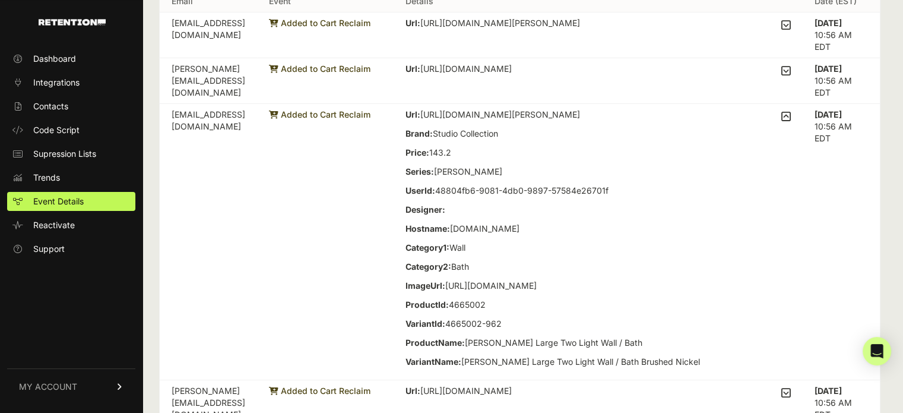
click at [791, 111] on icon at bounding box center [786, 116] width 10 height 11
click at [0, 0] on input "checkbox" at bounding box center [0, 0] width 0 height 0
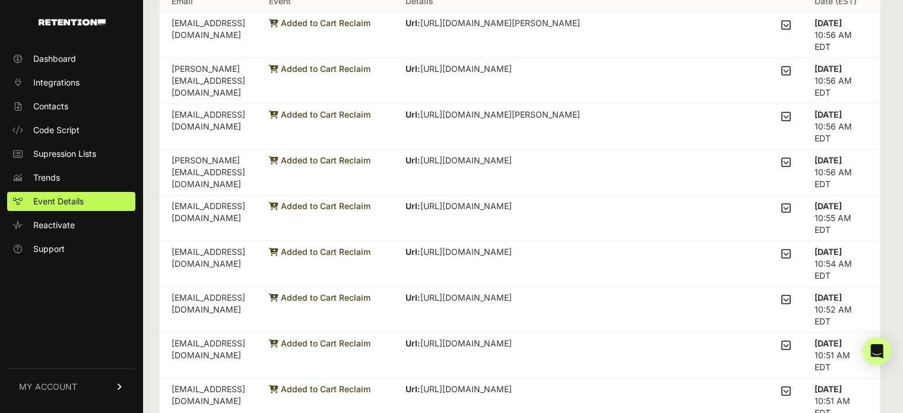
drag, startPoint x: 793, startPoint y: 150, endPoint x: 793, endPoint y: 164, distance: 14.3
click at [793, 151] on td "Url: https://www.visualcomfort.com/aiden-40-single-tier-chandelier/#2461=35531 …" at bounding box center [598, 173] width 409 height 46
click at [791, 164] on icon at bounding box center [786, 162] width 10 height 11
click at [0, 0] on input "checkbox" at bounding box center [0, 0] width 0 height 0
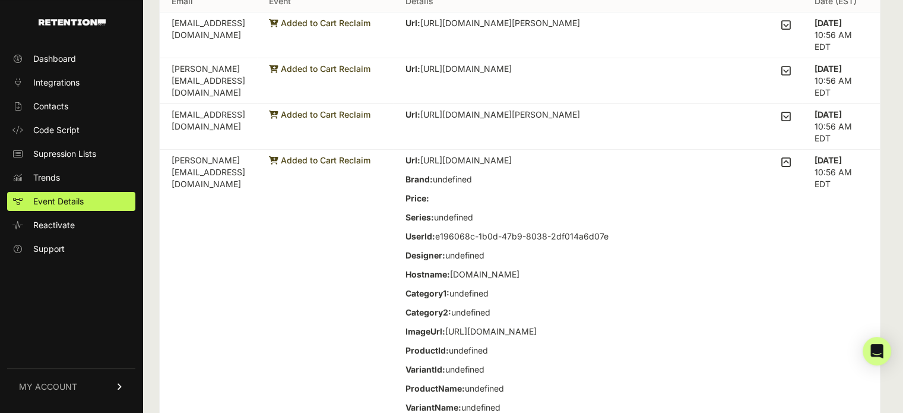
click at [791, 164] on icon at bounding box center [786, 162] width 10 height 11
click at [0, 0] on input "checkbox" at bounding box center [0, 0] width 0 height 0
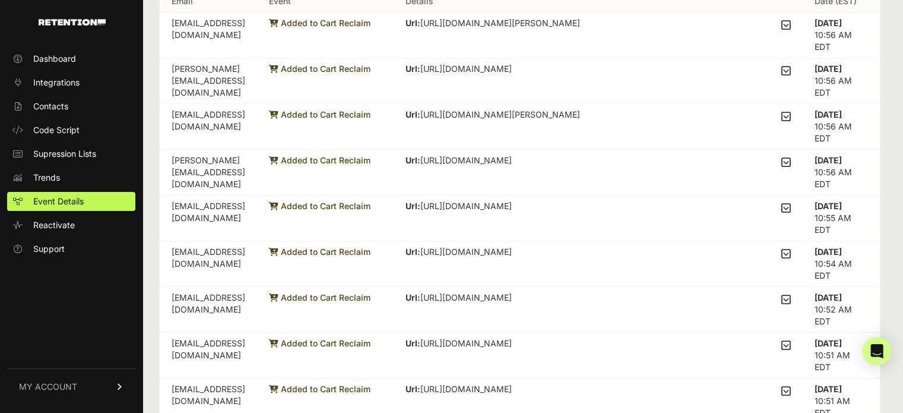
click at [798, 200] on td "Url: https://www.visualcomfort.com/monterro-3-light-sconce-vs24703/#2461=35571 …" at bounding box center [598, 218] width 409 height 46
click at [790, 206] on icon at bounding box center [786, 207] width 10 height 11
click at [0, 0] on input "checkbox" at bounding box center [0, 0] width 0 height 0
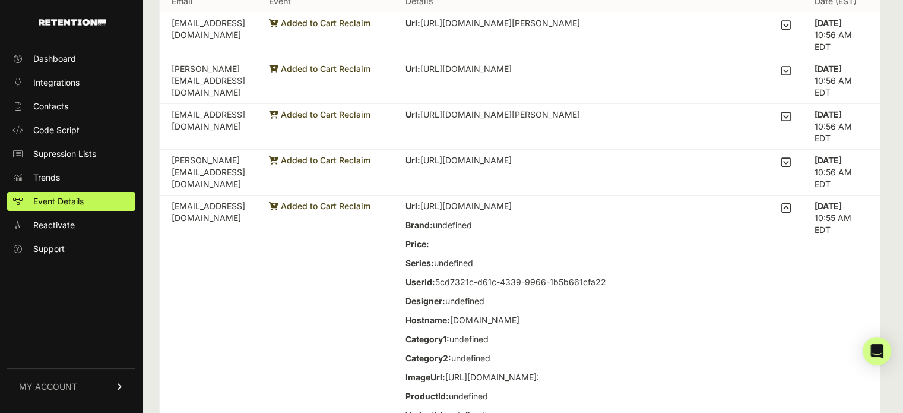
click at [790, 206] on icon at bounding box center [786, 207] width 10 height 11
click at [0, 0] on input "checkbox" at bounding box center [0, 0] width 0 height 0
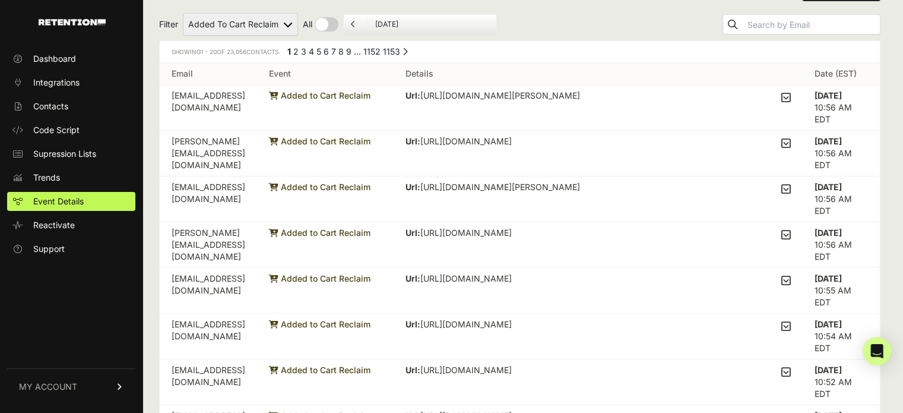
scroll to position [0, 0]
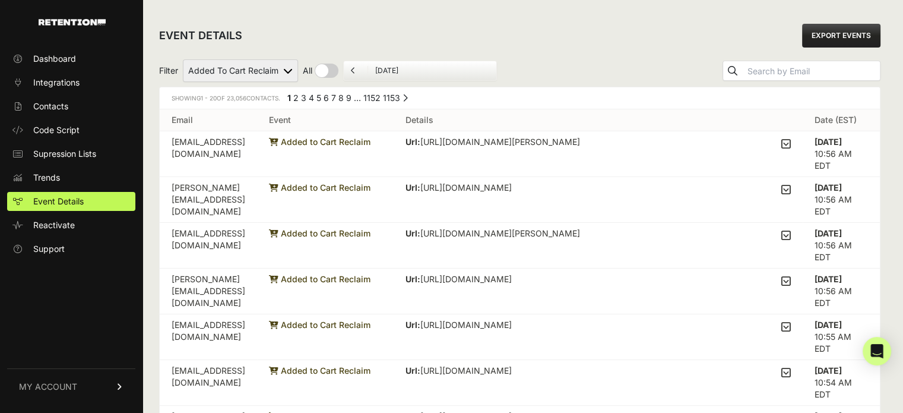
click at [627, 21] on div "EVENT DETAILS EXPORT EVENTS" at bounding box center [520, 36] width 722 height 38
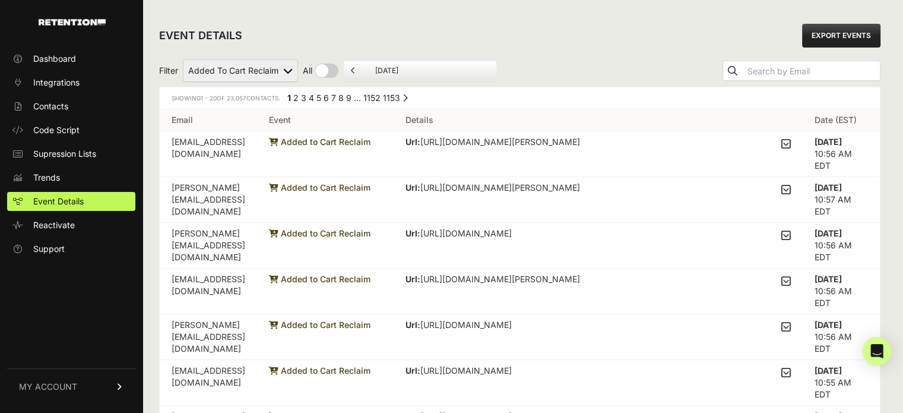
click at [602, 49] on div "EVENT DETAILS EXPORT EVENTS" at bounding box center [520, 36] width 722 height 38
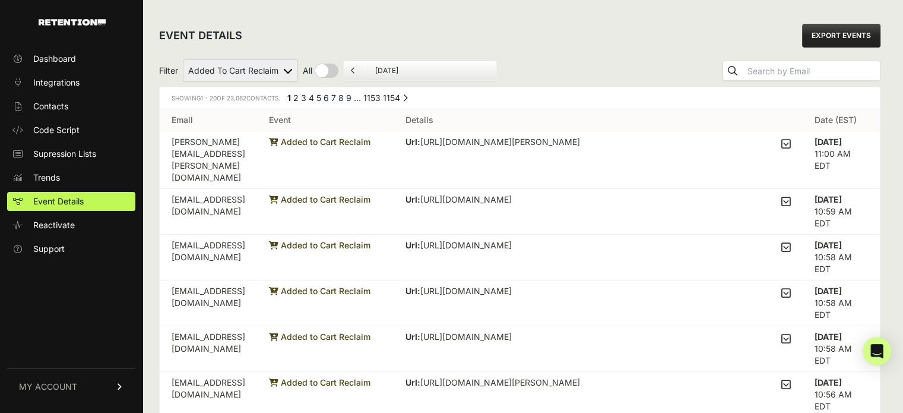
click at [557, 156] on td "Url: [URL][DOMAIN_NAME][PERSON_NAME] Brand: Studio Collection Price: 1819.3 Ser…" at bounding box center [598, 160] width 409 height 58
click at [791, 145] on icon at bounding box center [786, 143] width 10 height 11
click at [0, 0] on input "checkbox" at bounding box center [0, 0] width 0 height 0
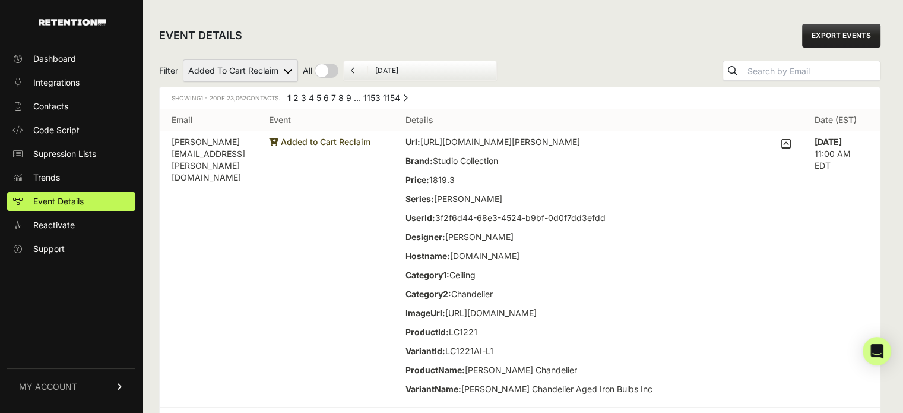
click at [791, 145] on icon at bounding box center [786, 143] width 10 height 11
click at [0, 0] on input "checkbox" at bounding box center [0, 0] width 0 height 0
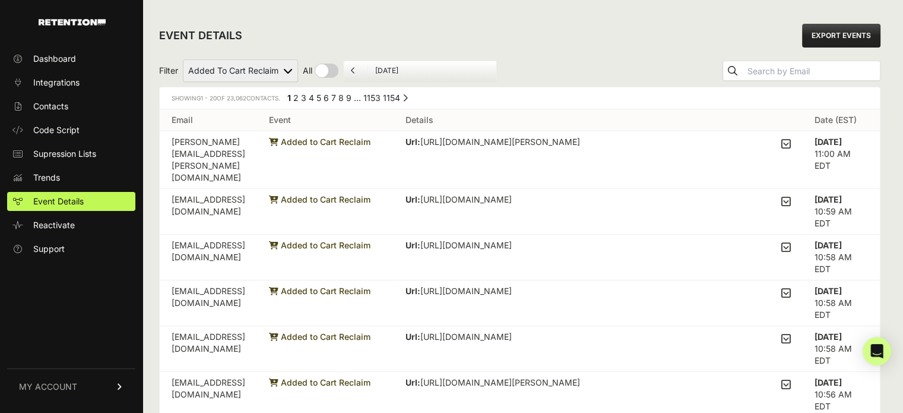
click at [791, 196] on icon at bounding box center [786, 201] width 10 height 11
click at [0, 0] on input "checkbox" at bounding box center [0, 0] width 0 height 0
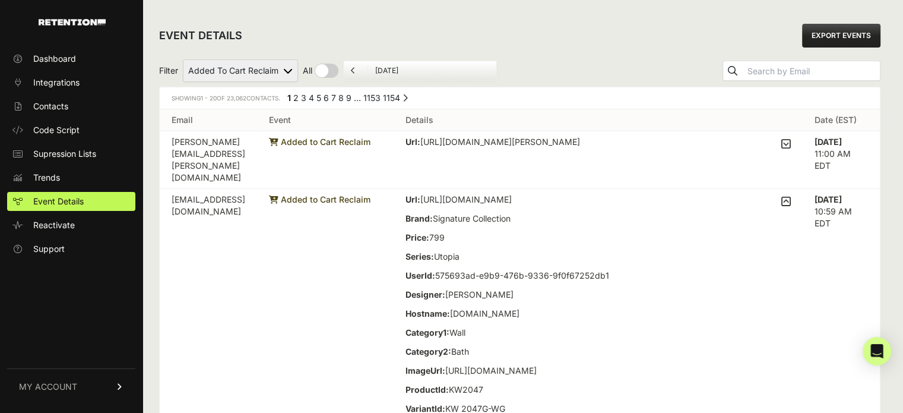
click at [791, 196] on icon at bounding box center [786, 201] width 10 height 11
click at [0, 0] on input "checkbox" at bounding box center [0, 0] width 0 height 0
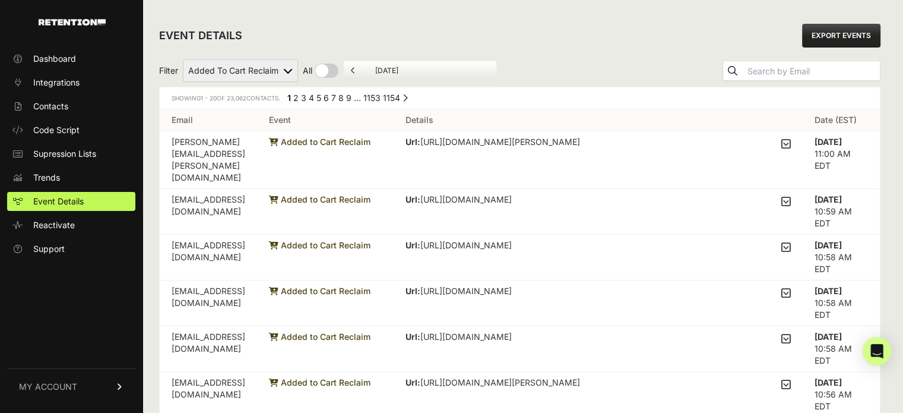
scroll to position [59, 0]
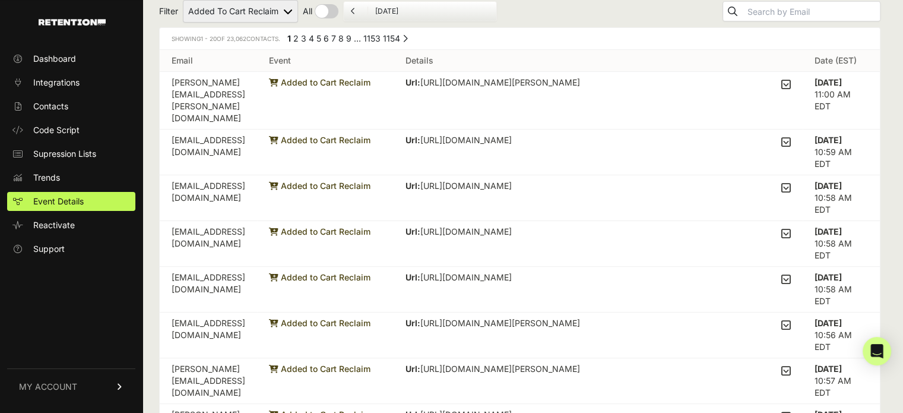
click at [791, 182] on icon at bounding box center [786, 187] width 10 height 11
click at [0, 0] on input "checkbox" at bounding box center [0, 0] width 0 height 0
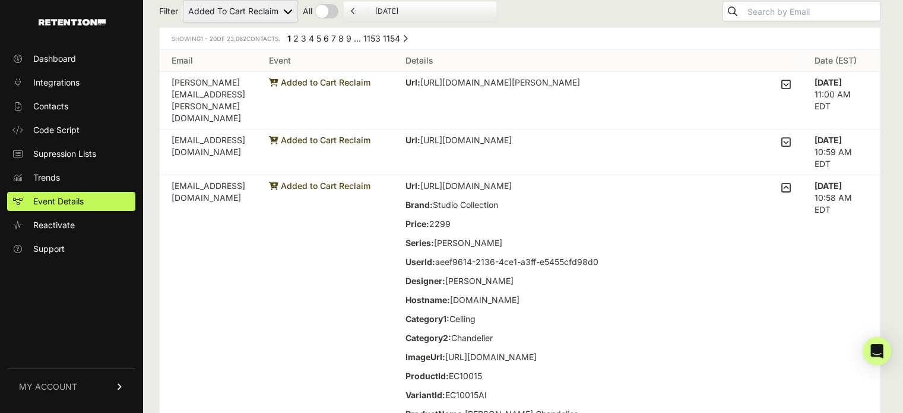
click at [791, 182] on icon at bounding box center [786, 187] width 10 height 11
click at [0, 0] on input "checkbox" at bounding box center [0, 0] width 0 height 0
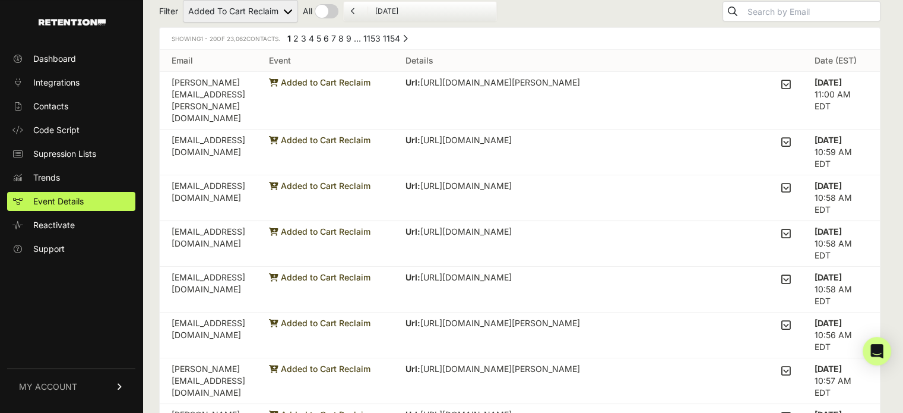
click at [791, 228] on icon at bounding box center [786, 233] width 10 height 11
click at [0, 0] on input "checkbox" at bounding box center [0, 0] width 0 height 0
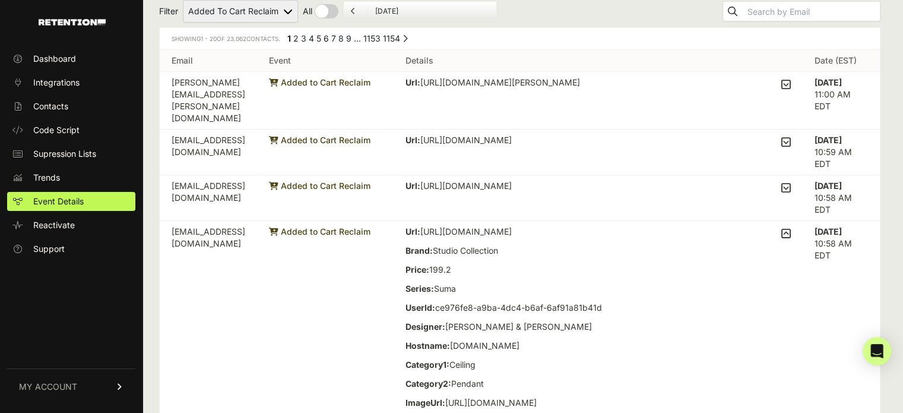
click at [791, 228] on icon at bounding box center [786, 233] width 10 height 11
click at [0, 0] on input "checkbox" at bounding box center [0, 0] width 0 height 0
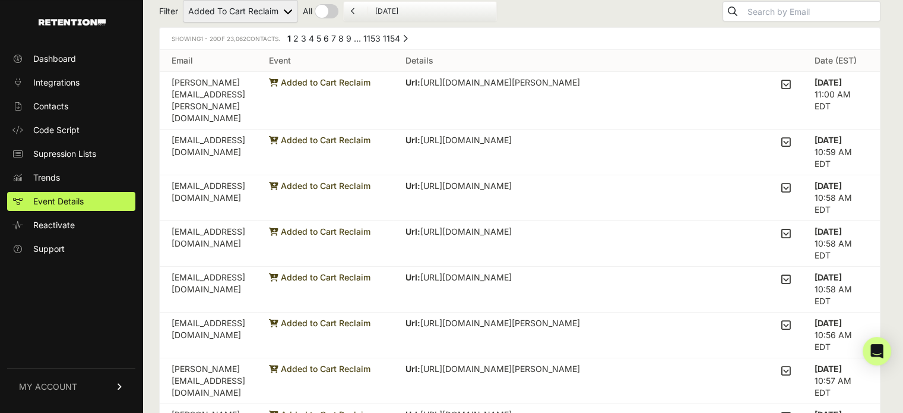
scroll to position [178, 0]
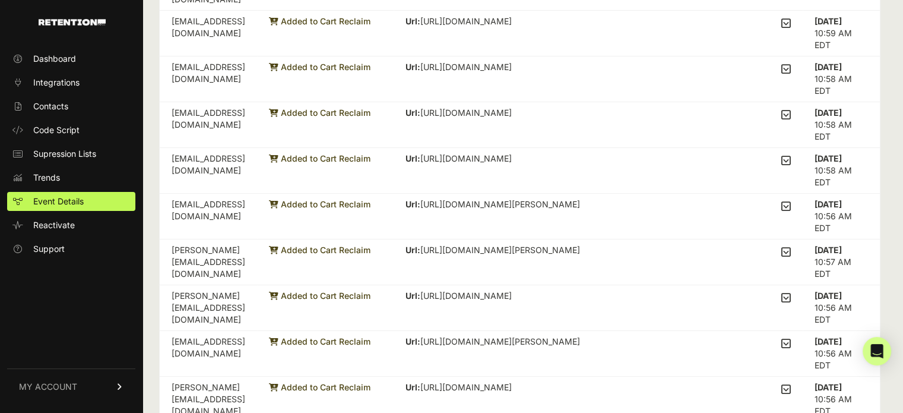
click at [789, 155] on icon at bounding box center [786, 160] width 10 height 11
click at [0, 0] on input "checkbox" at bounding box center [0, 0] width 0 height 0
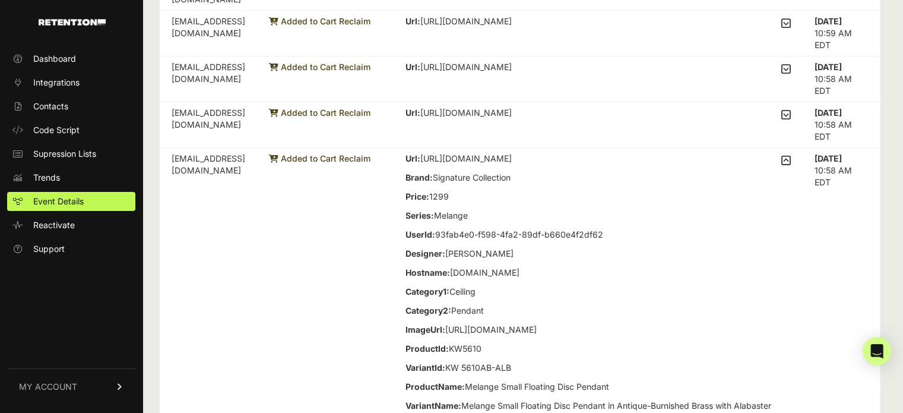
click at [789, 155] on icon at bounding box center [786, 160] width 10 height 11
click at [0, 0] on input "checkbox" at bounding box center [0, 0] width 0 height 0
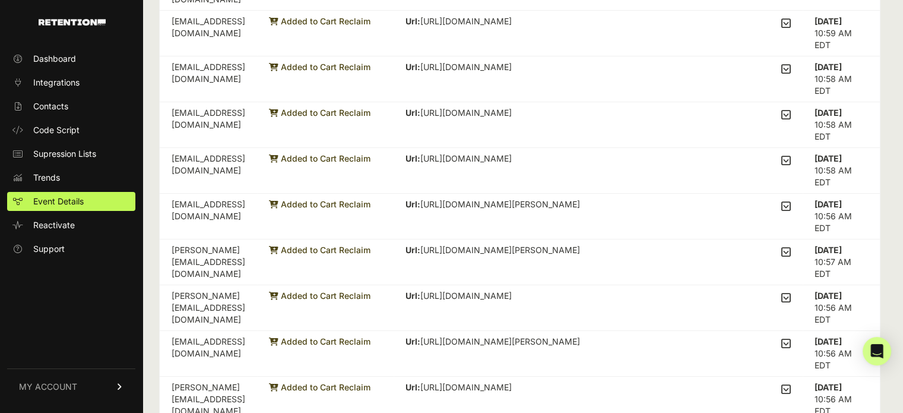
click at [791, 201] on icon at bounding box center [786, 206] width 10 height 11
click at [0, 0] on input "checkbox" at bounding box center [0, 0] width 0 height 0
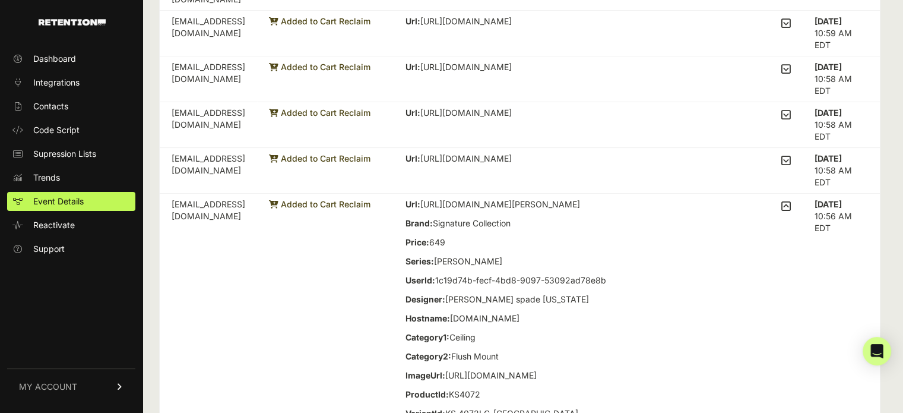
click at [791, 201] on icon at bounding box center [786, 206] width 10 height 11
click at [0, 0] on input "checkbox" at bounding box center [0, 0] width 0 height 0
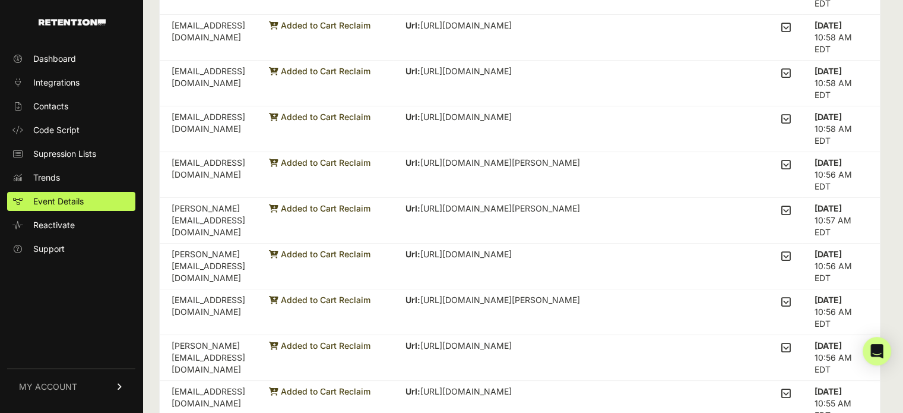
scroll to position [238, 0]
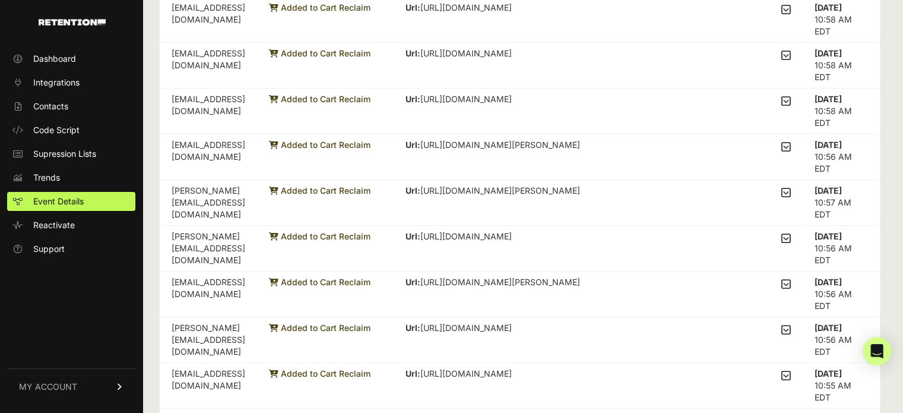
click at [791, 187] on icon at bounding box center [786, 192] width 10 height 11
click at [0, 0] on input "checkbox" at bounding box center [0, 0] width 0 height 0
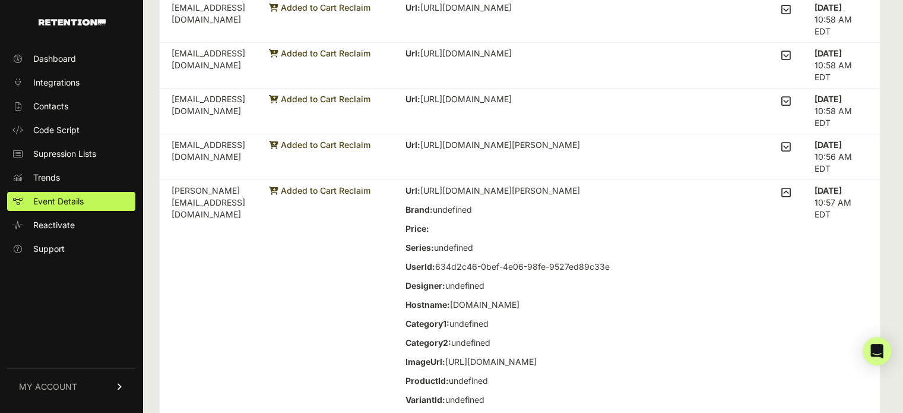
click at [791, 187] on icon at bounding box center [786, 192] width 10 height 11
click at [0, 0] on input "checkbox" at bounding box center [0, 0] width 0 height 0
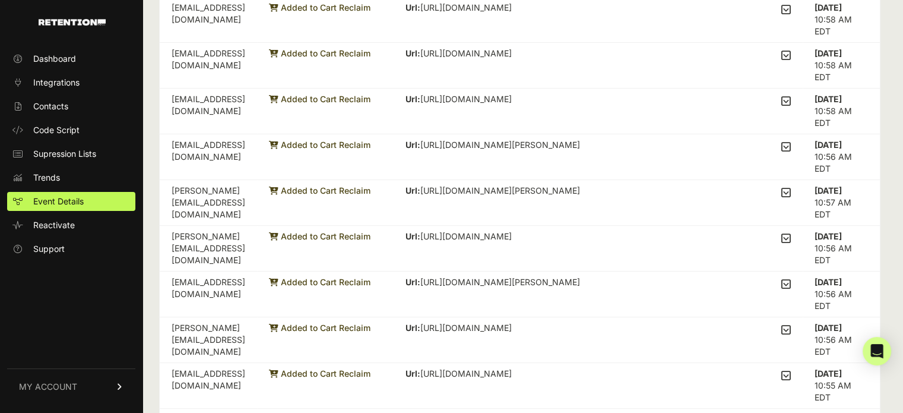
click at [791, 230] on label at bounding box center [786, 238] width 10 height 17
click at [0, 0] on input "checkbox" at bounding box center [0, 0] width 0 height 0
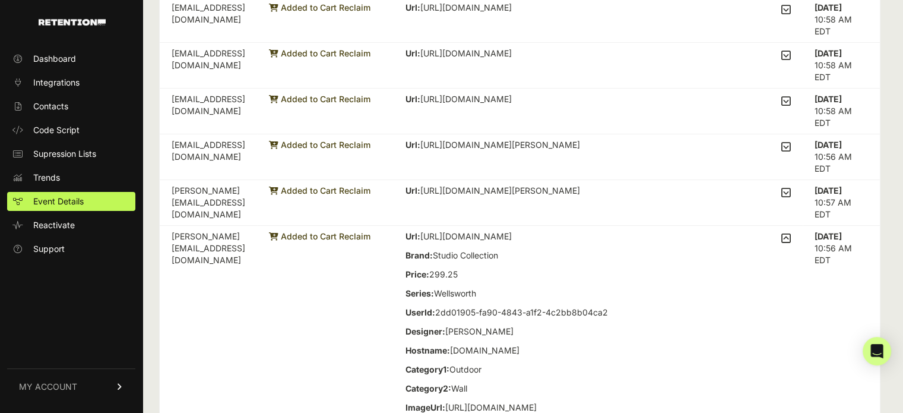
click at [791, 233] on icon at bounding box center [786, 238] width 10 height 11
click at [0, 0] on input "checkbox" at bounding box center [0, 0] width 0 height 0
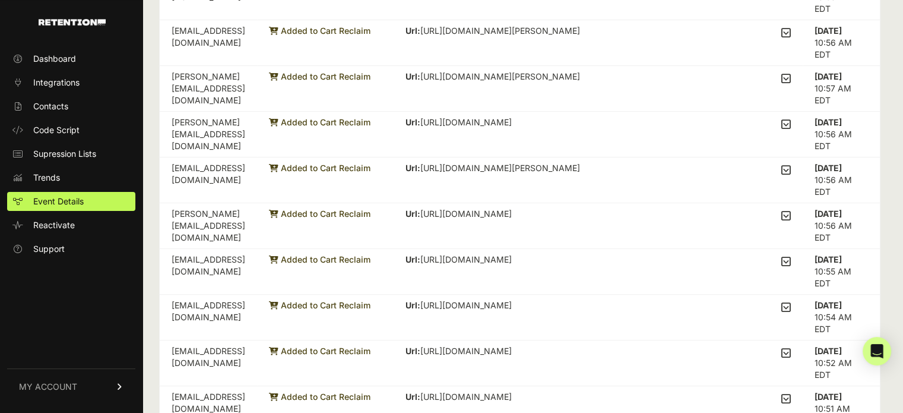
scroll to position [416, 0]
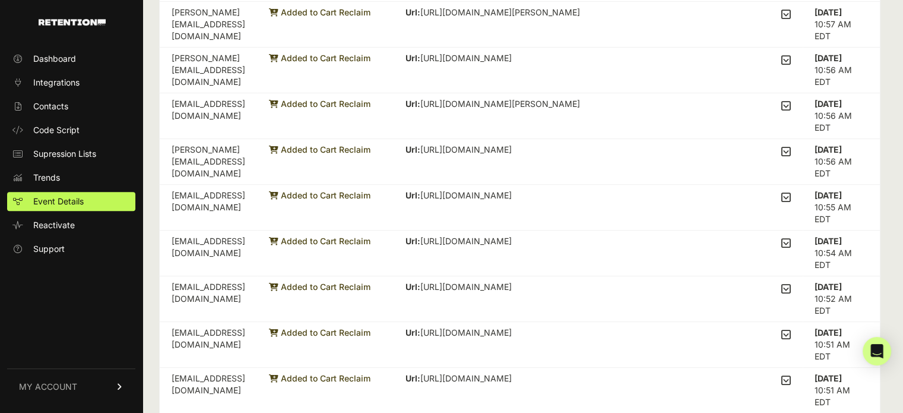
click at [789, 146] on icon at bounding box center [786, 151] width 10 height 11
click at [0, 0] on input "checkbox" at bounding box center [0, 0] width 0 height 0
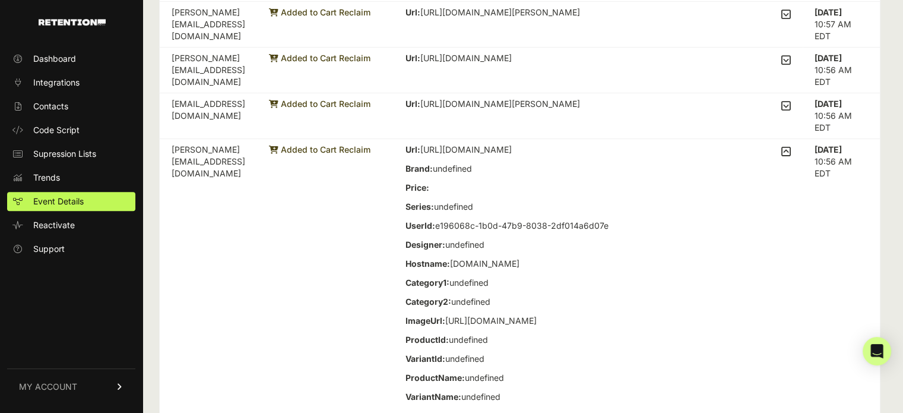
click at [789, 146] on icon at bounding box center [786, 151] width 10 height 11
click at [0, 0] on input "checkbox" at bounding box center [0, 0] width 0 height 0
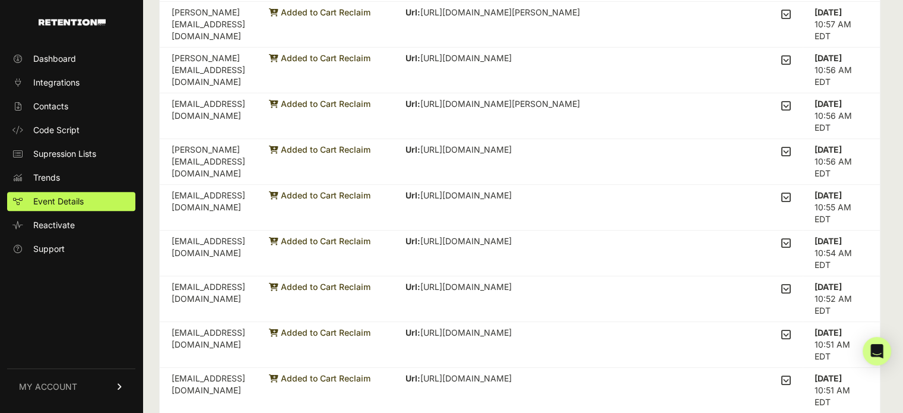
click at [791, 192] on icon at bounding box center [786, 197] width 10 height 11
click at [0, 0] on input "checkbox" at bounding box center [0, 0] width 0 height 0
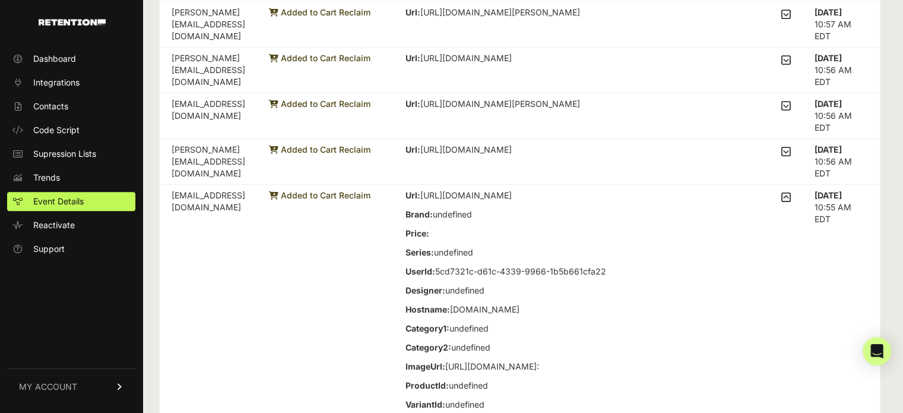
click at [791, 192] on icon at bounding box center [786, 197] width 10 height 11
click at [0, 0] on input "checkbox" at bounding box center [0, 0] width 0 height 0
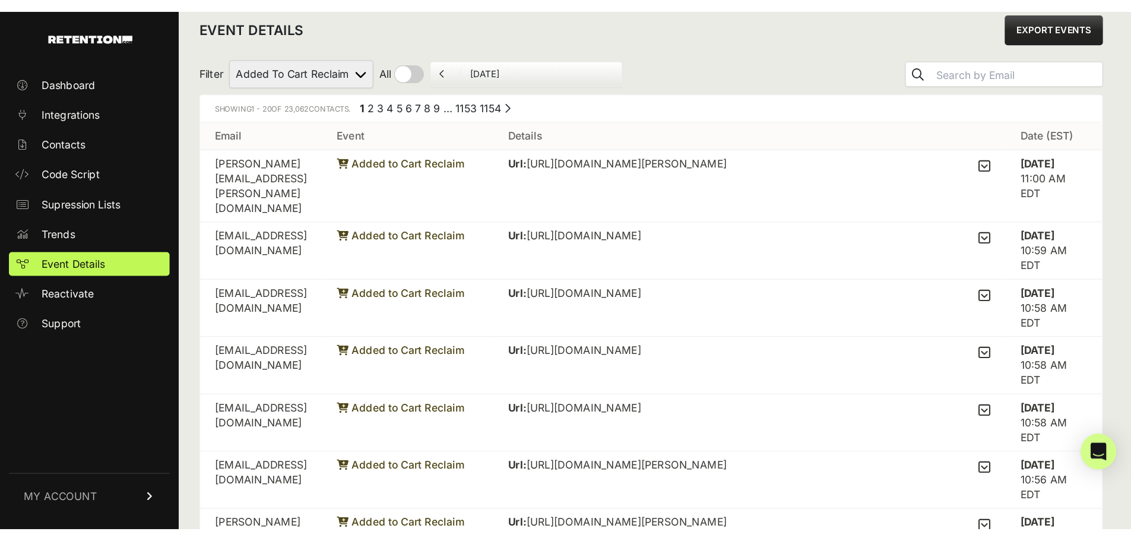
scroll to position [0, 0]
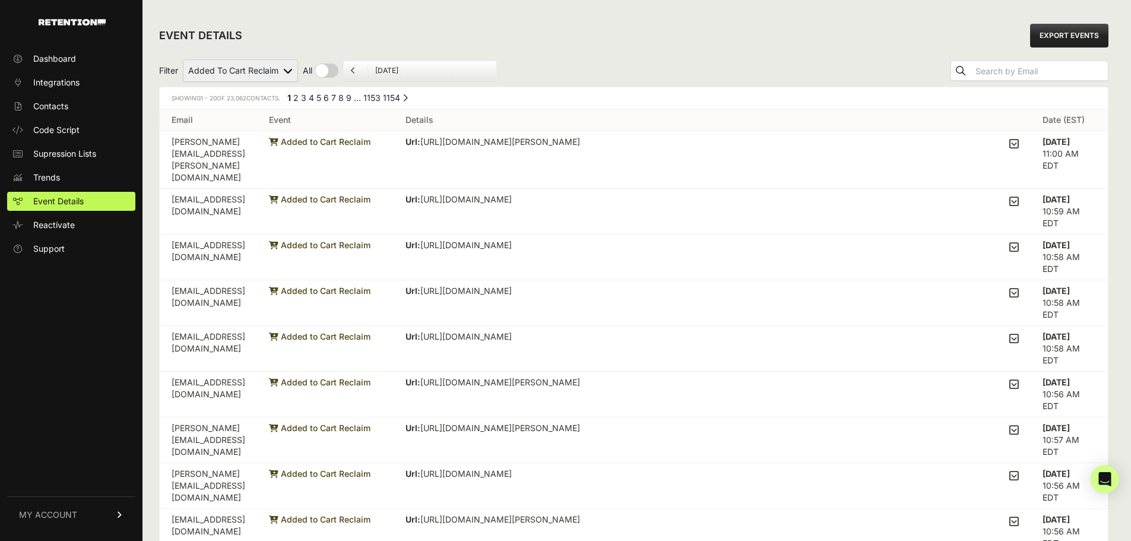
click at [688, 68] on div "Filter Added to Cart Reclaim Revenue Viewed Product Reclaim All By Date August …" at bounding box center [634, 71] width 950 height 32
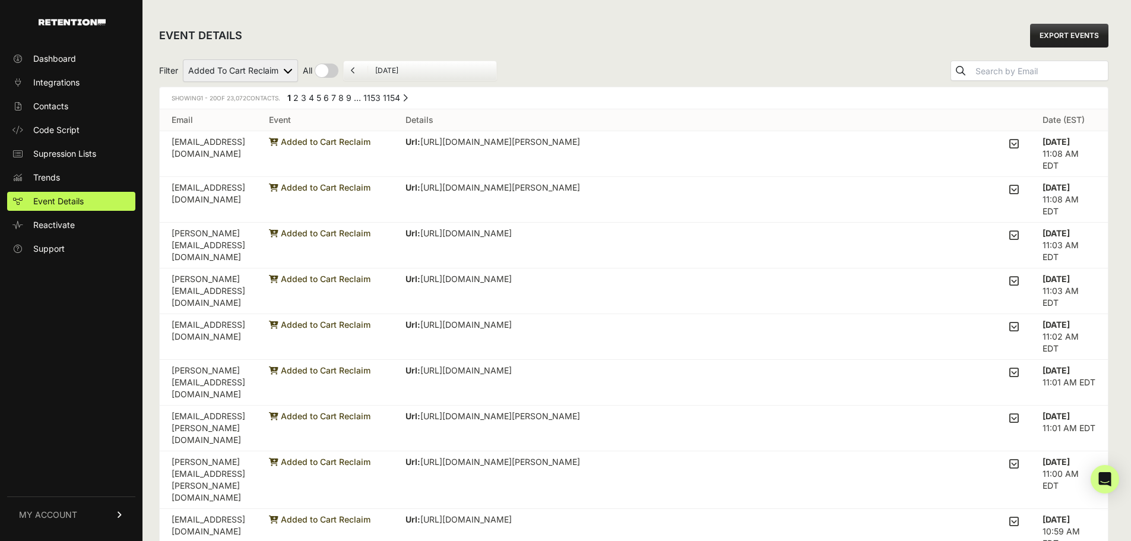
click at [749, 159] on td "Url: [URL][DOMAIN_NAME][PERSON_NAME] Brand: Studio Collection Price: 239.2 Seri…" at bounding box center [712, 154] width 637 height 46
click at [1029, 144] on td "Url: [URL][DOMAIN_NAME][PERSON_NAME] Brand: Studio Collection Price: 239.2 Seri…" at bounding box center [712, 154] width 637 height 46
click at [1019, 144] on icon at bounding box center [1015, 143] width 10 height 11
click at [0, 0] on input "checkbox" at bounding box center [0, 0] width 0 height 0
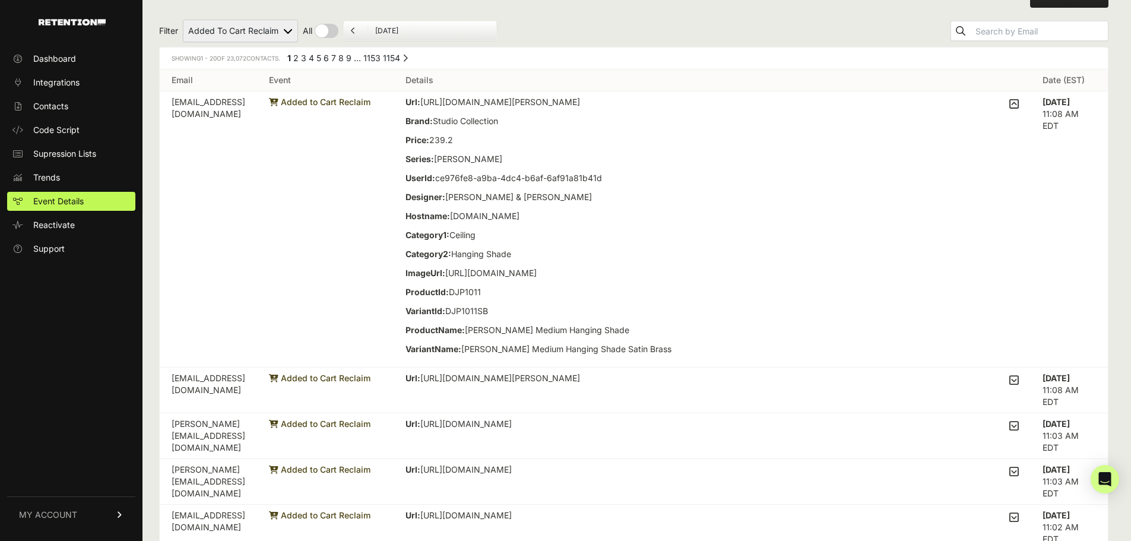
scroll to position [59, 0]
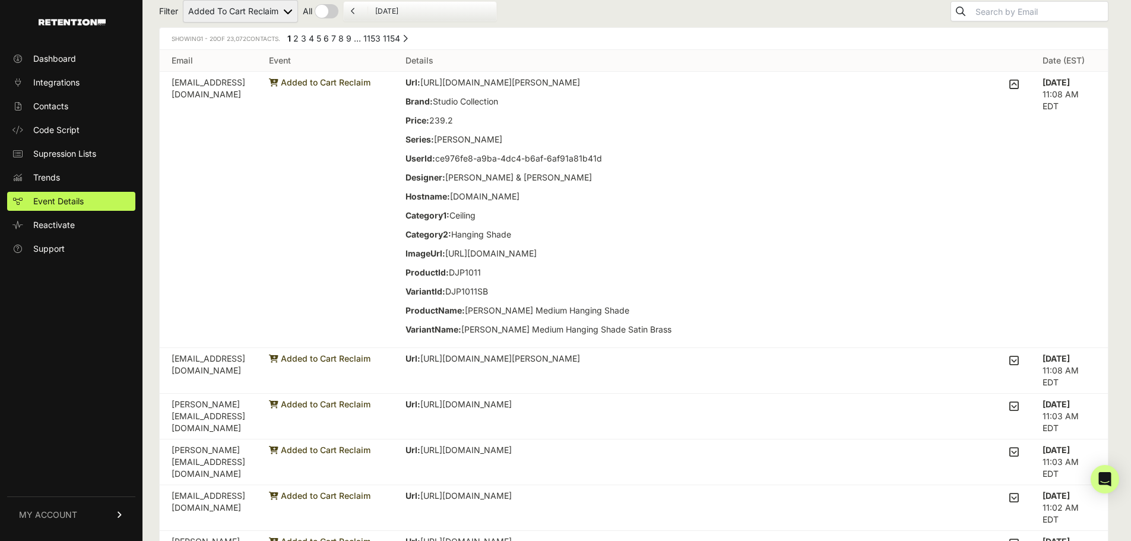
click at [1019, 362] on icon at bounding box center [1015, 360] width 10 height 11
click at [0, 0] on input "checkbox" at bounding box center [0, 0] width 0 height 0
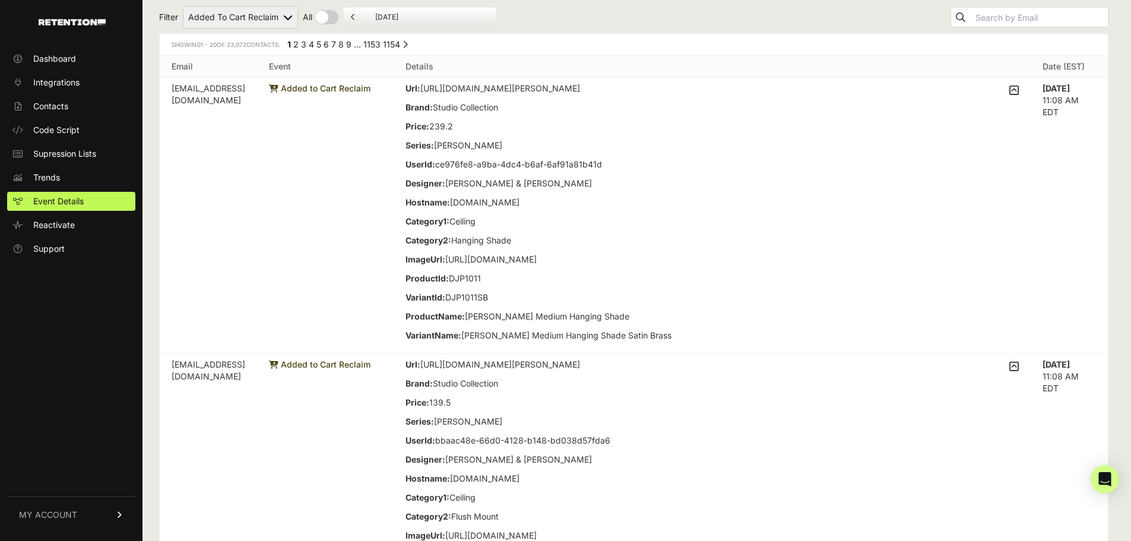
scroll to position [0, 0]
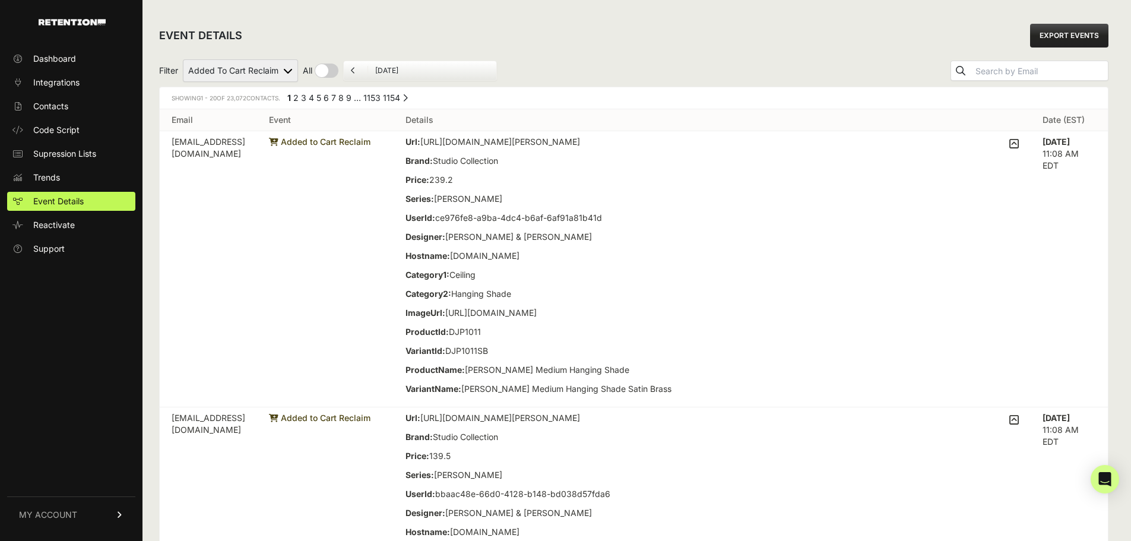
click at [255, 74] on select "Added to Cart Reclaim Revenue Viewed Product Reclaim" at bounding box center [240, 70] width 115 height 23
select select "Viewed Product Reclaim"
click at [183, 59] on select "Added to Cart Reclaim Revenue Viewed Product Reclaim" at bounding box center [240, 70] width 115 height 23
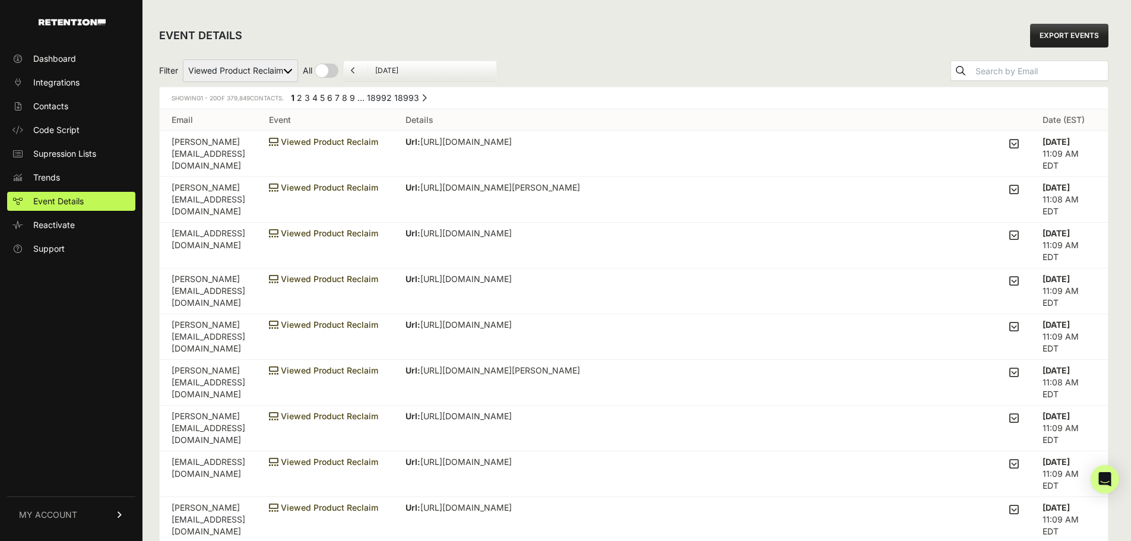
click at [1025, 144] on td "Url: [URL][DOMAIN_NAME] Brand: Studio Collection Price: 244.30 Series: Hanover …" at bounding box center [712, 154] width 637 height 46
click at [1019, 144] on icon at bounding box center [1015, 143] width 10 height 11
click at [0, 0] on input "checkbox" at bounding box center [0, 0] width 0 height 0
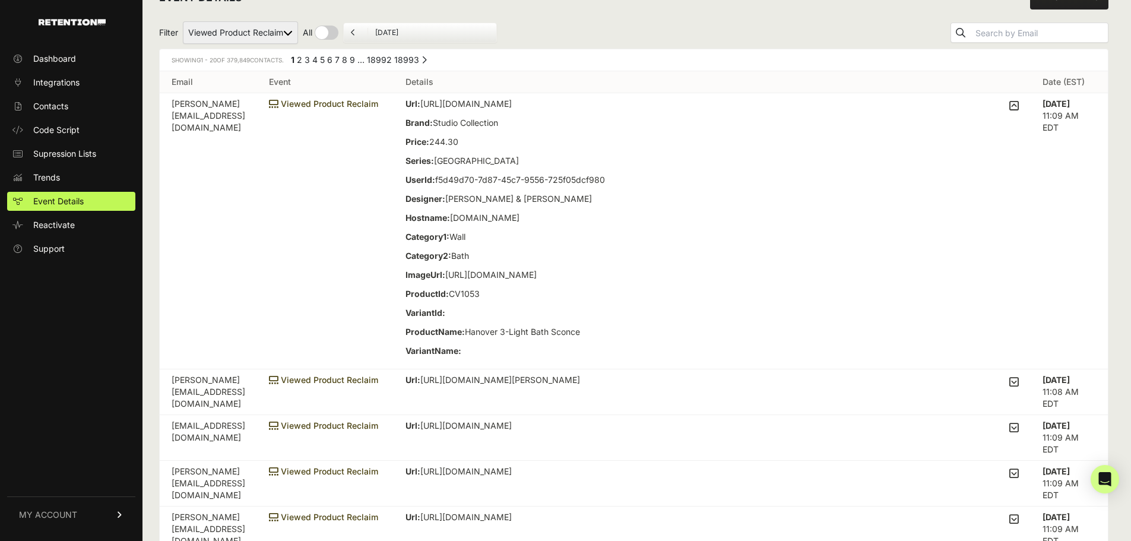
scroll to position [59, 0]
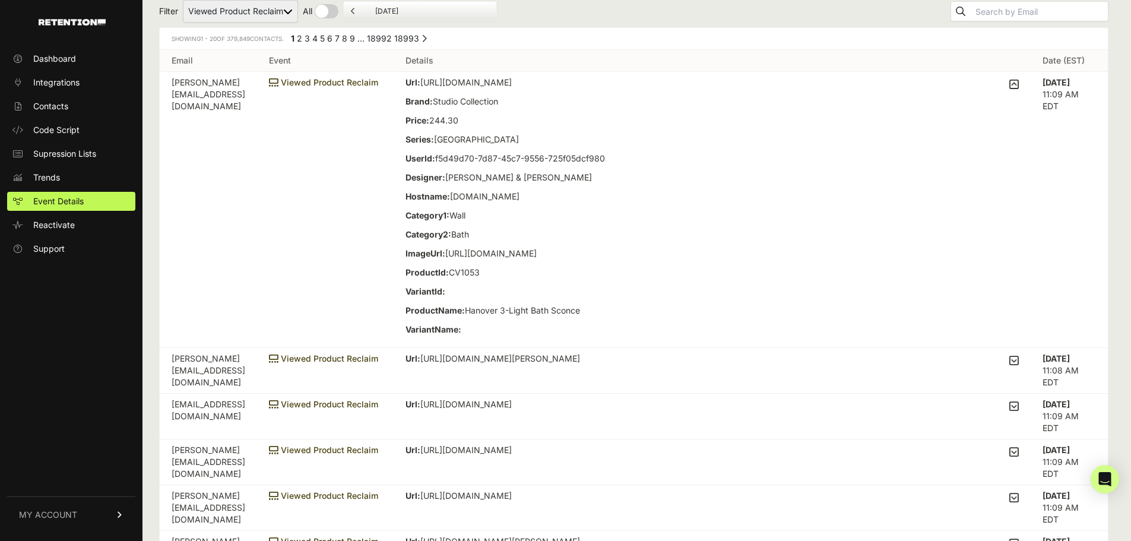
click at [1019, 366] on icon at bounding box center [1015, 360] width 10 height 11
click at [0, 0] on input "checkbox" at bounding box center [0, 0] width 0 height 0
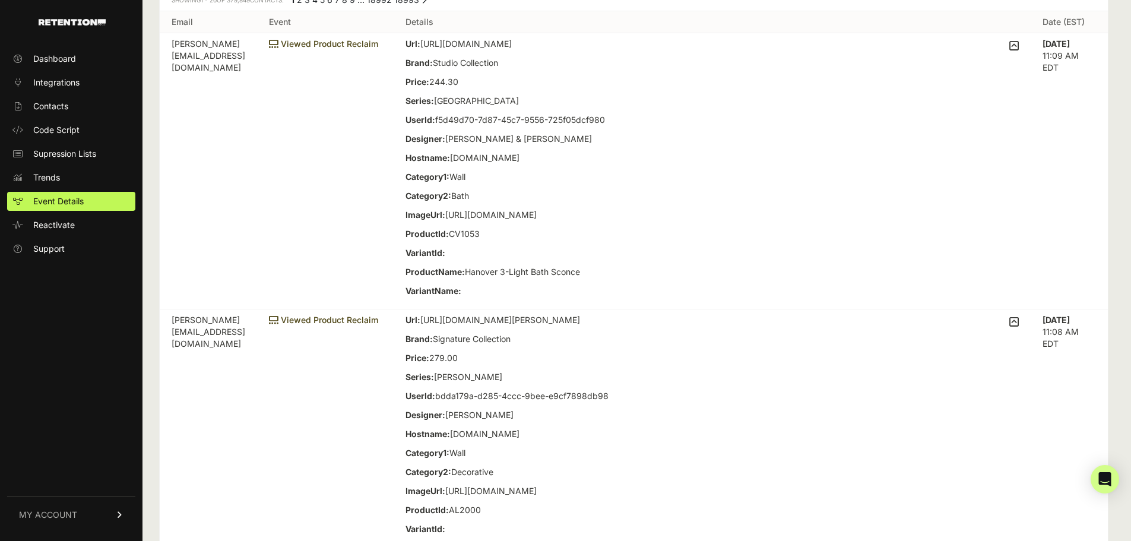
scroll to position [119, 0]
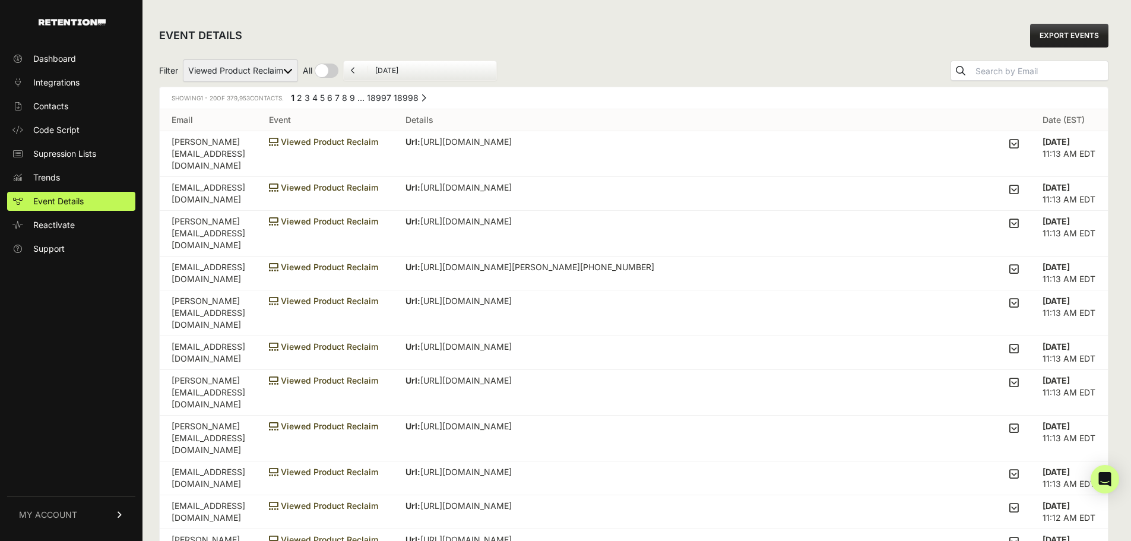
click at [1026, 145] on td "Url: https://www.visualcomfort.com/lakmos-small-sconce-arn2325/ Brand: Signatur…" at bounding box center [712, 154] width 637 height 46
click at [1019, 145] on icon at bounding box center [1015, 143] width 10 height 11
click at [0, 0] on input "checkbox" at bounding box center [0, 0] width 0 height 0
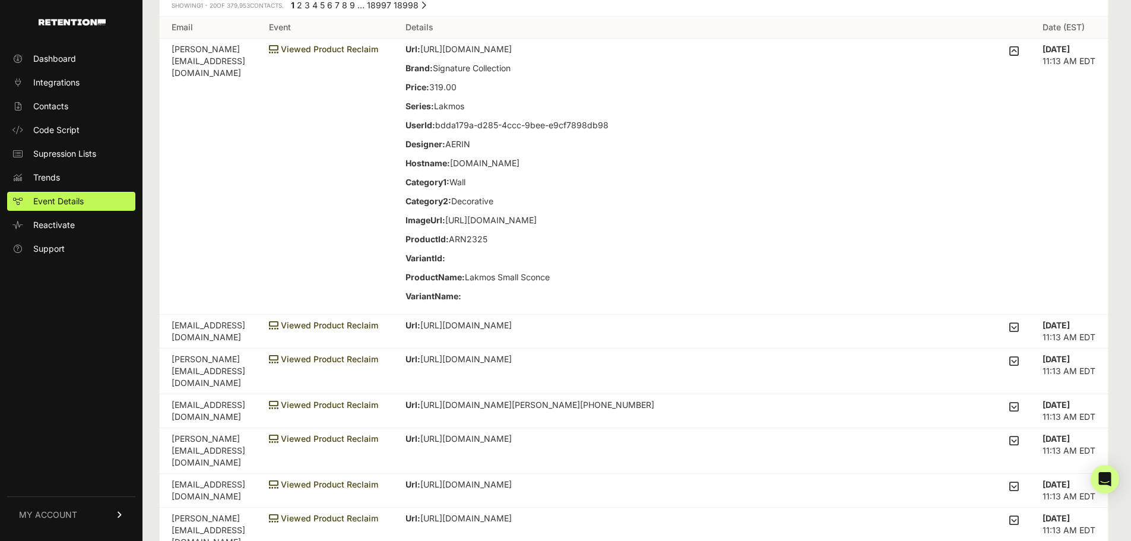
scroll to position [178, 0]
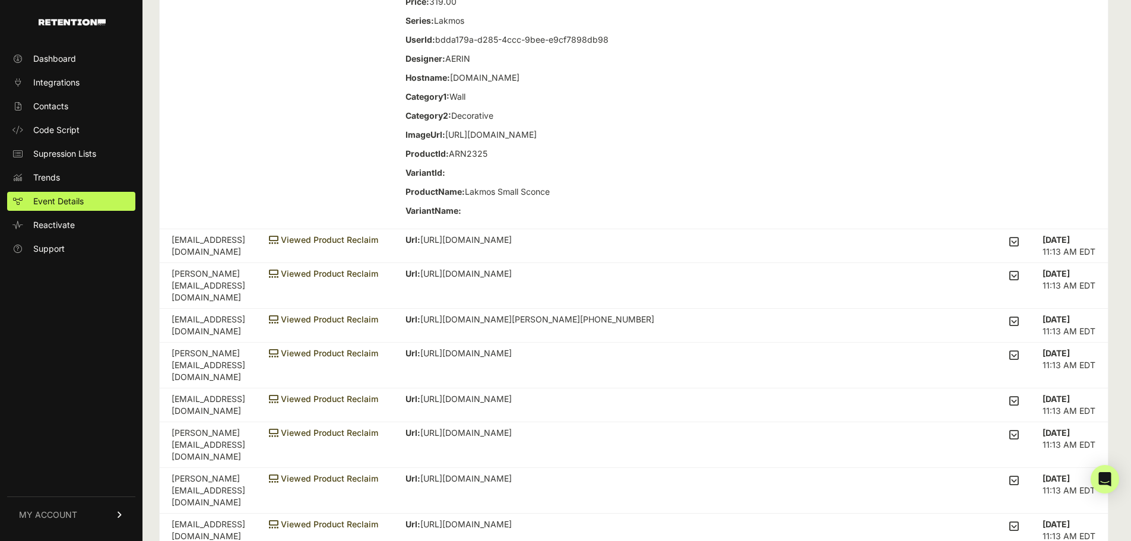
click at [1019, 241] on icon at bounding box center [1015, 241] width 10 height 11
click at [0, 0] on input "checkbox" at bounding box center [0, 0] width 0 height 0
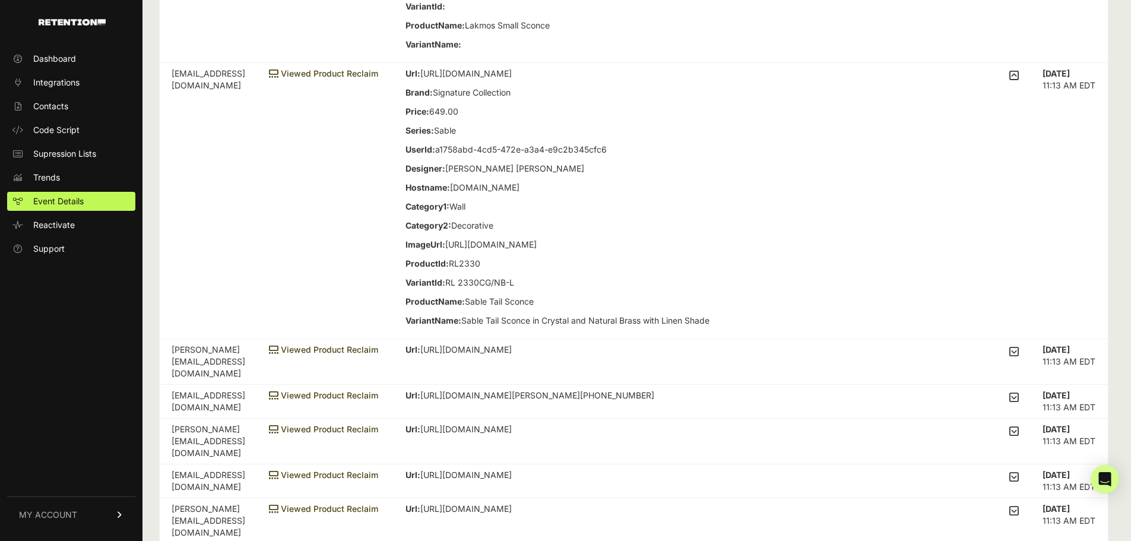
scroll to position [356, 0]
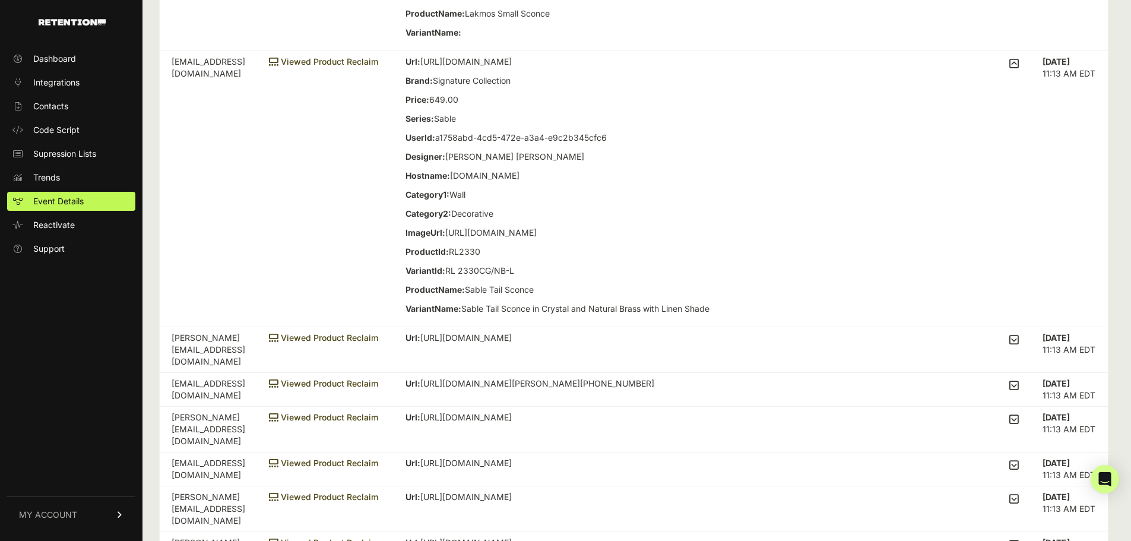
click at [1019, 338] on icon at bounding box center [1015, 339] width 10 height 11
click at [0, 0] on input "checkbox" at bounding box center [0, 0] width 0 height 0
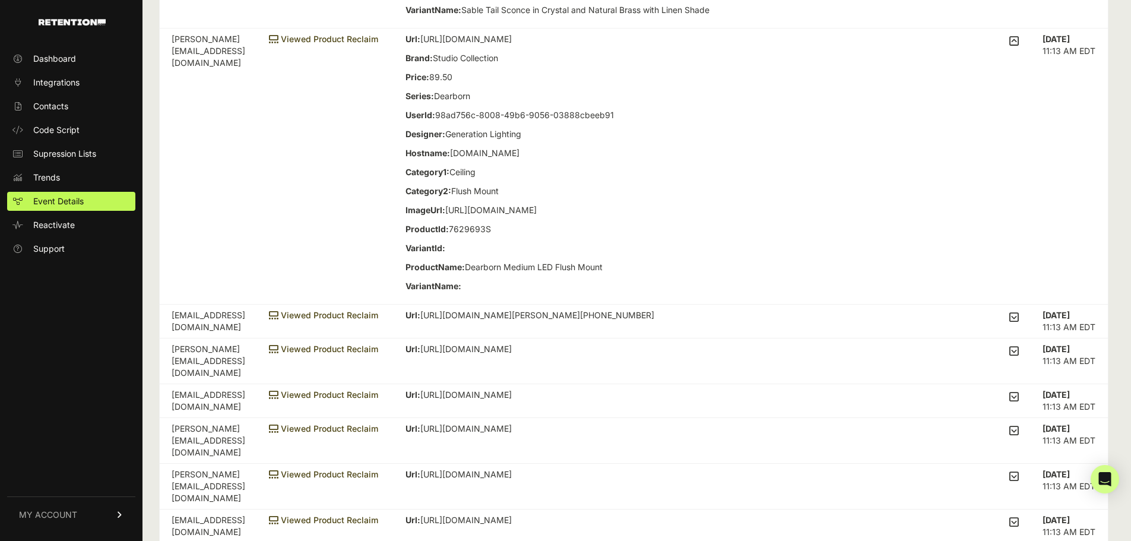
scroll to position [713, 0]
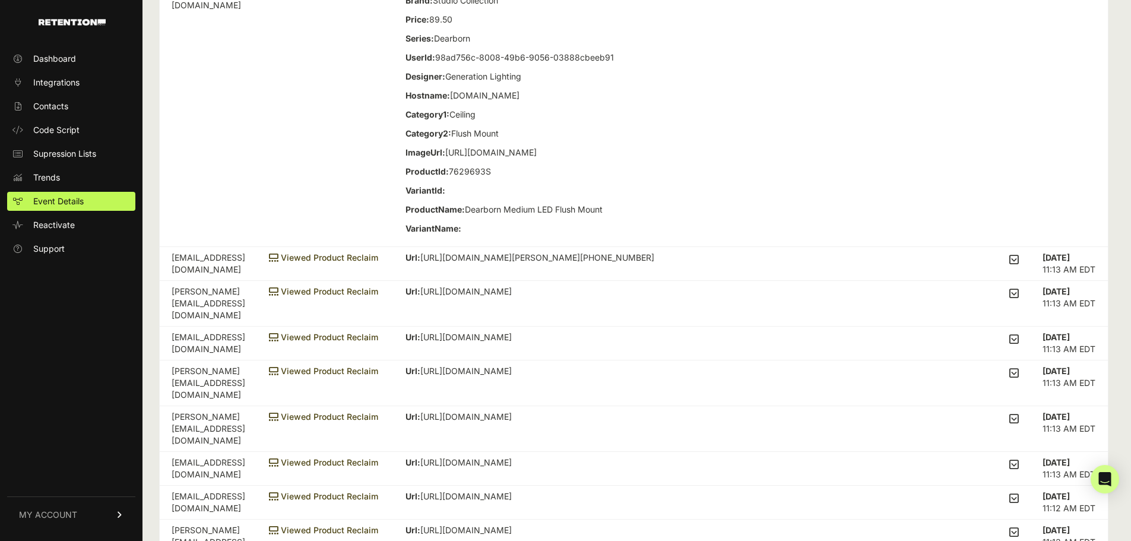
click at [1019, 265] on icon at bounding box center [1015, 259] width 10 height 11
click at [0, 0] on input "checkbox" at bounding box center [0, 0] width 0 height 0
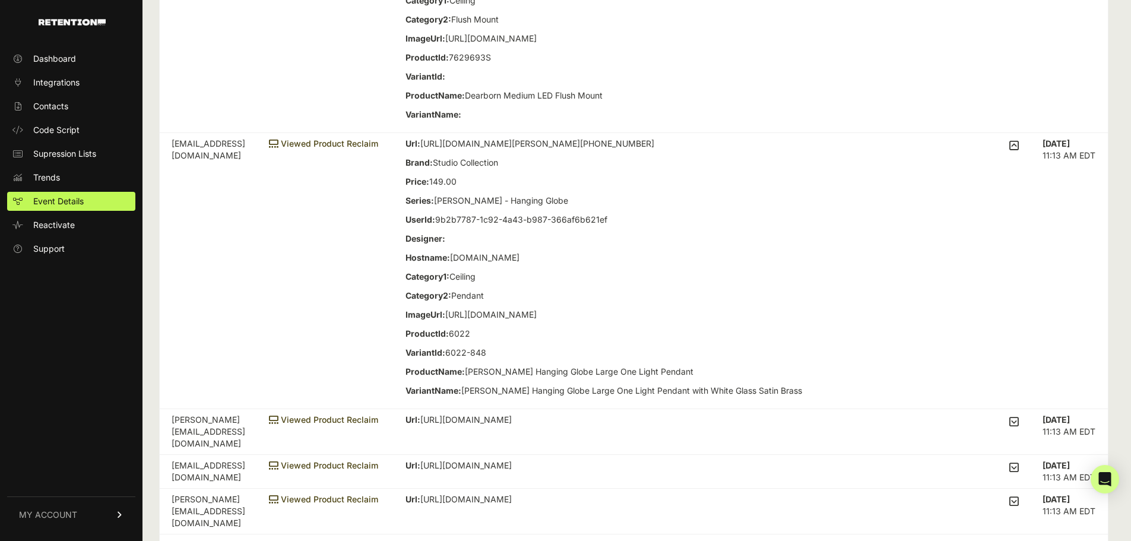
scroll to position [950, 0]
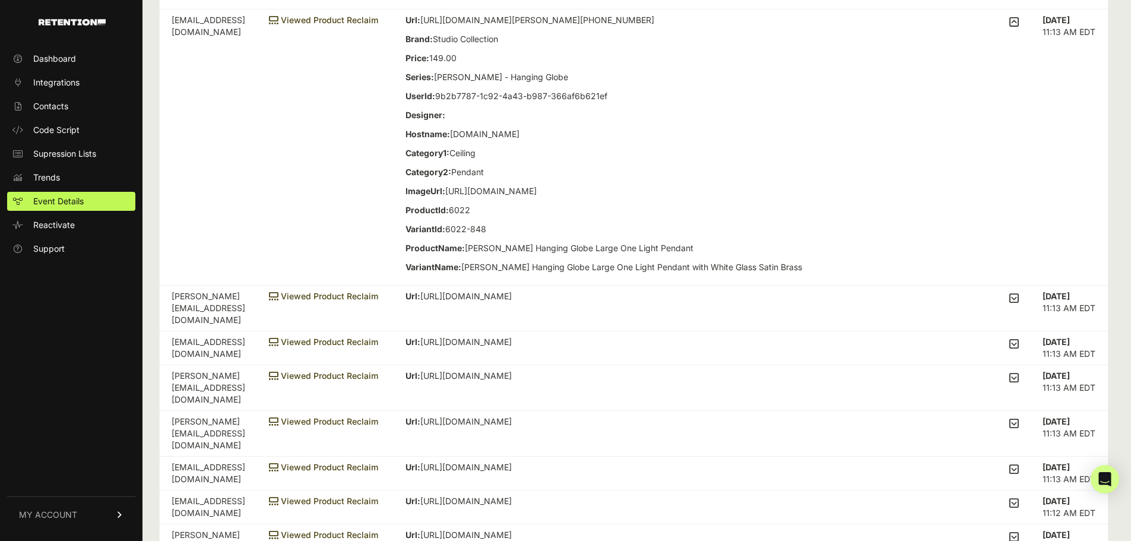
click at [1026, 331] on td "Url: https://www.visualcomfort.com/atlantic-slim-pendant-cp1021/#2461=35531 Bra…" at bounding box center [712, 309] width 637 height 46
click at [1019, 303] on icon at bounding box center [1015, 298] width 10 height 11
click at [0, 0] on input "checkbox" at bounding box center [0, 0] width 0 height 0
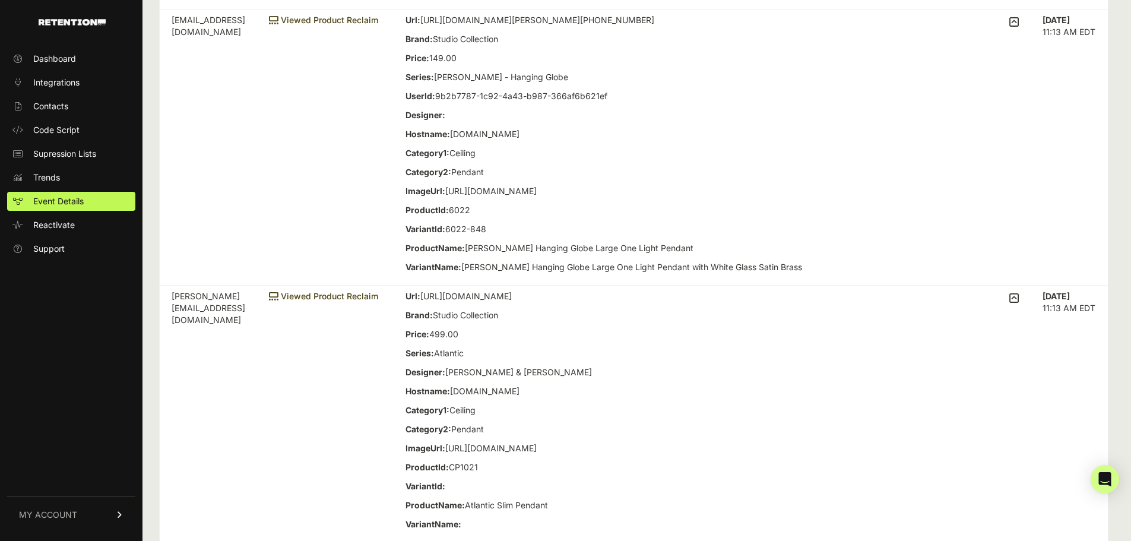
scroll to position [1188, 0]
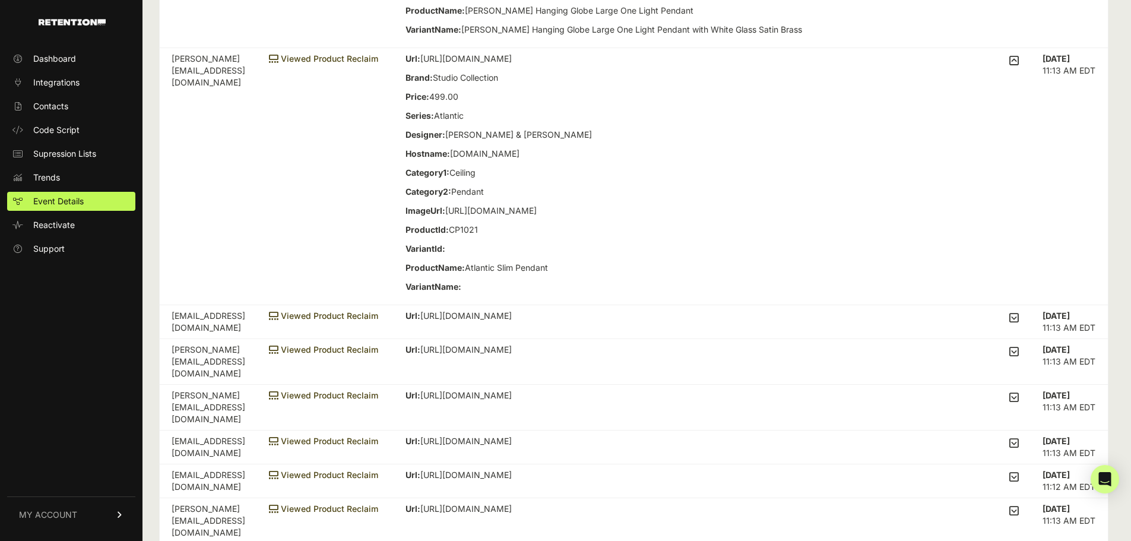
click at [1019, 323] on icon at bounding box center [1015, 317] width 10 height 11
click at [0, 0] on input "checkbox" at bounding box center [0, 0] width 0 height 0
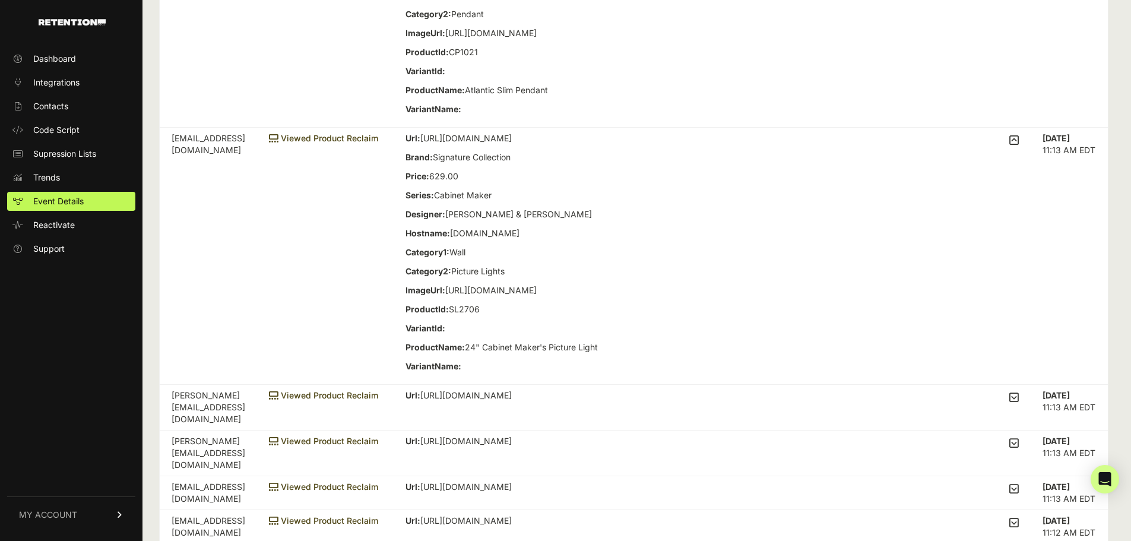
scroll to position [1485, 0]
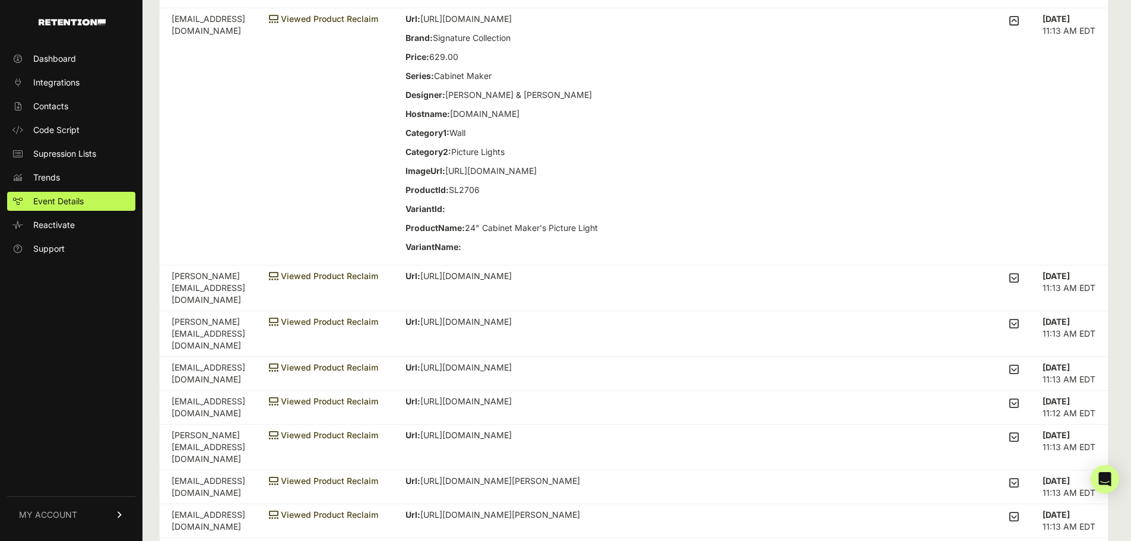
click at [1018, 283] on icon at bounding box center [1015, 278] width 10 height 11
click at [0, 0] on input "checkbox" at bounding box center [0, 0] width 0 height 0
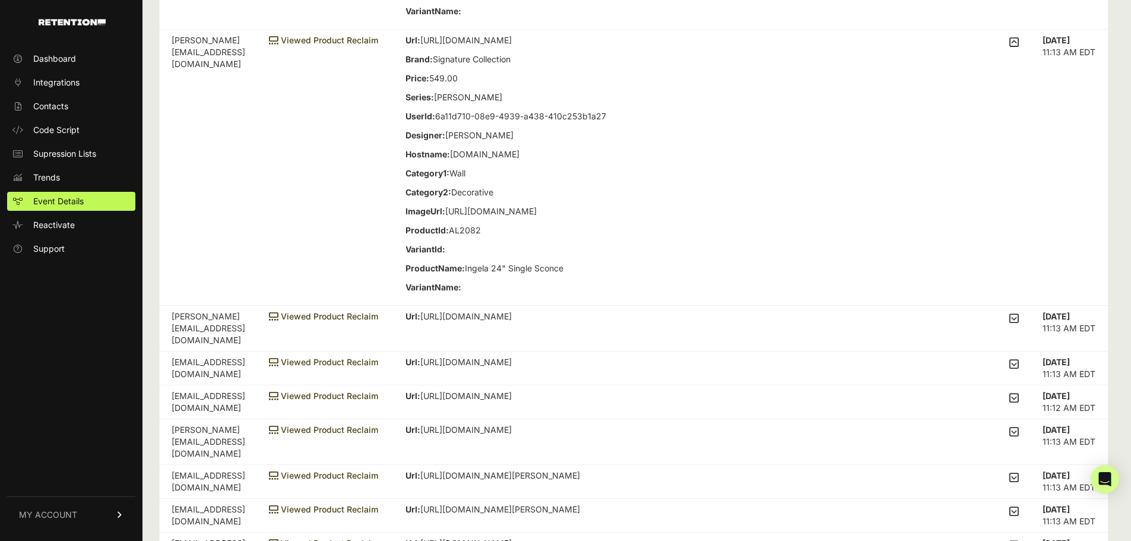
scroll to position [1841, 0]
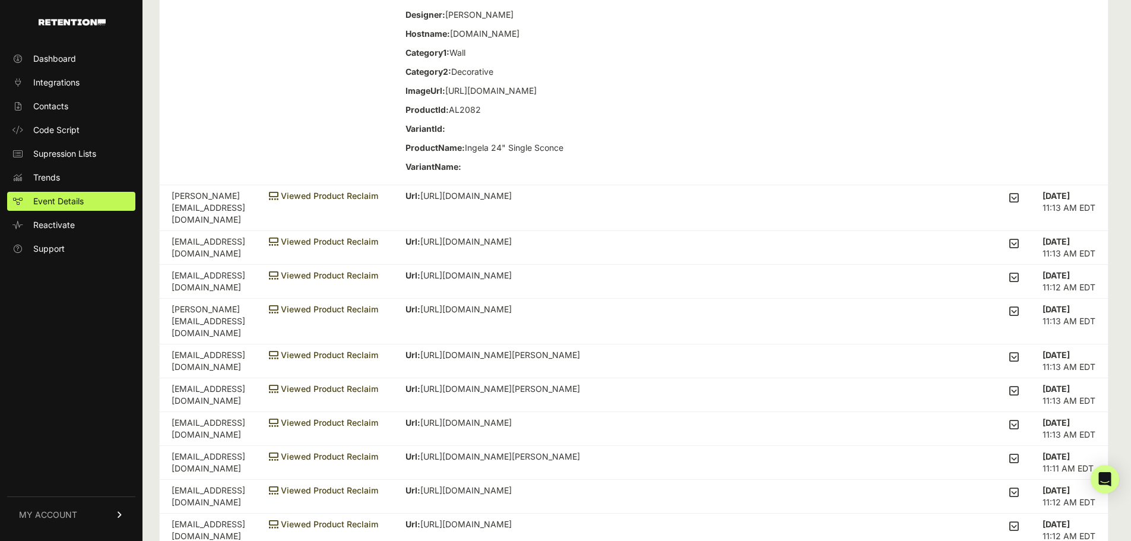
click at [1019, 203] on icon at bounding box center [1015, 197] width 10 height 11
click at [0, 0] on input "checkbox" at bounding box center [0, 0] width 0 height 0
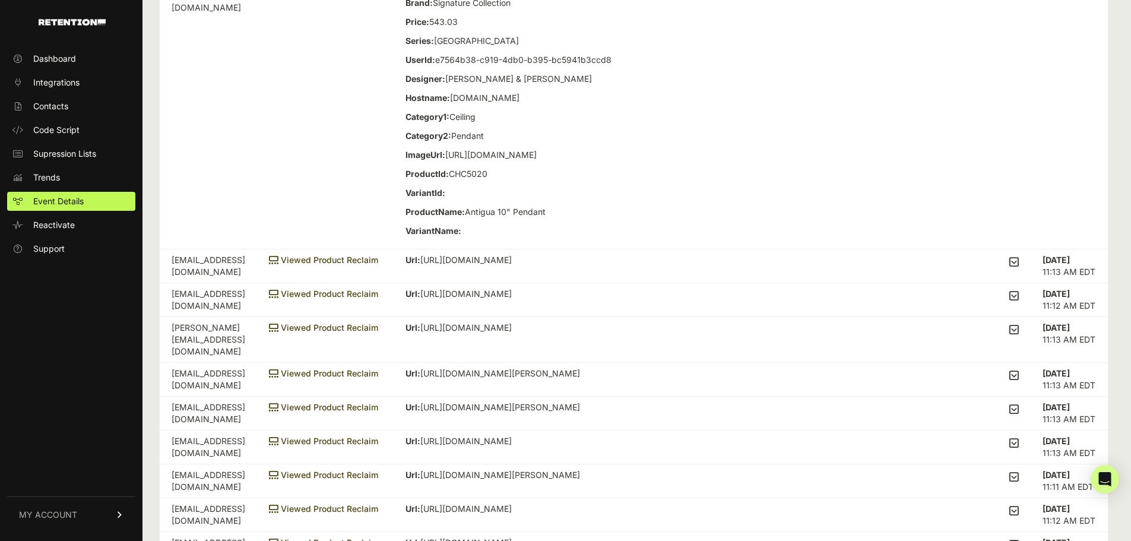
scroll to position [2138, 0]
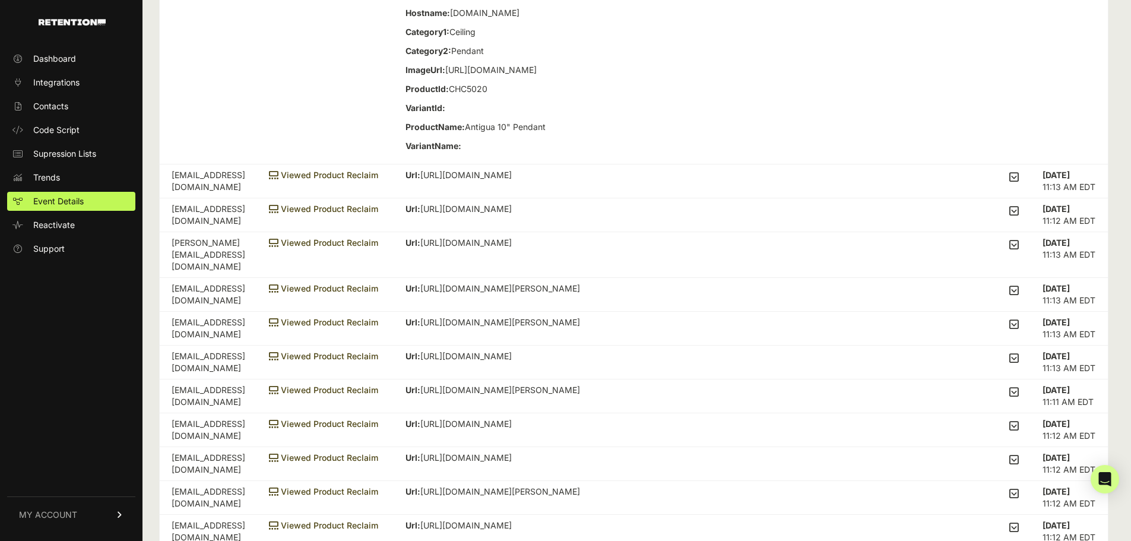
click at [1023, 198] on td "Url: https://www.visualcomfort.com/siena-small-flush-mount-ss4015/#2461=36031 B…" at bounding box center [712, 181] width 637 height 34
click at [1019, 182] on icon at bounding box center [1015, 177] width 10 height 11
click at [0, 0] on input "checkbox" at bounding box center [0, 0] width 0 height 0
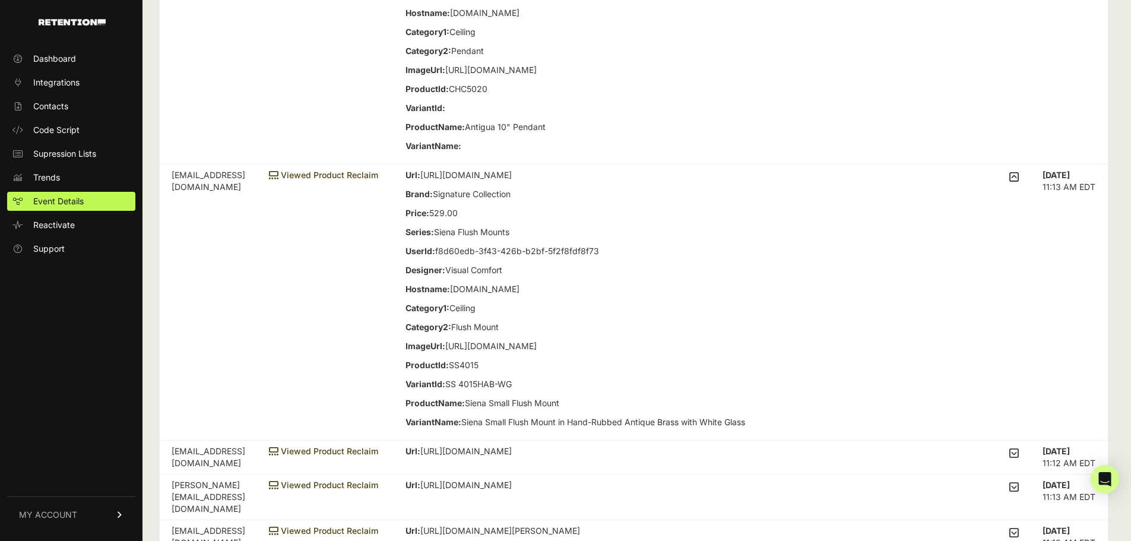
scroll to position [2435, 0]
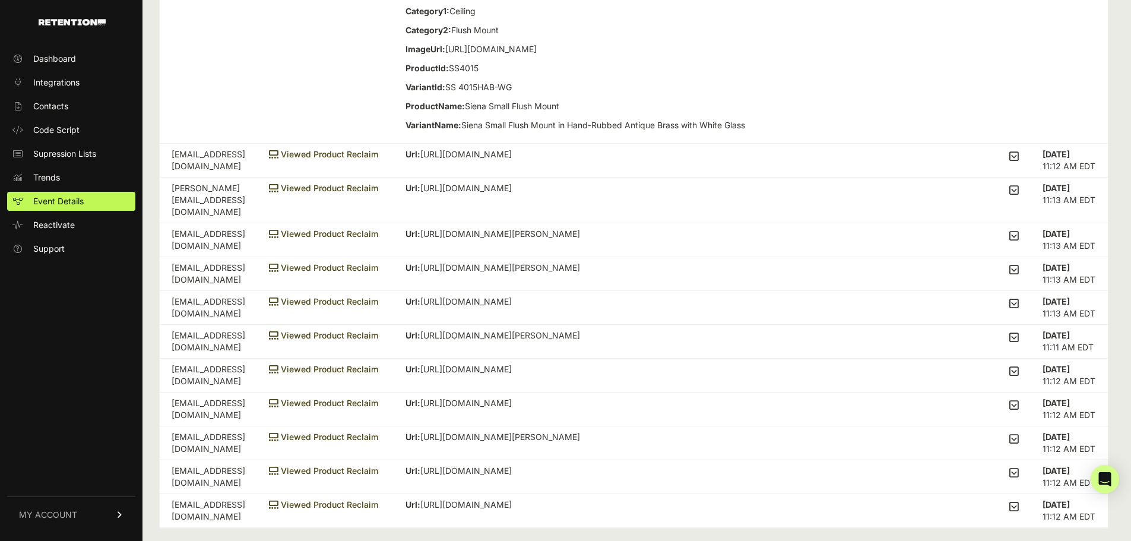
click at [1018, 241] on icon at bounding box center [1015, 235] width 10 height 11
click at [0, 0] on input "checkbox" at bounding box center [0, 0] width 0 height 0
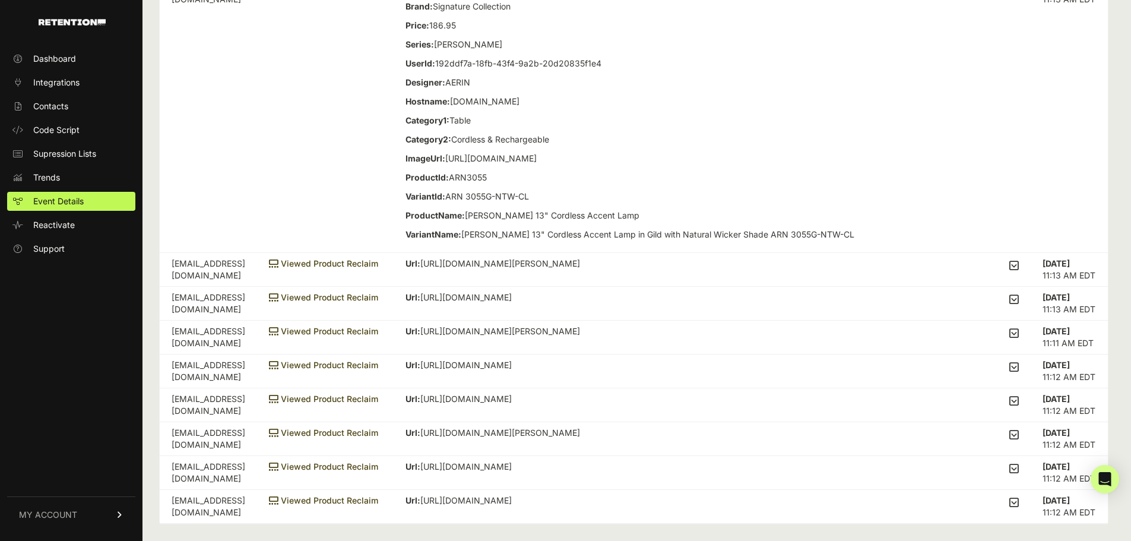
scroll to position [2752, 0]
click at [1019, 502] on icon at bounding box center [1015, 502] width 10 height 11
click at [0, 0] on input "checkbox" at bounding box center [0, 0] width 0 height 0
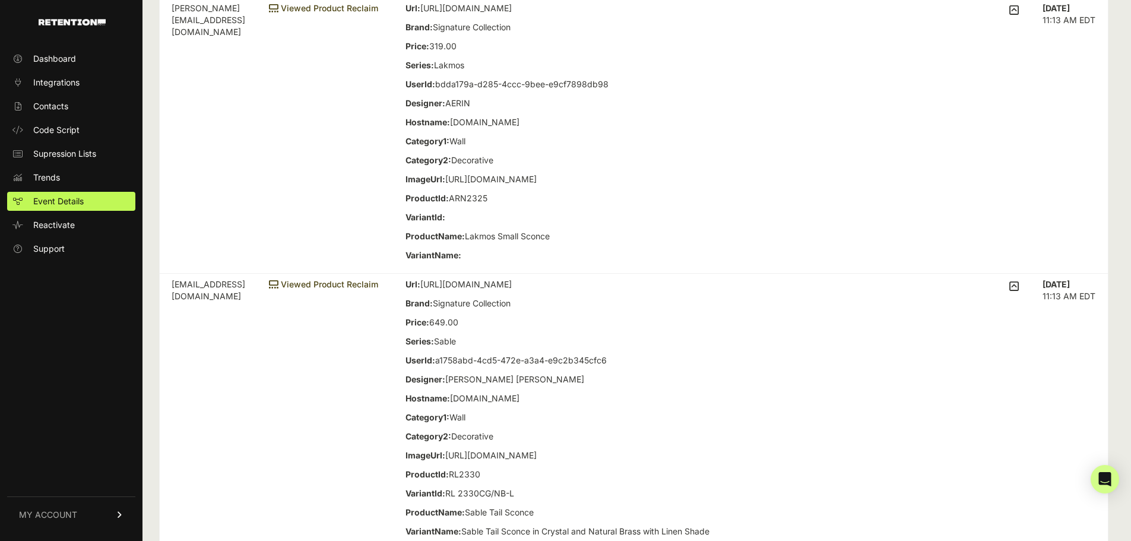
scroll to position [0, 0]
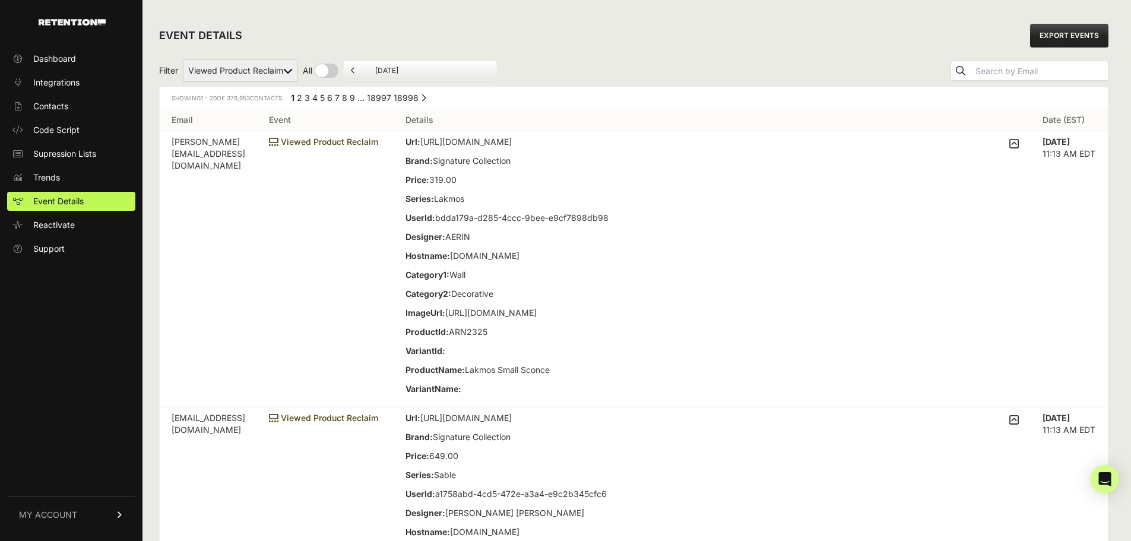
click at [260, 75] on select "Added to Cart Reclaim Revenue Viewed Product Reclaim" at bounding box center [240, 70] width 115 height 23
select select "cart"
click at [183, 59] on select "Added to Cart Reclaim Revenue Viewed Product Reclaim" at bounding box center [240, 70] width 115 height 23
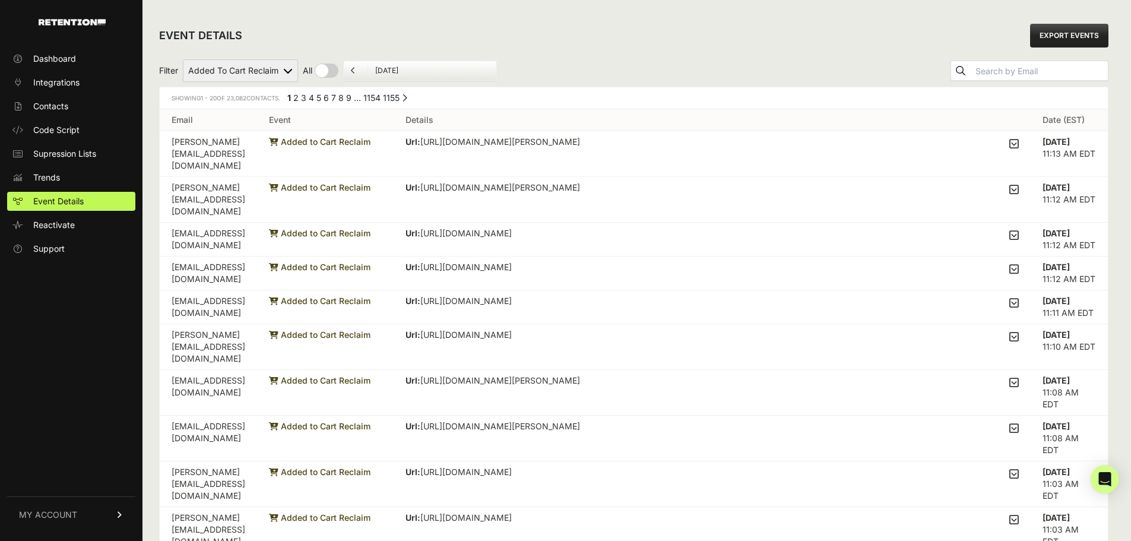
click at [657, 146] on p "Url: [URL][DOMAIN_NAME][PERSON_NAME]" at bounding box center [580, 142] width 348 height 12
click at [1019, 143] on icon at bounding box center [1015, 143] width 10 height 11
click at [0, 0] on input "checkbox" at bounding box center [0, 0] width 0 height 0
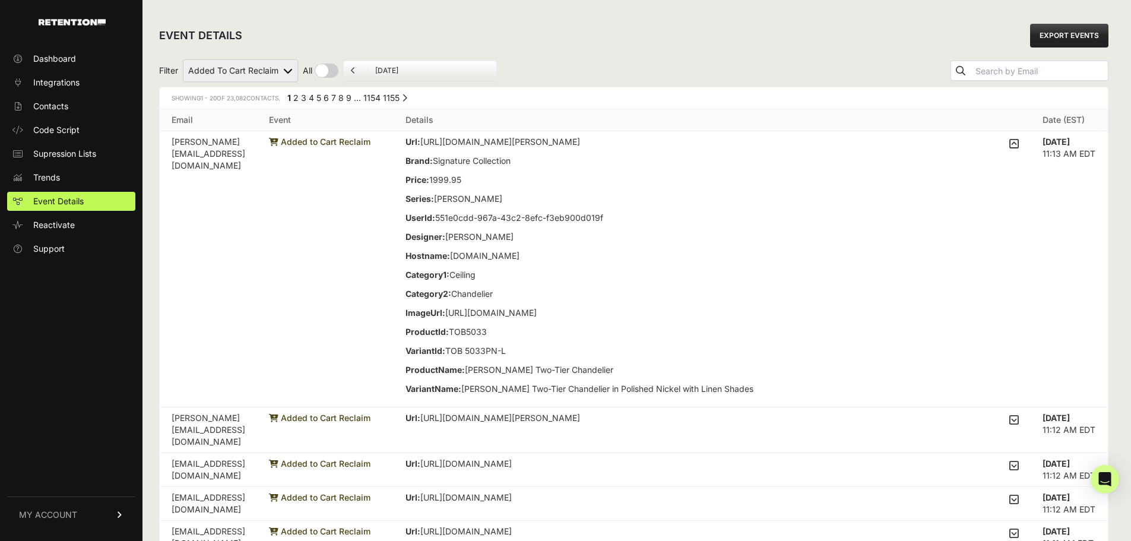
click at [1019, 143] on icon at bounding box center [1015, 143] width 10 height 11
click at [0, 0] on input "checkbox" at bounding box center [0, 0] width 0 height 0
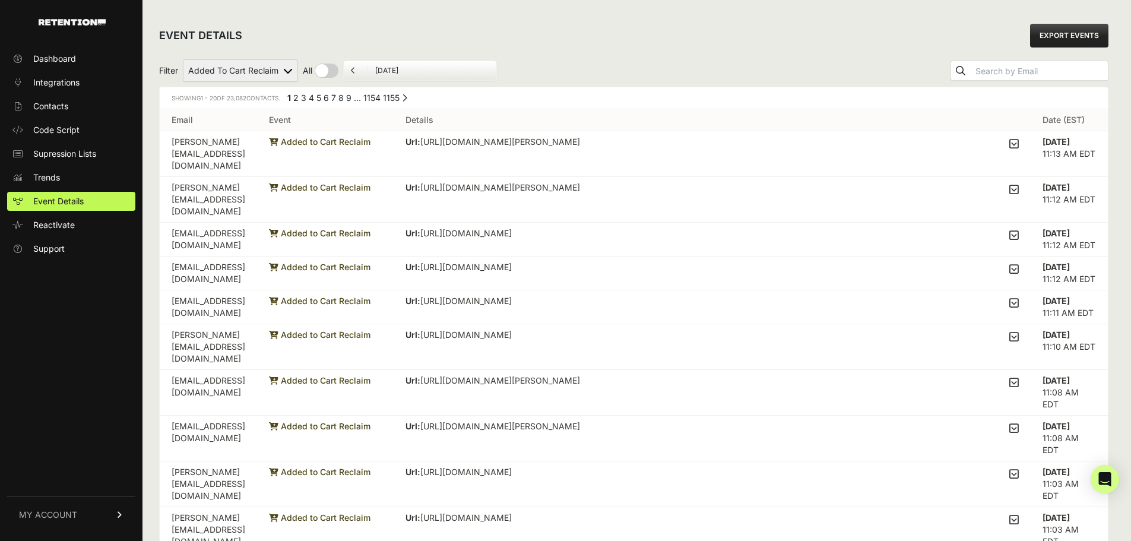
click at [1018, 184] on icon at bounding box center [1015, 189] width 10 height 11
click at [0, 0] on input "checkbox" at bounding box center [0, 0] width 0 height 0
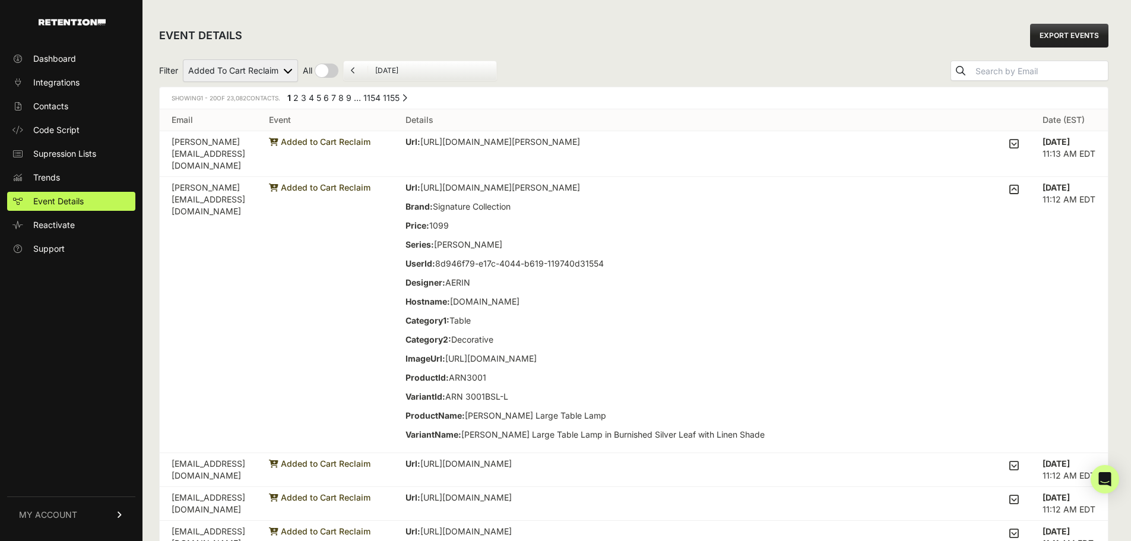
click at [1018, 184] on icon at bounding box center [1015, 189] width 10 height 11
click at [0, 0] on input "checkbox" at bounding box center [0, 0] width 0 height 0
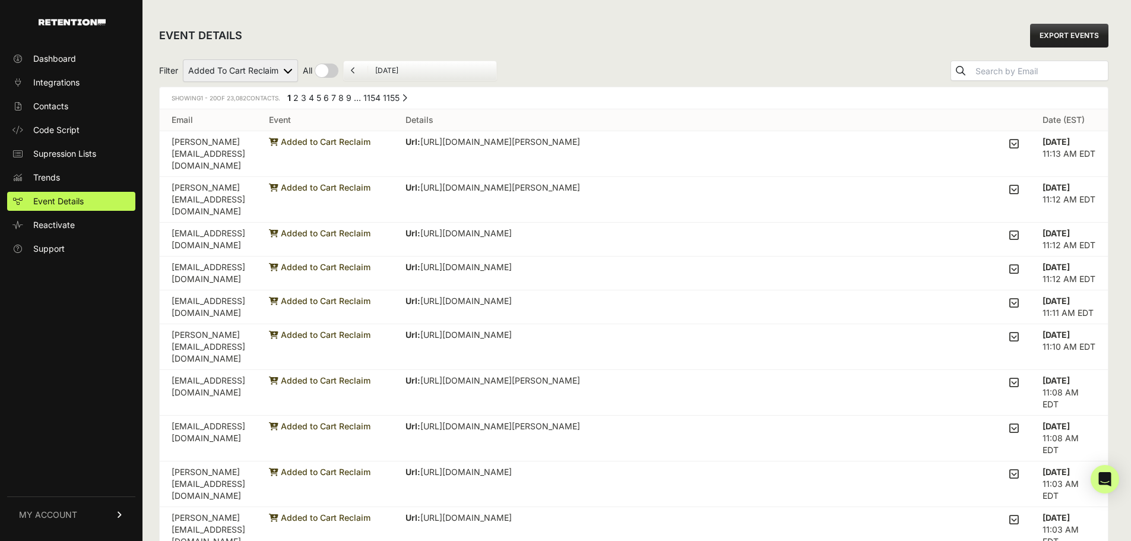
click at [1019, 230] on icon at bounding box center [1015, 235] width 10 height 11
click at [0, 0] on input "checkbox" at bounding box center [0, 0] width 0 height 0
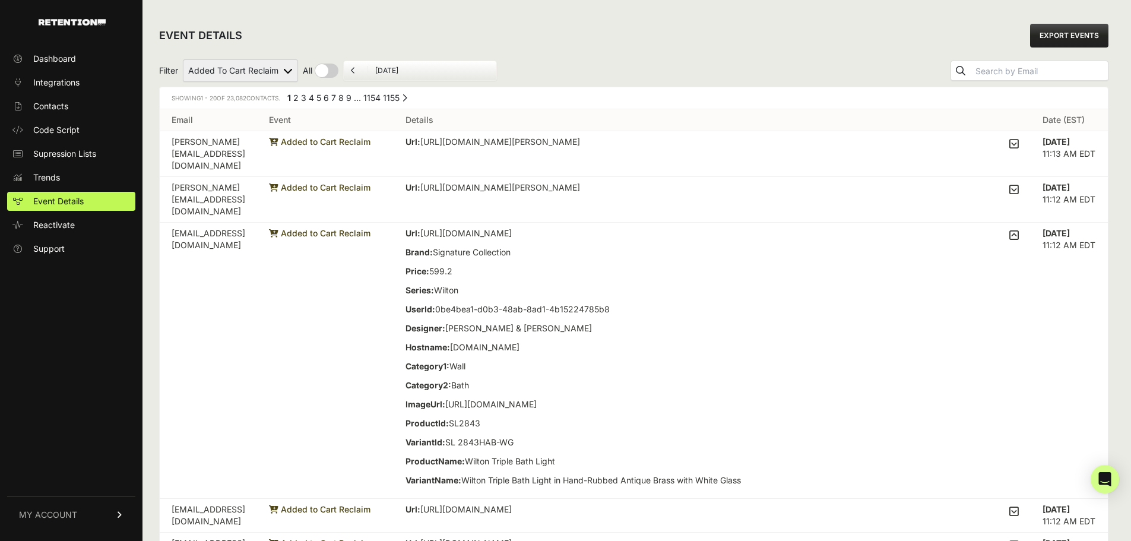
click at [1019, 230] on icon at bounding box center [1015, 235] width 10 height 11
click at [0, 0] on input "checkbox" at bounding box center [0, 0] width 0 height 0
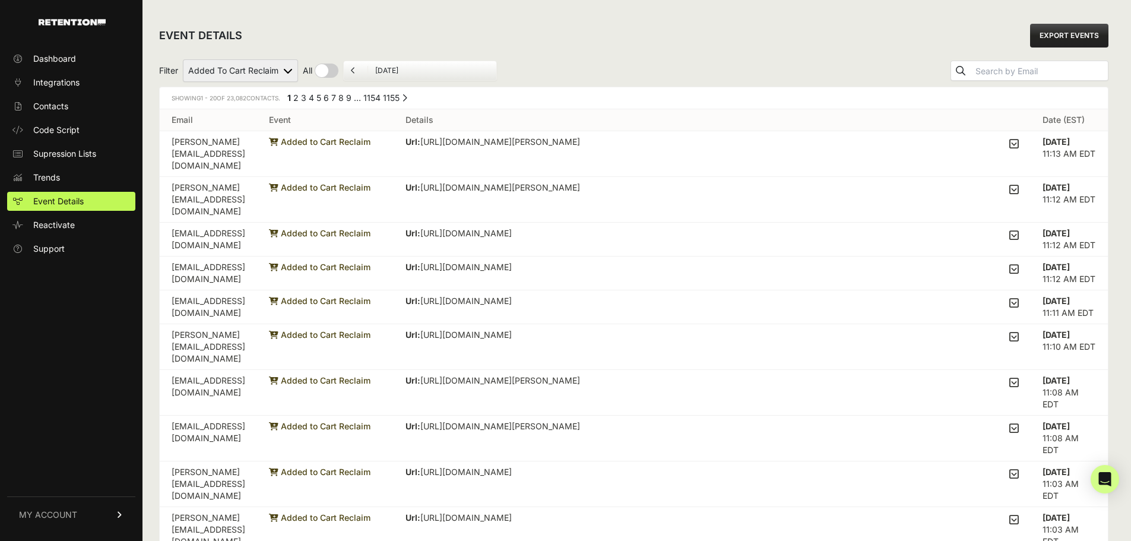
click at [1019, 264] on icon at bounding box center [1015, 269] width 10 height 11
click at [0, 0] on input "checkbox" at bounding box center [0, 0] width 0 height 0
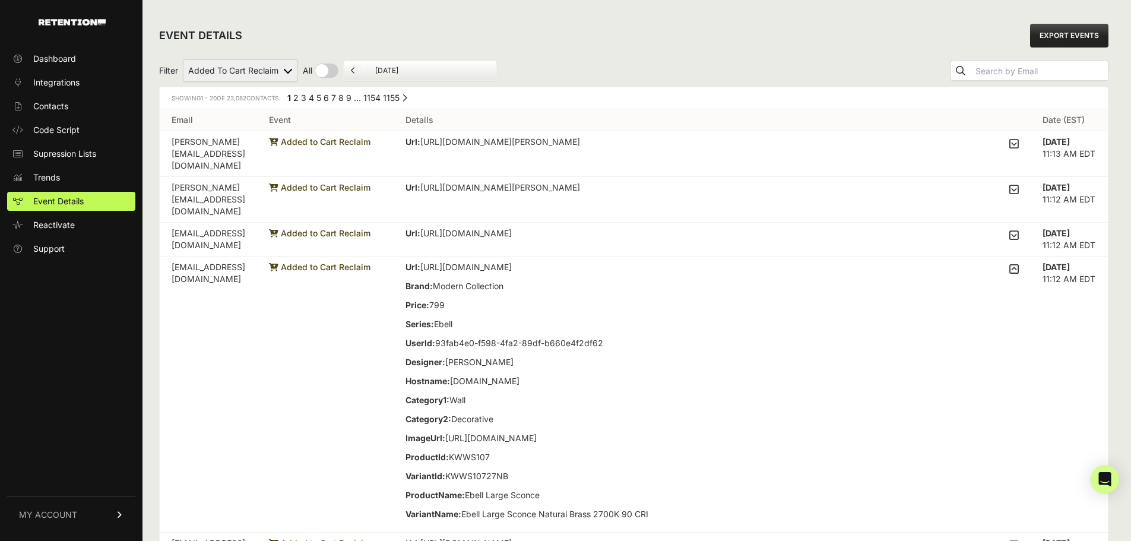
click at [1019, 264] on icon at bounding box center [1015, 269] width 10 height 11
click at [0, 0] on input "checkbox" at bounding box center [0, 0] width 0 height 0
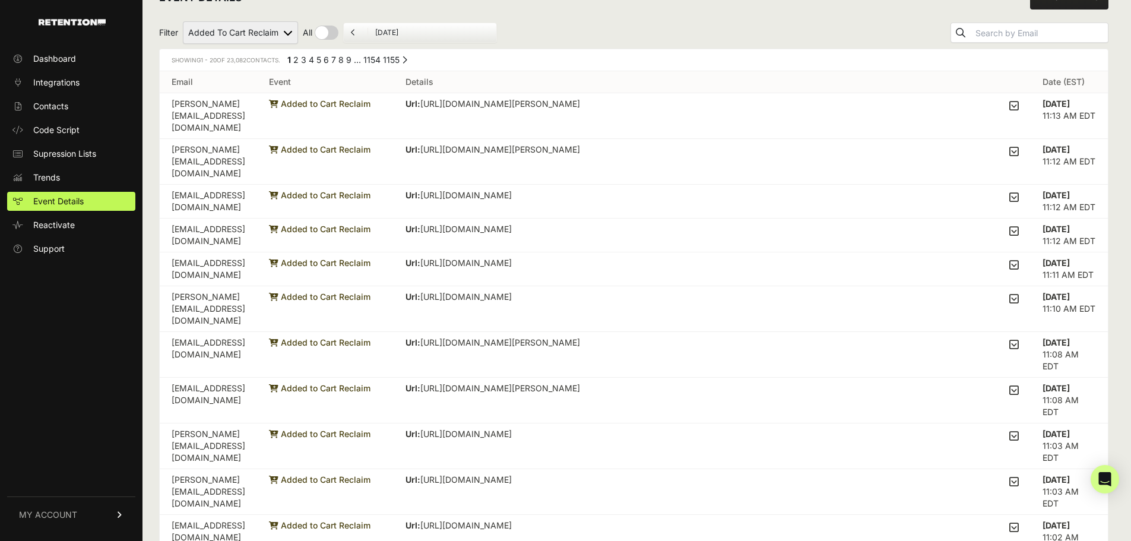
scroll to position [59, 0]
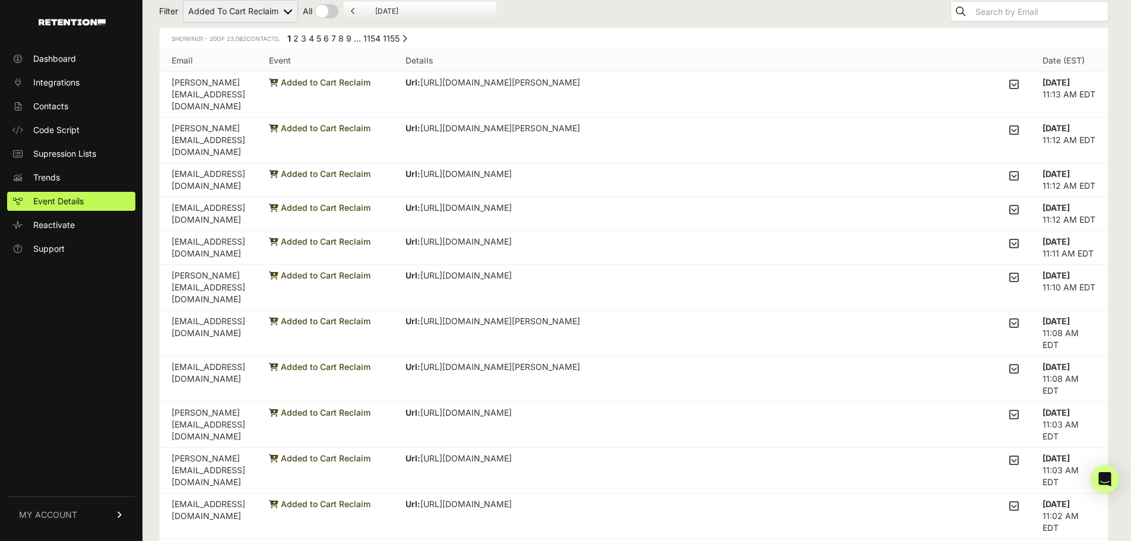
click at [1019, 238] on icon at bounding box center [1015, 243] width 10 height 11
click at [0, 0] on input "checkbox" at bounding box center [0, 0] width 0 height 0
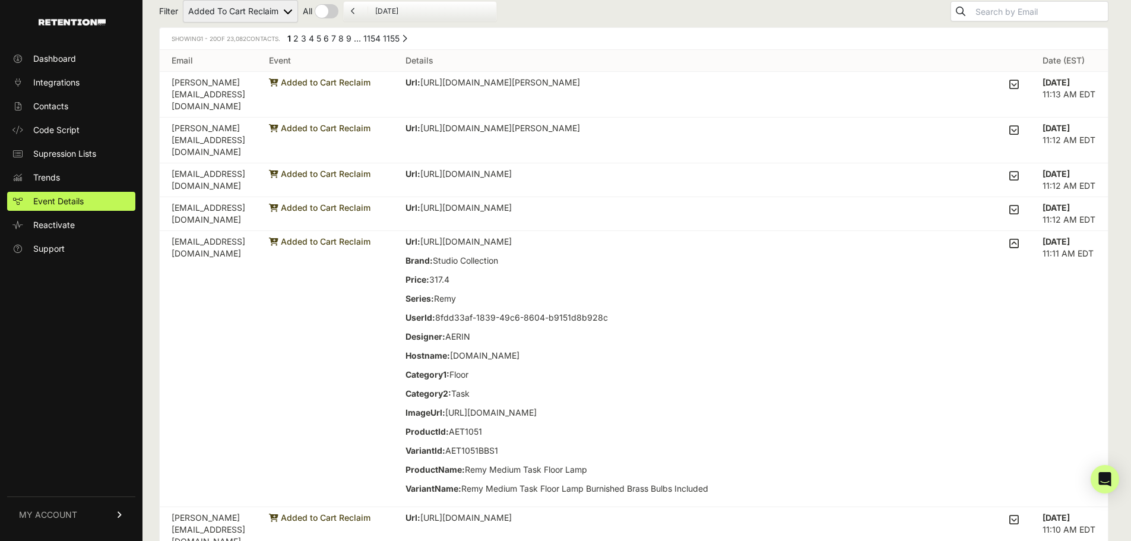
click at [1019, 238] on icon at bounding box center [1015, 243] width 10 height 11
click at [0, 0] on input "checkbox" at bounding box center [0, 0] width 0 height 0
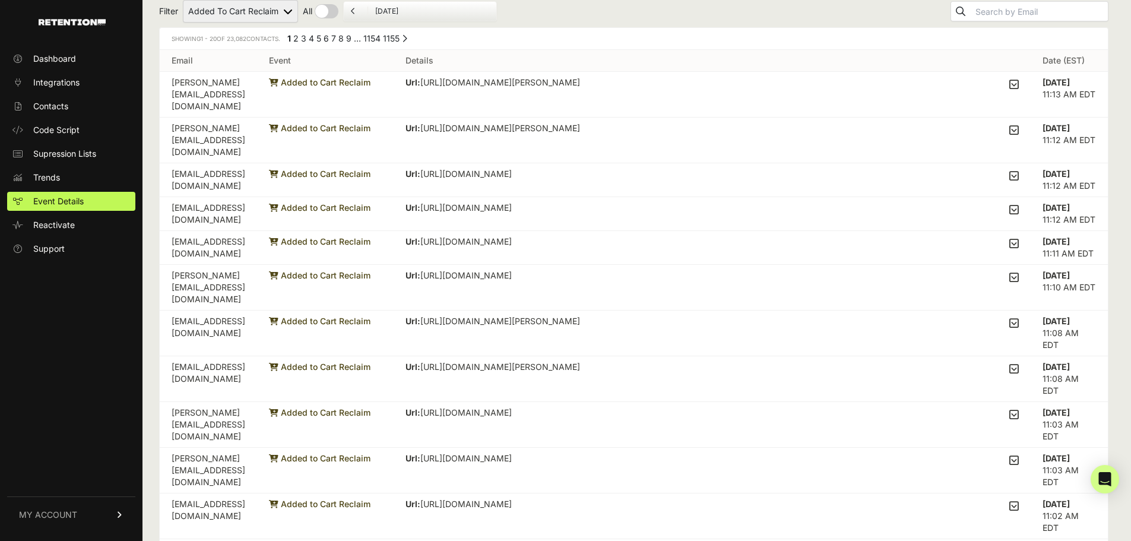
click at [1019, 270] on label at bounding box center [1015, 278] width 10 height 17
click at [0, 0] on input "checkbox" at bounding box center [0, 0] width 0 height 0
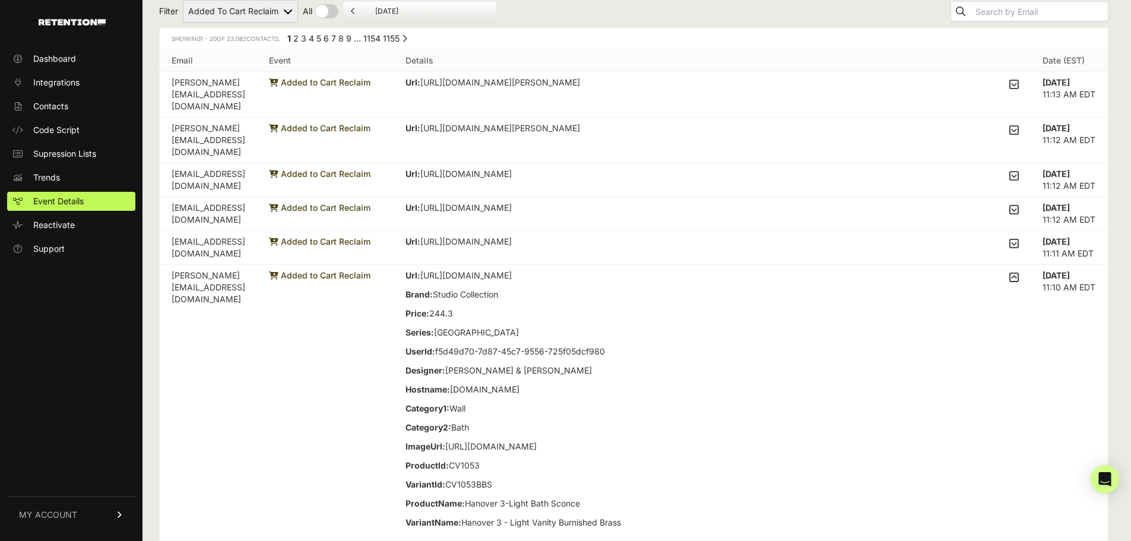
click at [1019, 270] on label at bounding box center [1015, 403] width 10 height 266
click at [0, 0] on input "checkbox" at bounding box center [0, 0] width 0 height 0
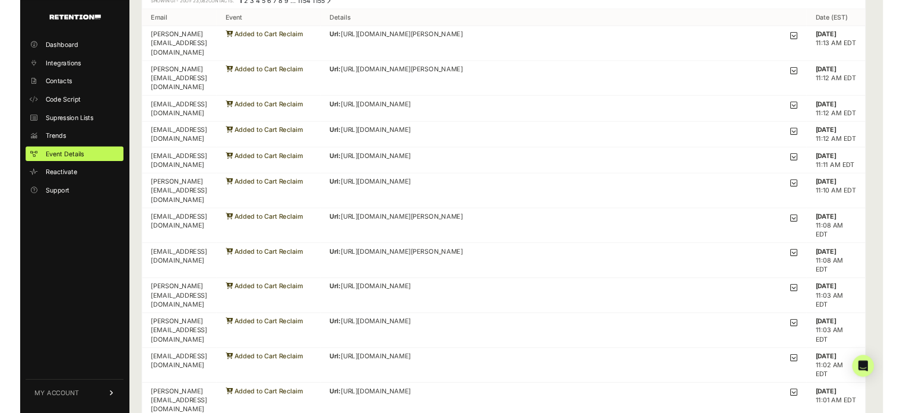
scroll to position [119, 0]
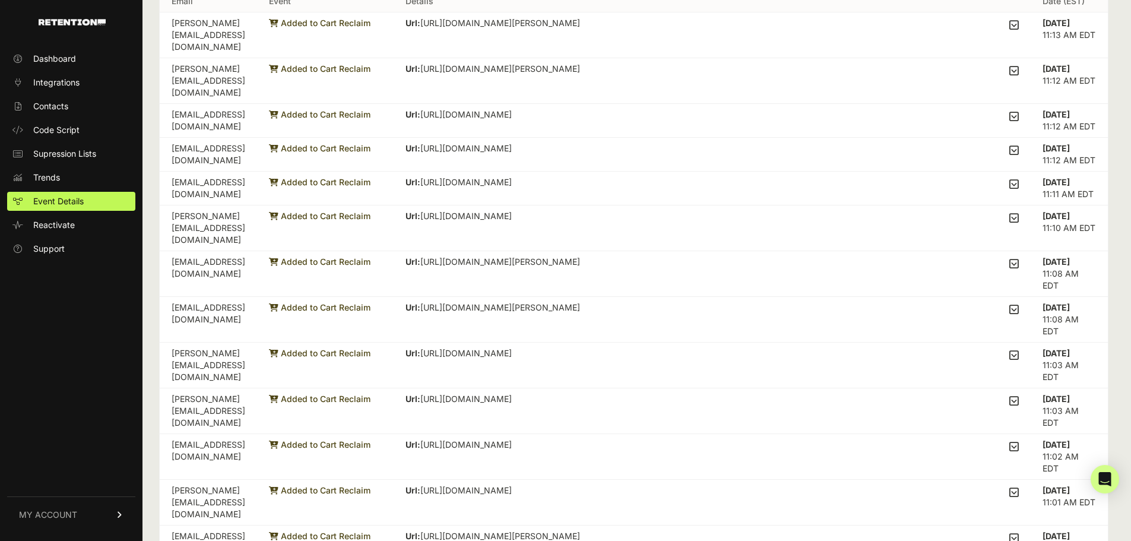
click at [1019, 256] on label at bounding box center [1015, 264] width 10 height 17
click at [0, 0] on input "checkbox" at bounding box center [0, 0] width 0 height 0
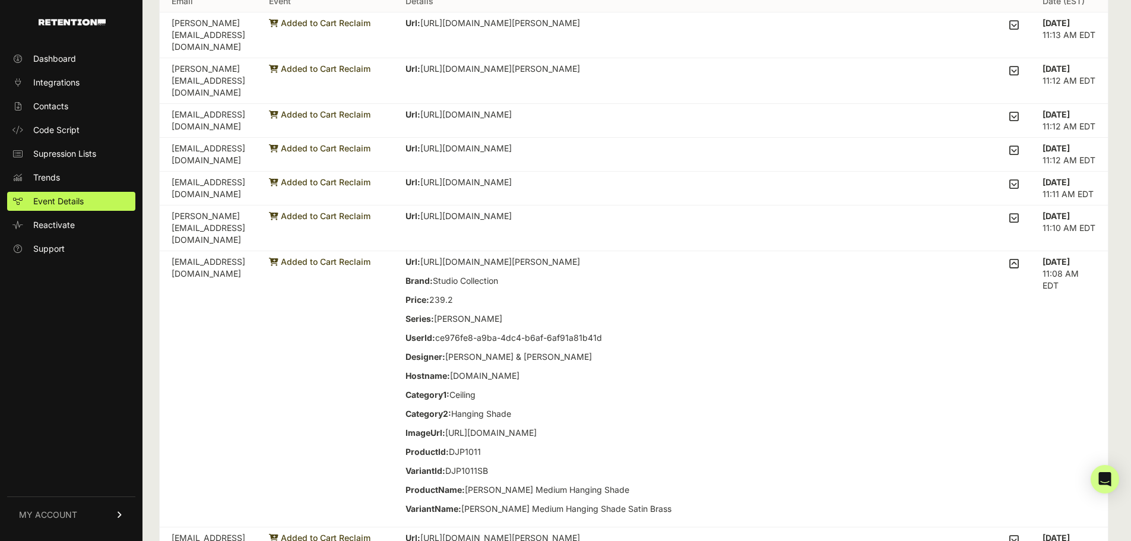
click at [1019, 258] on icon at bounding box center [1015, 263] width 10 height 11
click at [0, 0] on input "checkbox" at bounding box center [0, 0] width 0 height 0
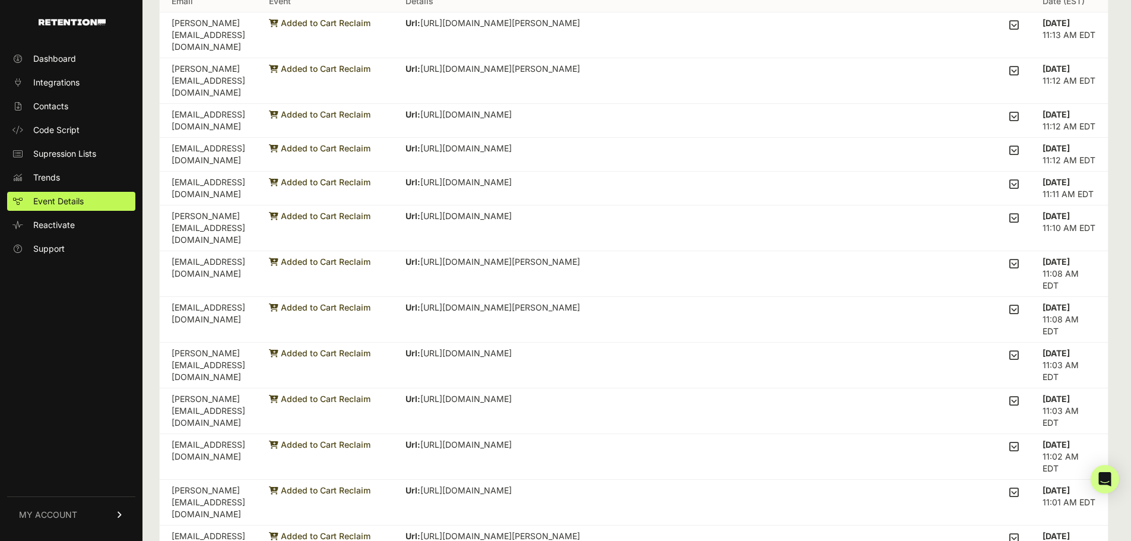
click at [1019, 297] on td "Url: [URL][DOMAIN_NAME][PERSON_NAME] Brand: Studio Collection Price: 139.5 Seri…" at bounding box center [712, 320] width 637 height 46
click at [1019, 304] on icon at bounding box center [1015, 309] width 10 height 11
click at [0, 0] on input "checkbox" at bounding box center [0, 0] width 0 height 0
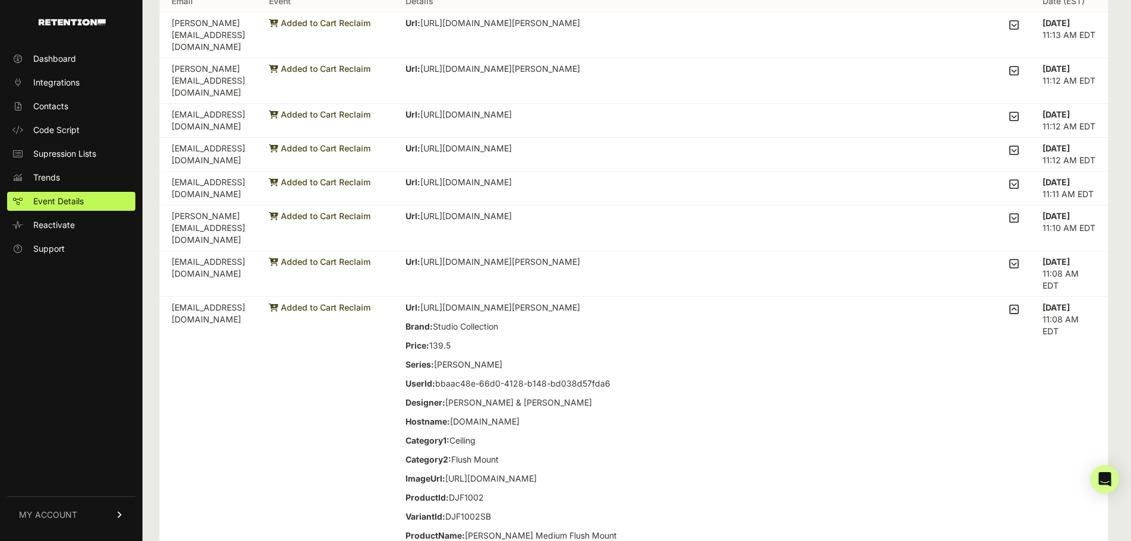
click at [1019, 304] on icon at bounding box center [1015, 309] width 10 height 11
click at [0, 0] on input "checkbox" at bounding box center [0, 0] width 0 height 0
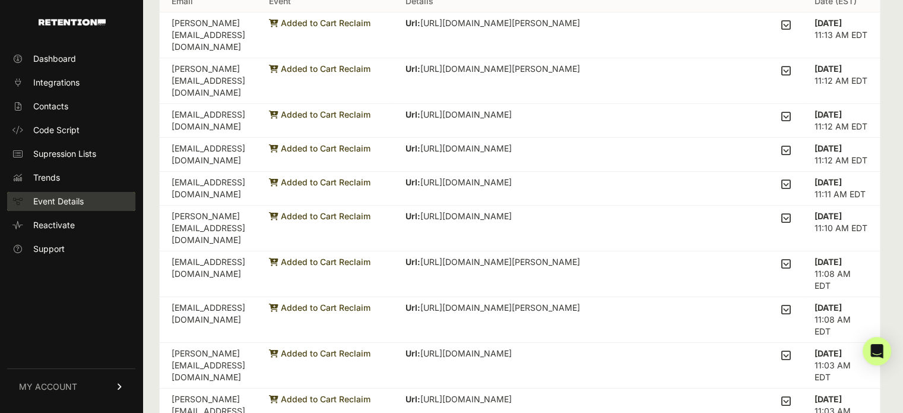
click at [87, 204] on link "Event Details" at bounding box center [71, 201] width 128 height 19
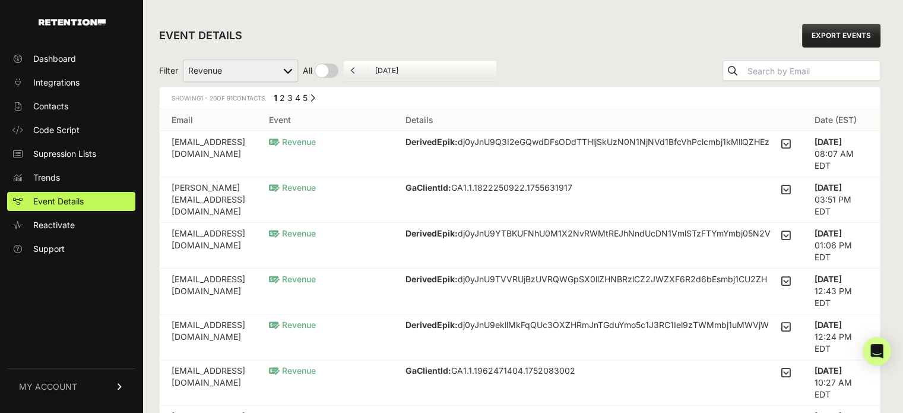
click at [791, 145] on icon at bounding box center [786, 143] width 10 height 11
click at [0, 0] on input "checkbox" at bounding box center [0, 0] width 0 height 0
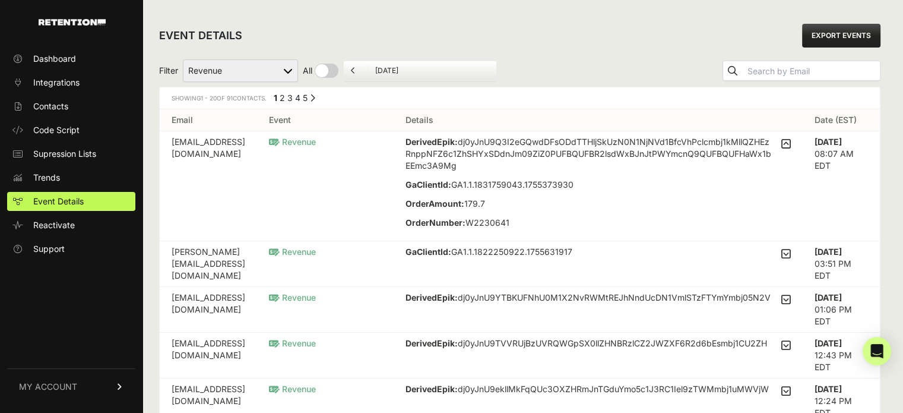
click at [791, 259] on icon at bounding box center [786, 253] width 10 height 11
click at [0, 0] on input "checkbox" at bounding box center [0, 0] width 0 height 0
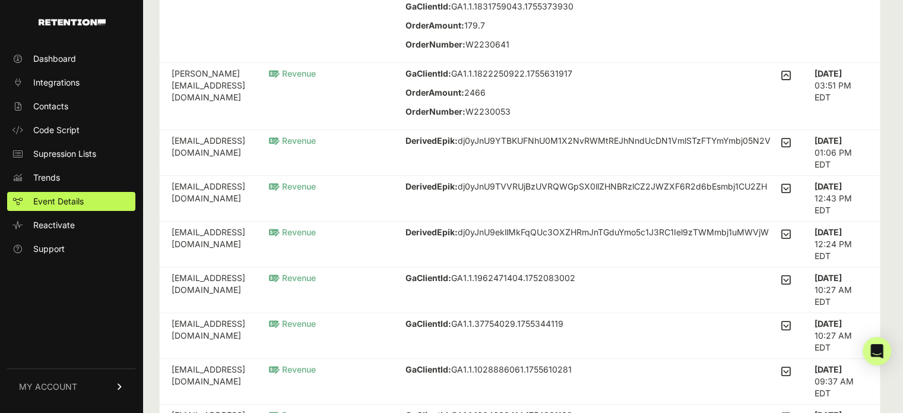
scroll to position [534, 0]
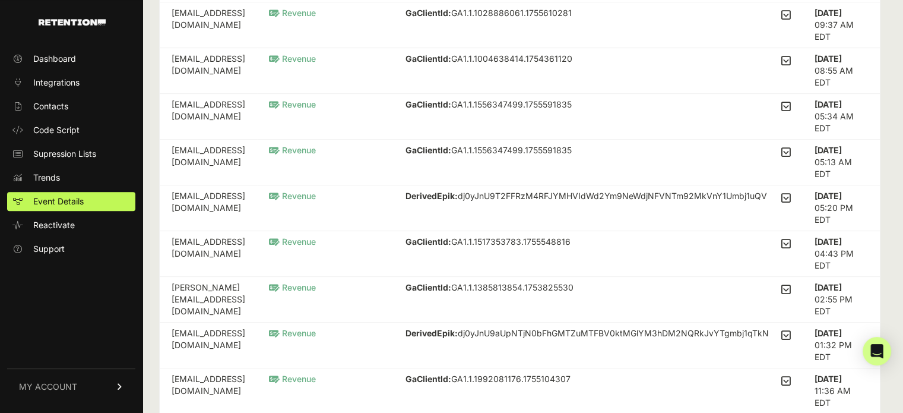
click at [533, 207] on div "DerivedEpik: dj0yJnU9T2FFRzM4RFJYMHVIdWd2Ym9NeWdjNFVNTm92MkVnY1Umbj1uQVZPOXo0Nz…" at bounding box center [598, 198] width 385 height 17
click at [580, 204] on p "DerivedEpik: dj0yJnU9T2FFRzM4RFJYMHVIdWd2Ym9NeWdjNFVNTm92MkVnY1Umbj1uQVZPOXo0Nz…" at bounding box center [589, 208] width 366 height 36
click at [791, 203] on icon at bounding box center [786, 197] width 10 height 11
click at [0, 0] on input "checkbox" at bounding box center [0, 0] width 0 height 0
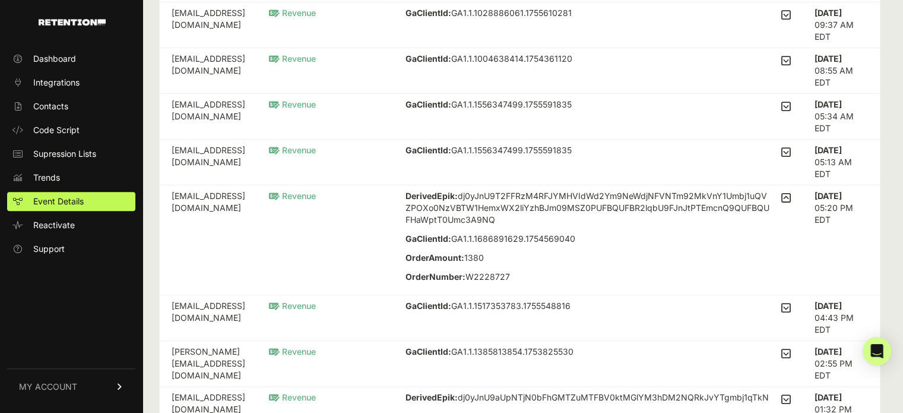
click at [791, 203] on icon at bounding box center [786, 197] width 10 height 11
click at [0, 0] on input "checkbox" at bounding box center [0, 0] width 0 height 0
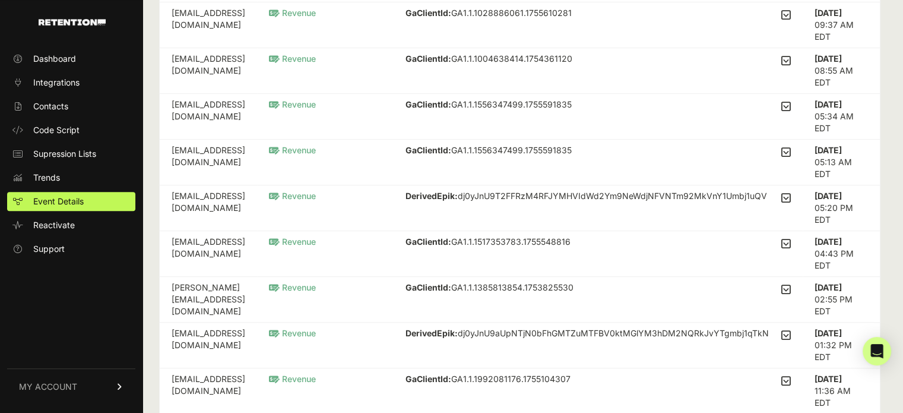
click at [791, 249] on icon at bounding box center [786, 243] width 10 height 11
click at [0, 0] on input "checkbox" at bounding box center [0, 0] width 0 height 0
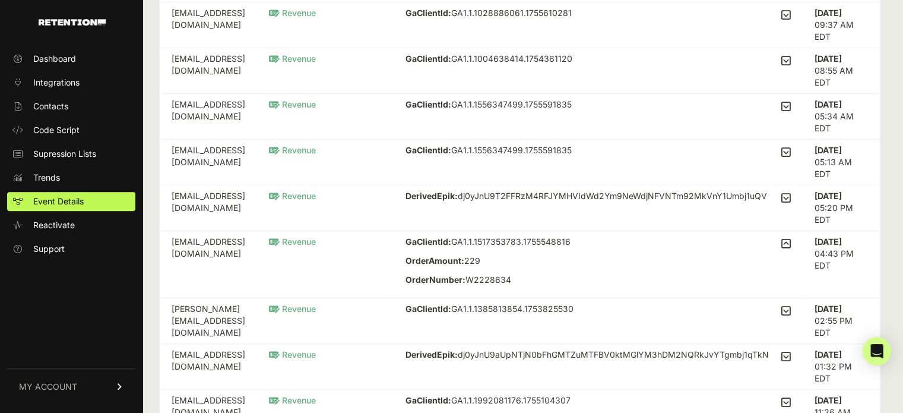
click at [791, 249] on icon at bounding box center [786, 243] width 10 height 11
click at [0, 0] on input "checkbox" at bounding box center [0, 0] width 0 height 0
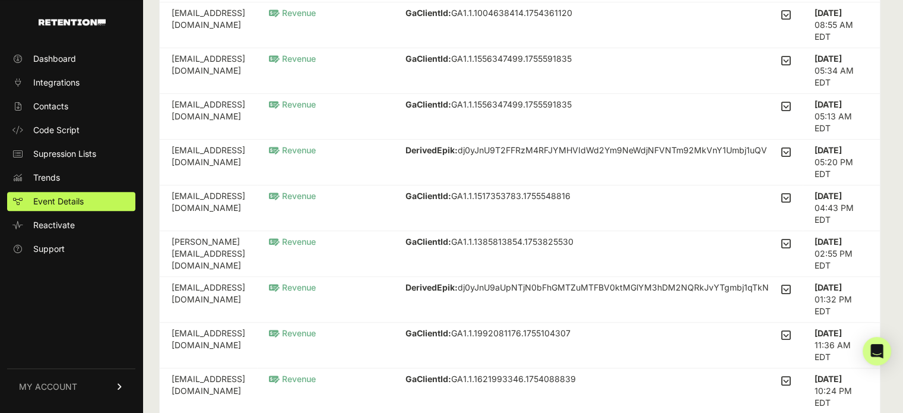
scroll to position [594, 0]
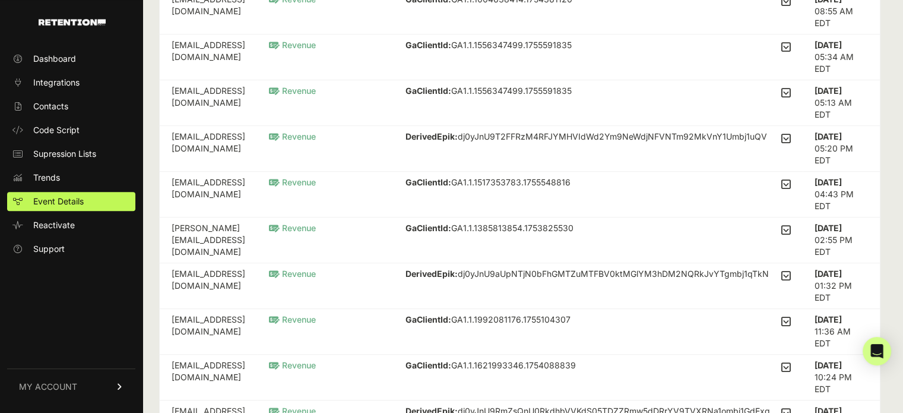
click at [791, 281] on icon at bounding box center [786, 275] width 10 height 11
click at [0, 0] on input "checkbox" at bounding box center [0, 0] width 0 height 0
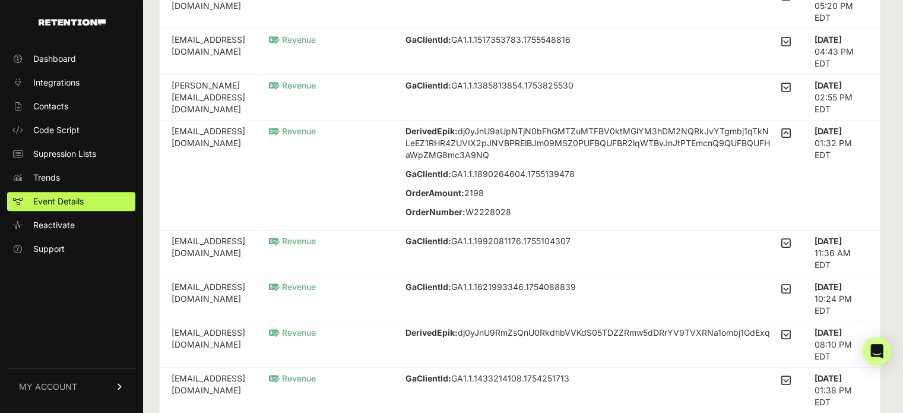
scroll to position [820, 0]
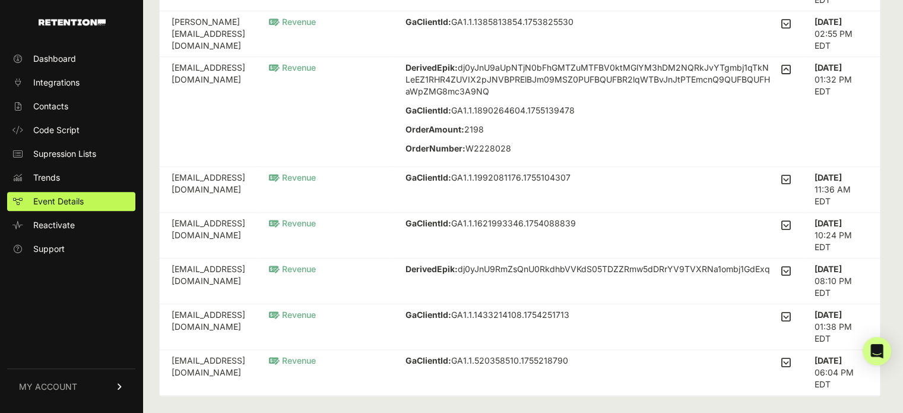
click at [791, 227] on icon at bounding box center [786, 225] width 10 height 11
click at [0, 0] on input "checkbox" at bounding box center [0, 0] width 0 height 0
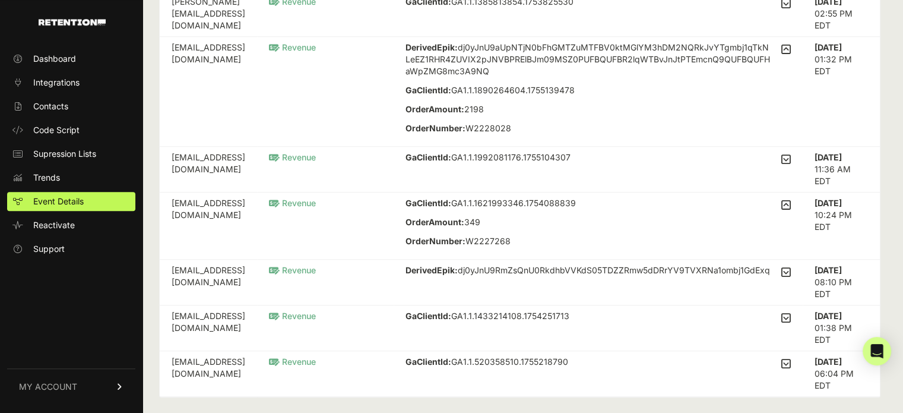
click at [791, 210] on icon at bounding box center [786, 205] width 10 height 11
click at [0, 0] on input "checkbox" at bounding box center [0, 0] width 0 height 0
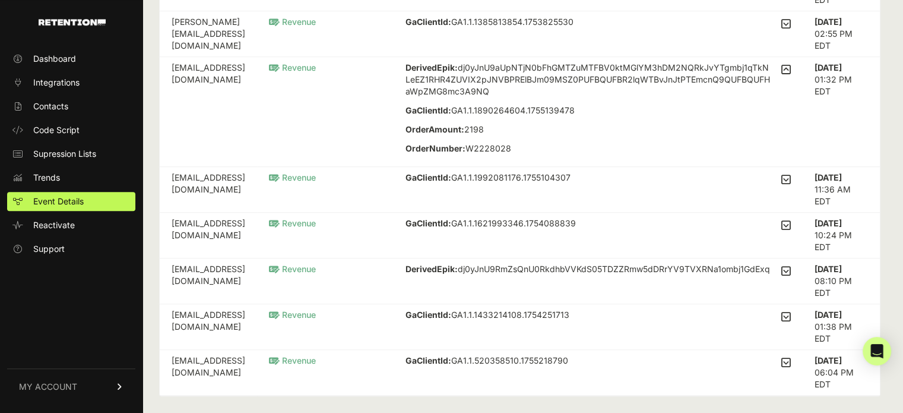
click at [458, 62] on strong "DerivedEpik:" at bounding box center [432, 67] width 52 height 10
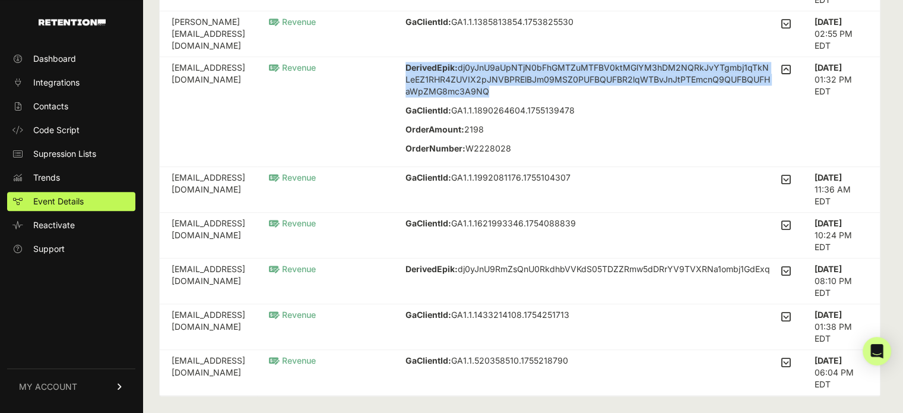
click at [458, 62] on strong "DerivedEpik:" at bounding box center [432, 67] width 52 height 10
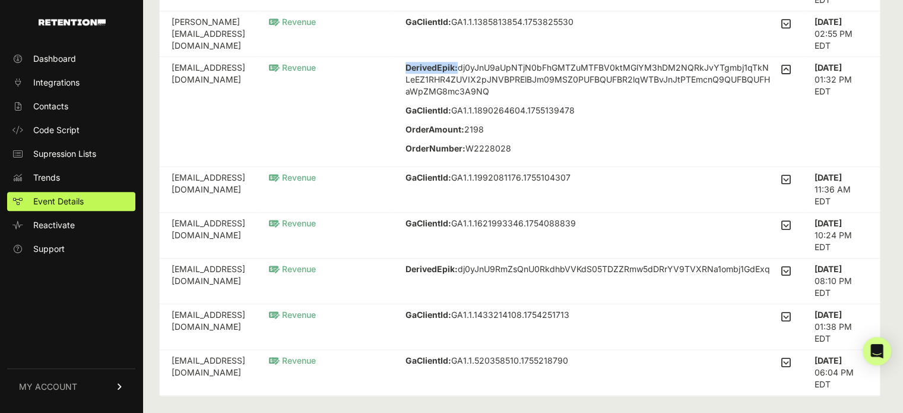
drag, startPoint x: 461, startPoint y: 56, endPoint x: 512, endPoint y: 56, distance: 50.5
click at [512, 62] on p "DerivedEpik: dj0yJnU9aUpNTjN0bFhGMTZuMTFBV0ktMGlYM3hDM2NQRkJvYTgmbj1qTkNLeEZ1RH…" at bounding box center [589, 80] width 366 height 36
copy strong "DerivedEpik:"
drag, startPoint x: 437, startPoint y: 48, endPoint x: 433, endPoint y: 80, distance: 31.7
click at [394, 57] on td "Revenue" at bounding box center [325, 112] width 137 height 110
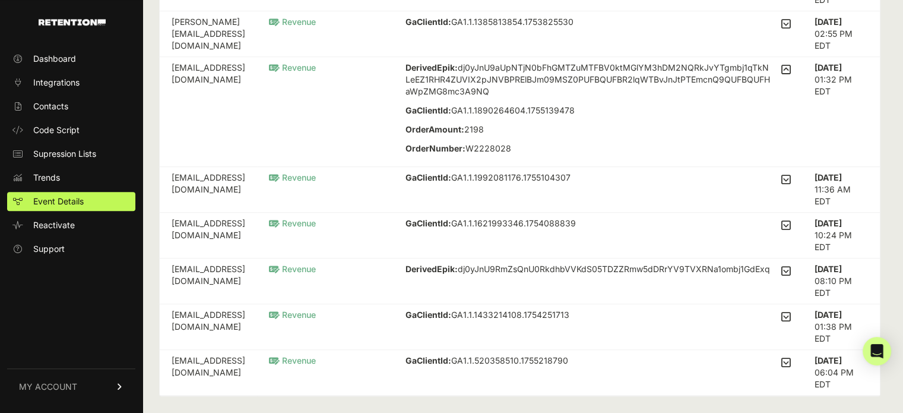
click at [394, 81] on td "Revenue" at bounding box center [325, 112] width 137 height 110
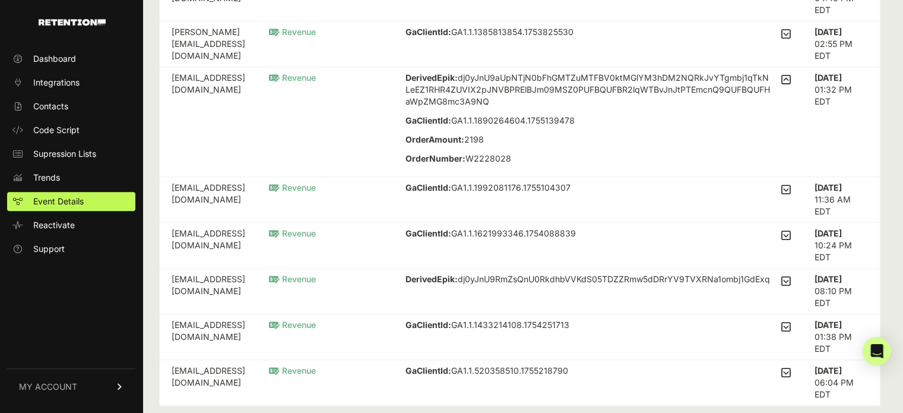
scroll to position [761, 0]
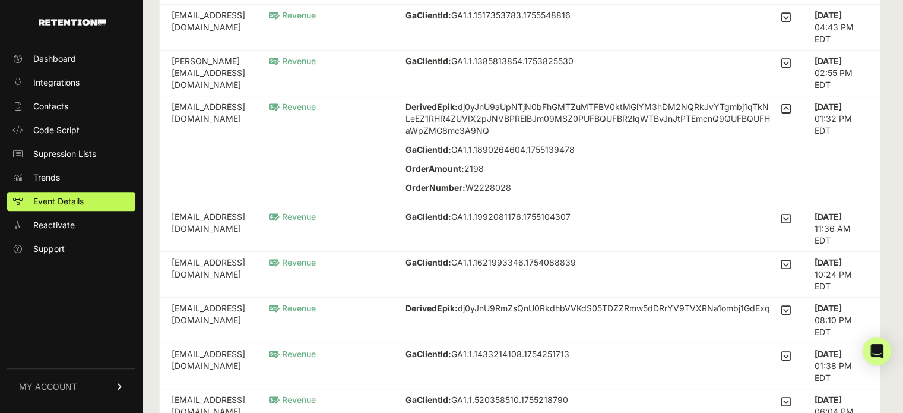
click at [799, 116] on td "DerivedEpik: dj0yJnU9aUpNTjN0bFhGMTZuMTFBV0ktMGlYM3hDM2NQRkJvYTgmbj1qTkNLeEZ1RH…" at bounding box center [598, 151] width 409 height 110
click at [791, 114] on icon at bounding box center [786, 108] width 10 height 11
click at [0, 0] on input "checkbox" at bounding box center [0, 0] width 0 height 0
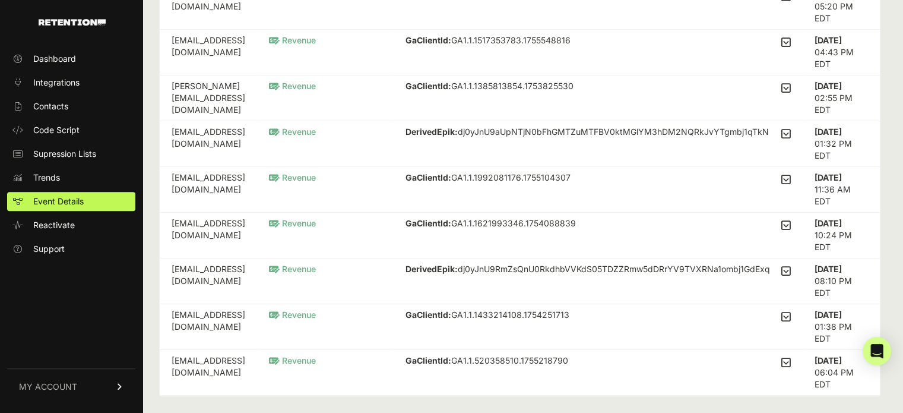
scroll to position [744, 0]
click at [49, 105] on span "Contacts" at bounding box center [50, 106] width 35 height 12
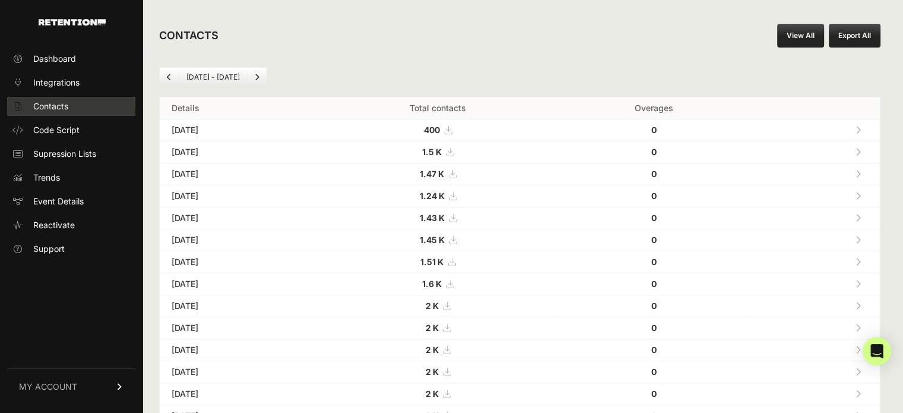
click at [64, 109] on span "Contacts" at bounding box center [50, 106] width 35 height 12
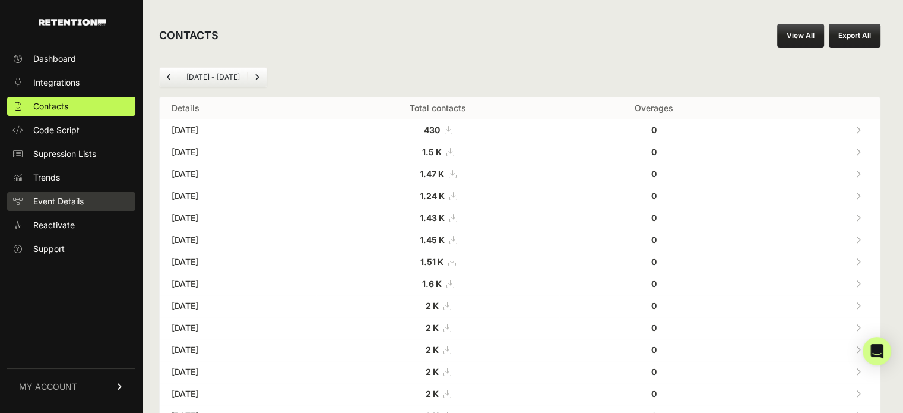
click at [55, 202] on span "Event Details" at bounding box center [58, 201] width 50 height 12
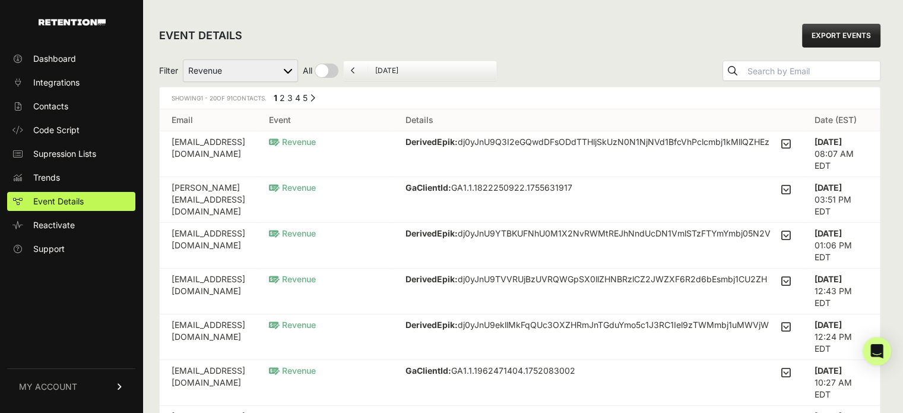
click at [258, 63] on select "Added to Cart Reclaim Revenue Viewed Product Reclaim" at bounding box center [240, 70] width 115 height 23
select select "cart"
click at [183, 59] on select "Added to Cart Reclaim Revenue Viewed Product Reclaim" at bounding box center [240, 70] width 115 height 23
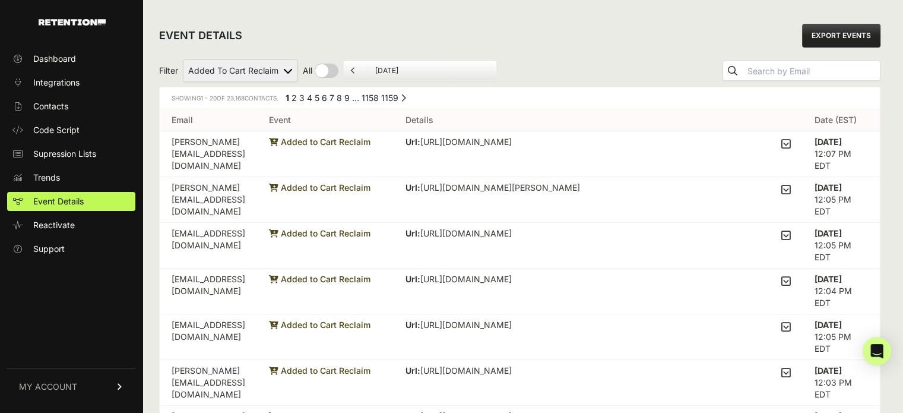
click at [631, 145] on p "Url: [URL][DOMAIN_NAME]" at bounding box center [518, 142] width 225 height 12
click at [371, 145] on span "Added to Cart Reclaim" at bounding box center [320, 142] width 102 height 10
click at [789, 144] on icon at bounding box center [786, 143] width 10 height 11
click at [0, 0] on input "checkbox" at bounding box center [0, 0] width 0 height 0
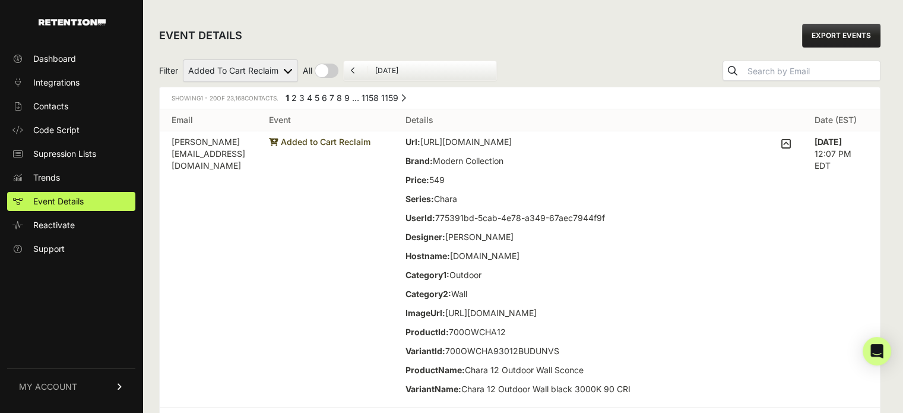
click at [789, 144] on icon at bounding box center [786, 143] width 10 height 11
click at [0, 0] on input "checkbox" at bounding box center [0, 0] width 0 height 0
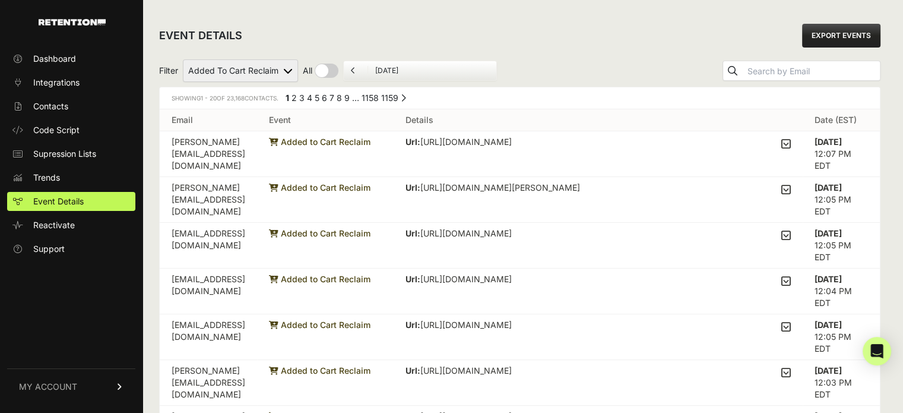
click at [790, 148] on icon at bounding box center [786, 143] width 10 height 11
click at [0, 0] on input "checkbox" at bounding box center [0, 0] width 0 height 0
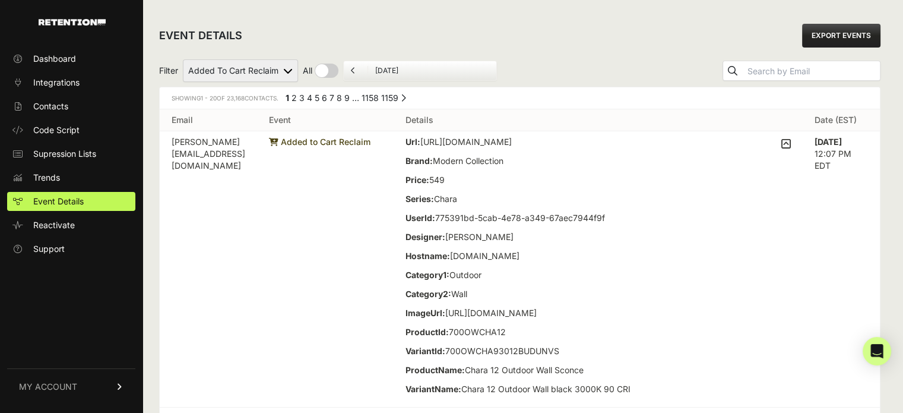
click at [791, 141] on icon at bounding box center [786, 143] width 10 height 11
click at [0, 0] on input "checkbox" at bounding box center [0, 0] width 0 height 0
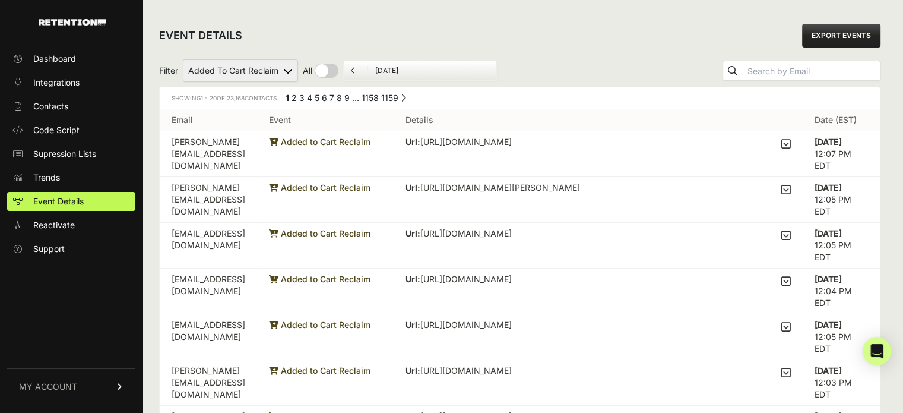
click at [791, 182] on label at bounding box center [786, 190] width 10 height 17
click at [0, 0] on input "checkbox" at bounding box center [0, 0] width 0 height 0
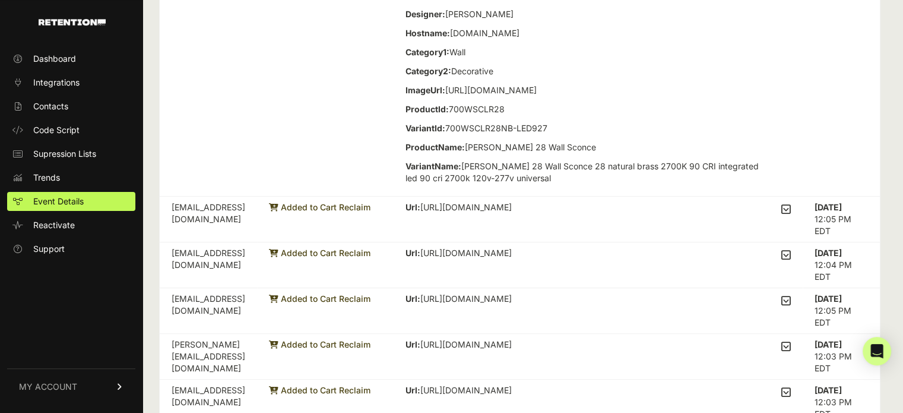
scroll to position [297, 0]
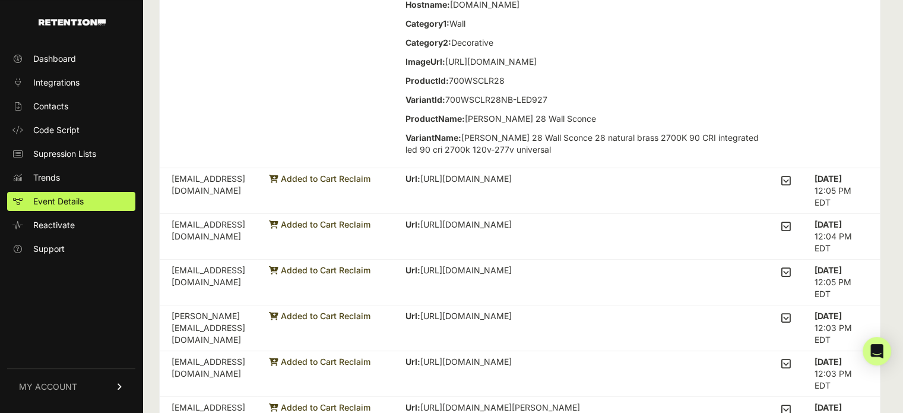
click at [798, 214] on td "Url: [URL][DOMAIN_NAME] Brand: GL Fan Collection Price: 329 Series: UserId: 762…" at bounding box center [598, 191] width 409 height 46
click at [791, 186] on icon at bounding box center [786, 180] width 10 height 11
click at [0, 0] on input "checkbox" at bounding box center [0, 0] width 0 height 0
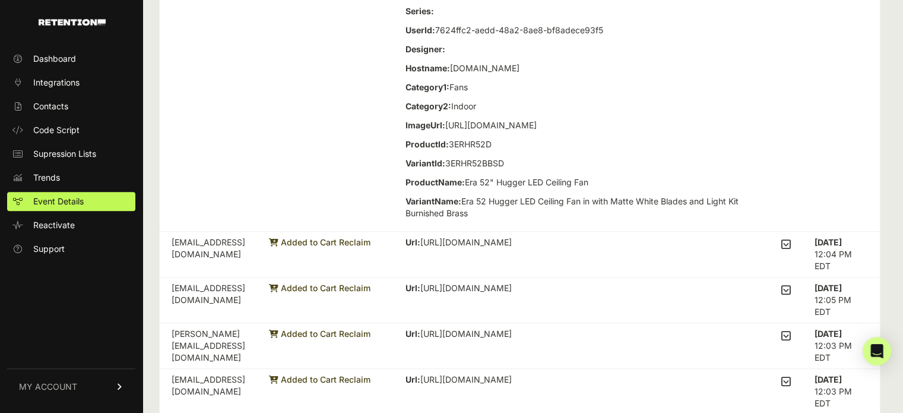
scroll to position [594, 0]
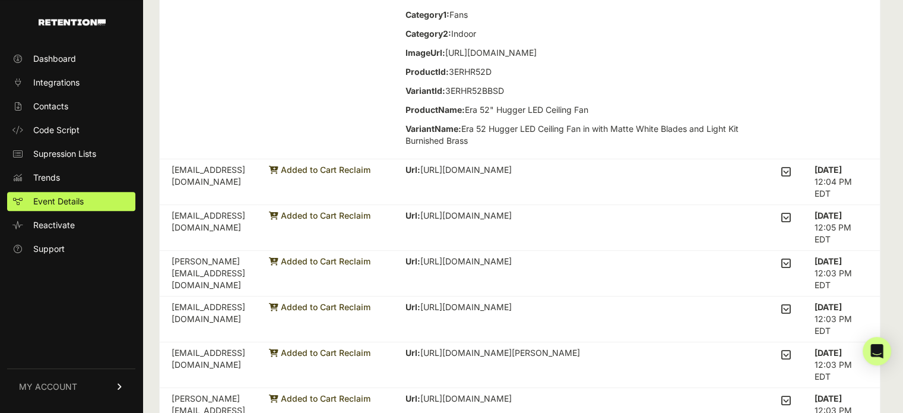
click at [791, 177] on icon at bounding box center [786, 171] width 10 height 11
click at [0, 0] on input "checkbox" at bounding box center [0, 0] width 0 height 0
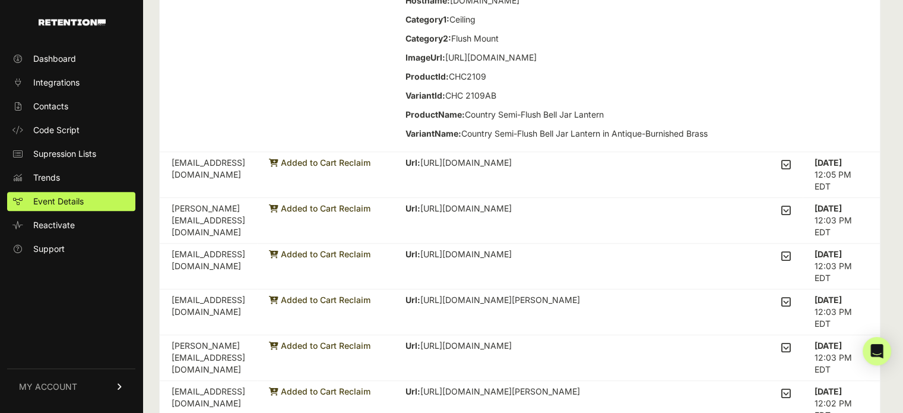
scroll to position [950, 0]
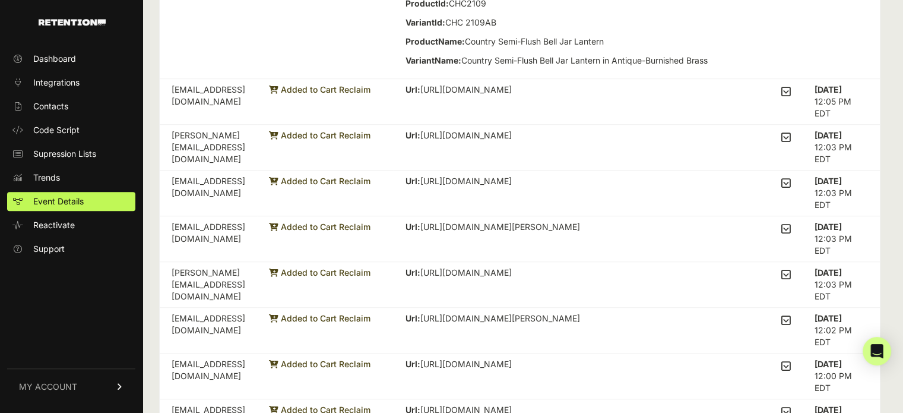
click at [791, 143] on icon at bounding box center [786, 137] width 10 height 11
click at [0, 0] on input "checkbox" at bounding box center [0, 0] width 0 height 0
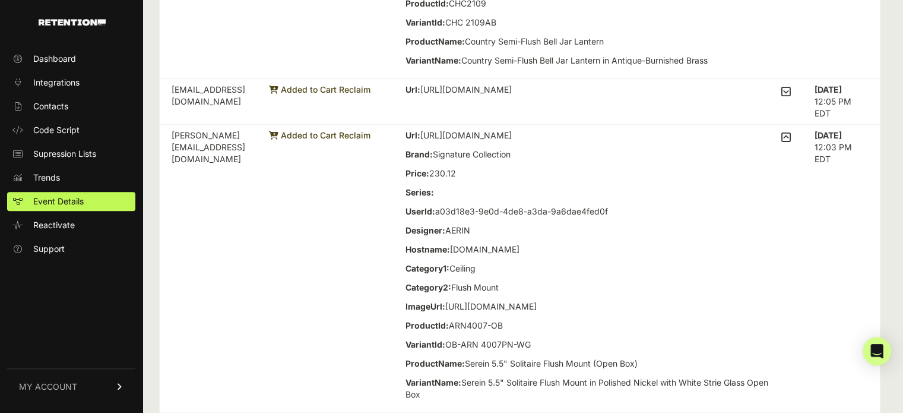
click at [791, 97] on icon at bounding box center [786, 91] width 10 height 11
click at [0, 0] on input "checkbox" at bounding box center [0, 0] width 0 height 0
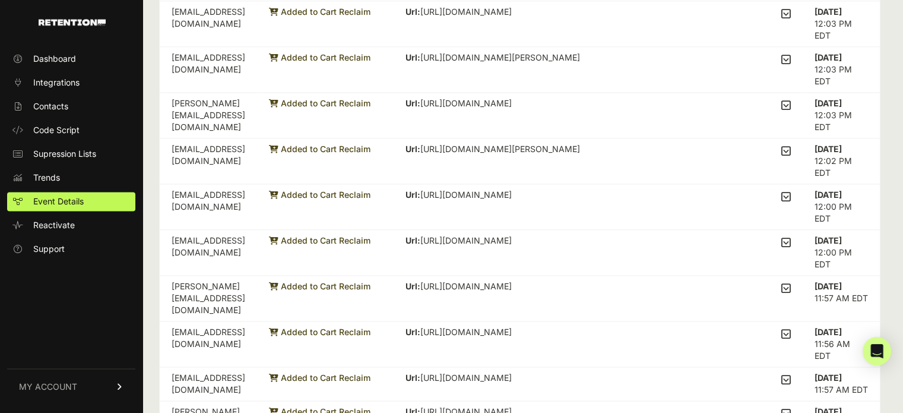
scroll to position [1603, 0]
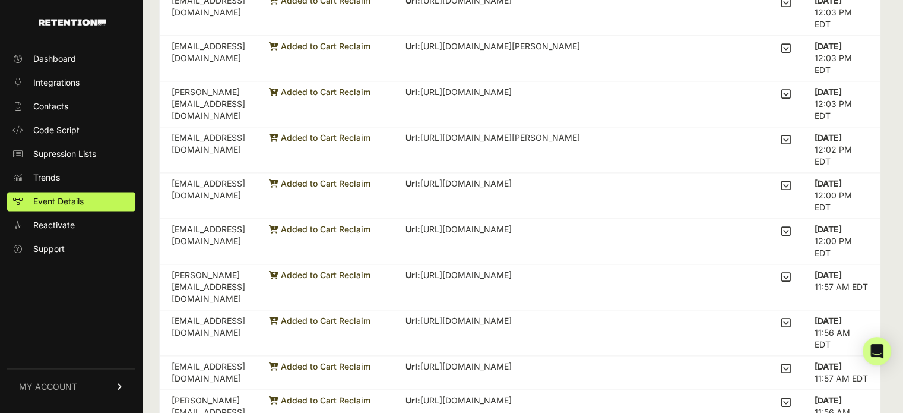
click at [791, 53] on icon at bounding box center [786, 48] width 10 height 11
click at [0, 0] on input "checkbox" at bounding box center [0, 0] width 0 height 0
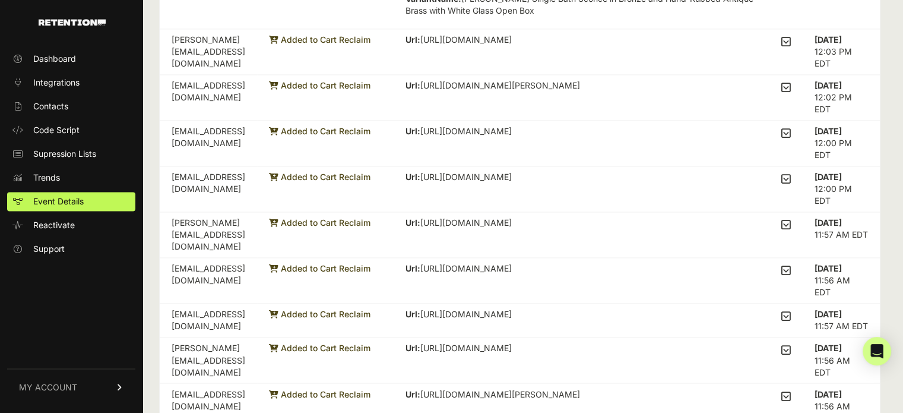
scroll to position [2019, 0]
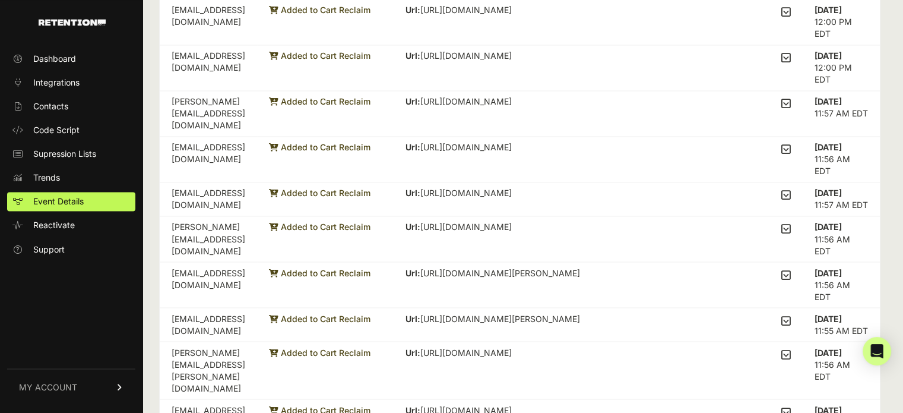
click at [0, 0] on input "checkbox" at bounding box center [0, 0] width 0 height 0
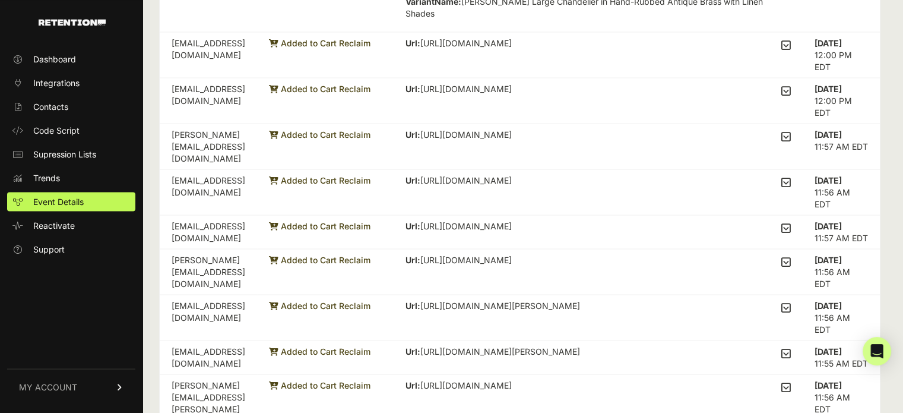
scroll to position [2316, 0]
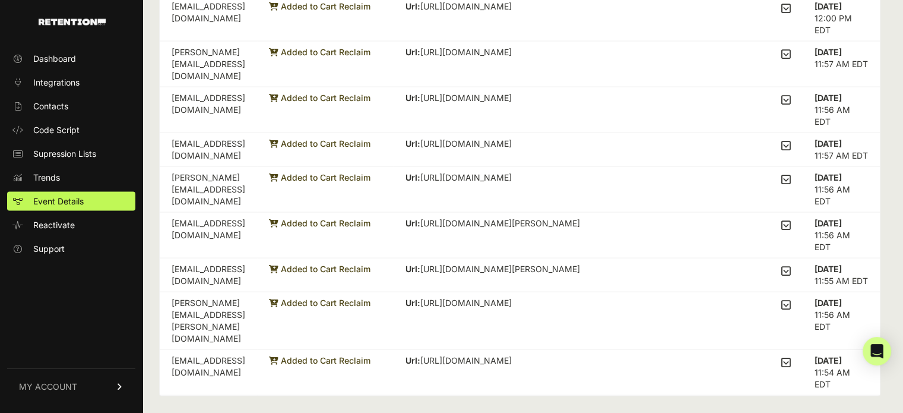
click at [0, 0] on input "checkbox" at bounding box center [0, 0] width 0 height 0
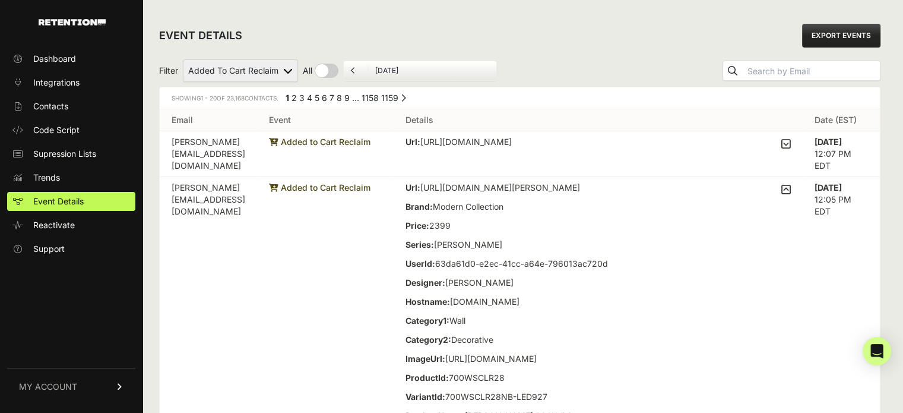
scroll to position [0, 0]
click at [244, 68] on select "Added to Cart Reclaim Revenue Viewed Product Reclaim" at bounding box center [240, 70] width 115 height 23
click at [247, 127] on th "Email" at bounding box center [208, 120] width 97 height 22
click at [270, 71] on select "Added to Cart Reclaim Revenue Viewed Product Reclaim" at bounding box center [240, 70] width 115 height 23
select select "Viewed Product Reclaim"
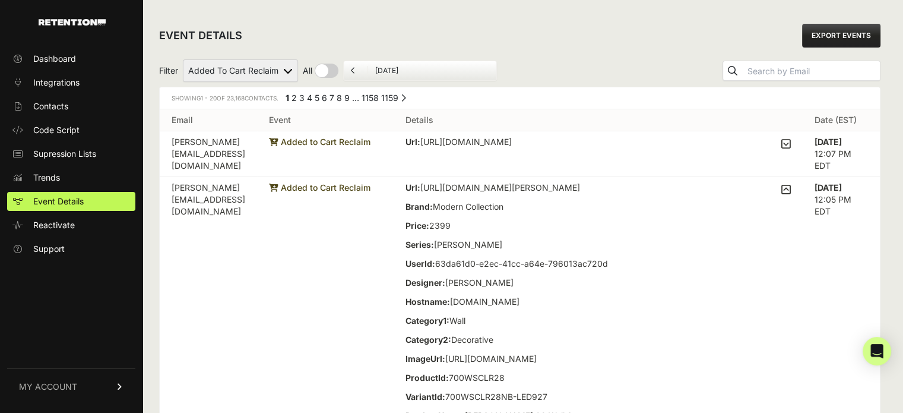
click at [183, 59] on select "Added to Cart Reclaim Revenue Viewed Product Reclaim" at bounding box center [240, 70] width 115 height 23
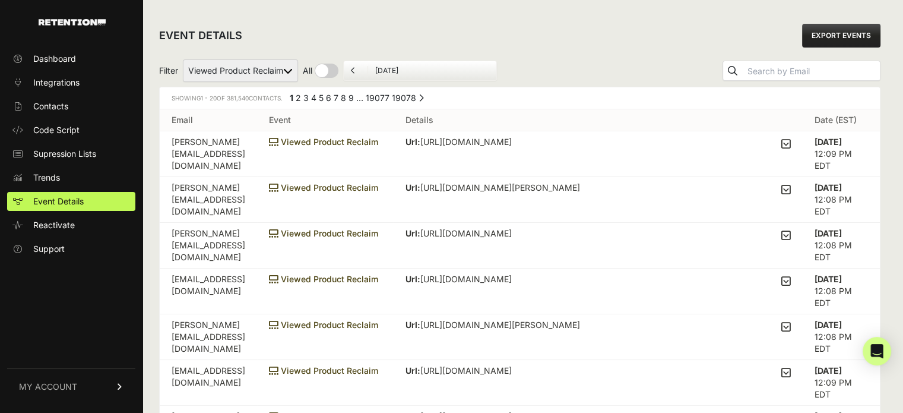
click at [786, 143] on div "Url: [URL][DOMAIN_NAME] Brand: Signature Collection Price: 479.00 Series: [PERS…" at bounding box center [598, 144] width 385 height 17
click at [789, 144] on icon at bounding box center [786, 143] width 10 height 11
click at [0, 0] on input "checkbox" at bounding box center [0, 0] width 0 height 0
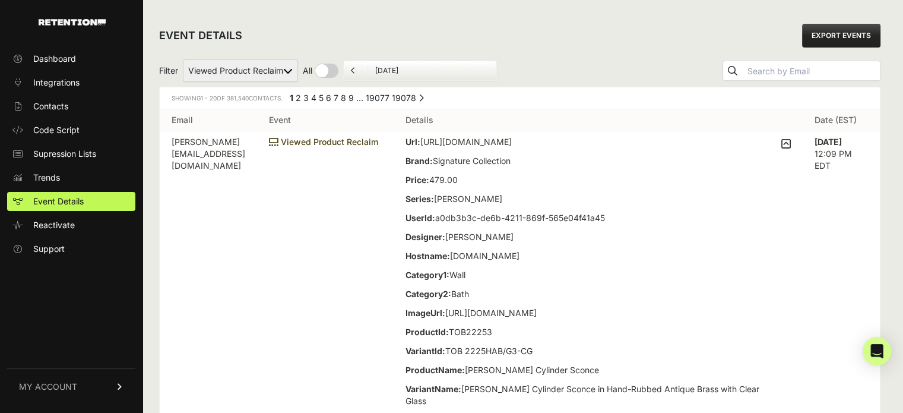
click at [789, 144] on icon at bounding box center [786, 143] width 10 height 11
click at [0, 0] on input "checkbox" at bounding box center [0, 0] width 0 height 0
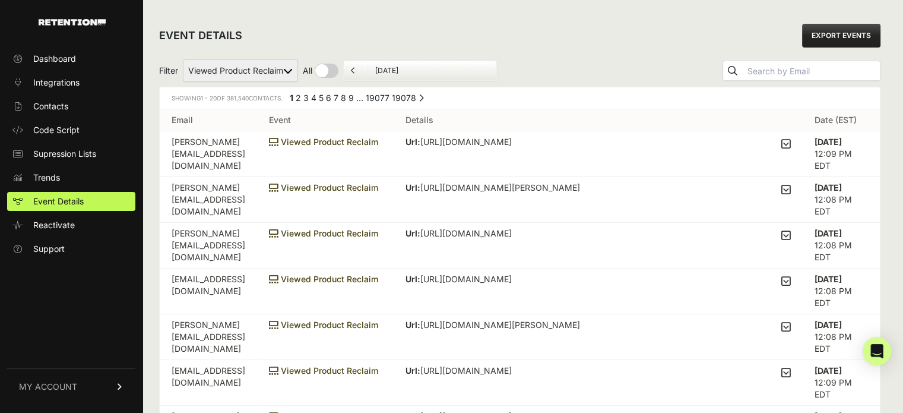
click at [791, 188] on icon at bounding box center [786, 189] width 10 height 11
click at [0, 0] on input "checkbox" at bounding box center [0, 0] width 0 height 0
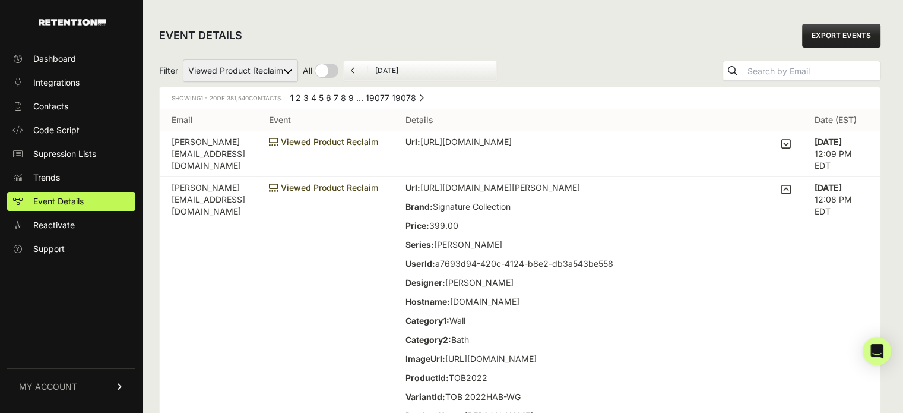
click at [791, 188] on icon at bounding box center [786, 189] width 10 height 11
click at [0, 0] on input "checkbox" at bounding box center [0, 0] width 0 height 0
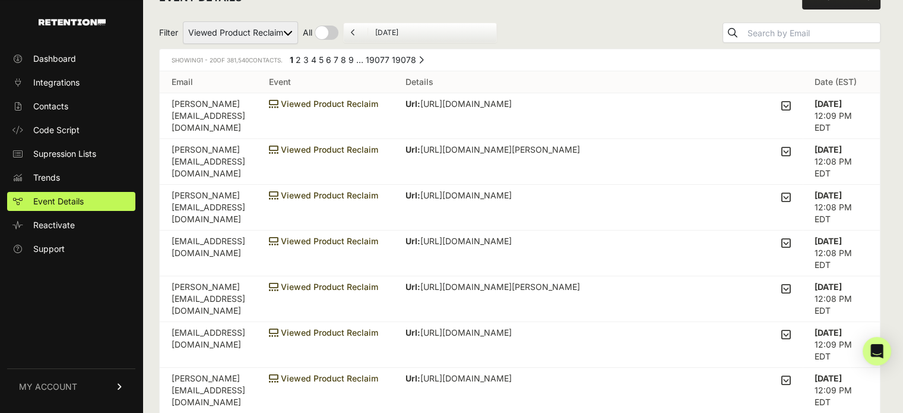
scroll to position [59, 0]
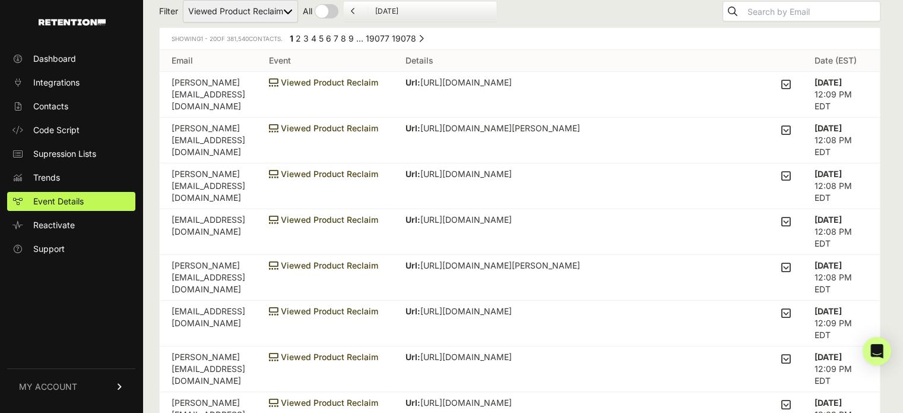
click at [791, 180] on icon at bounding box center [786, 175] width 10 height 11
click at [0, 0] on input "checkbox" at bounding box center [0, 0] width 0 height 0
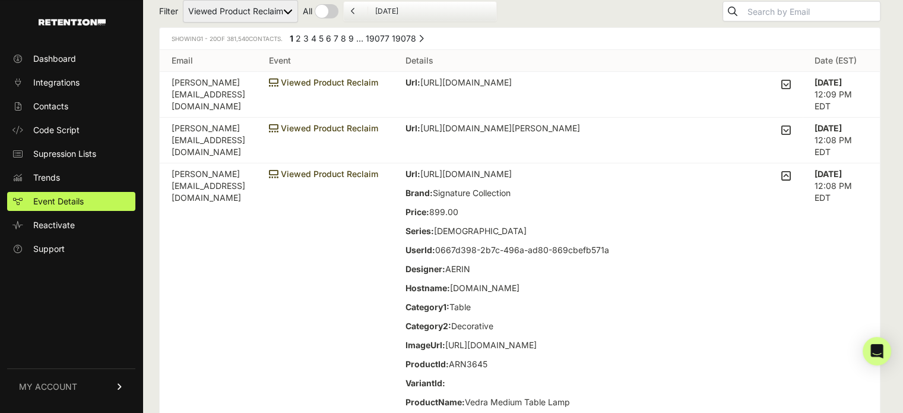
click at [791, 180] on icon at bounding box center [786, 175] width 10 height 11
click at [0, 0] on input "checkbox" at bounding box center [0, 0] width 0 height 0
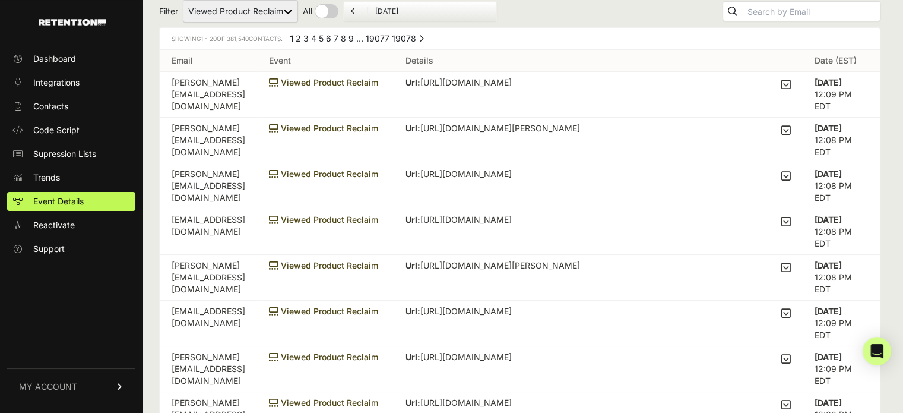
click at [790, 227] on label at bounding box center [786, 222] width 10 height 17
click at [0, 0] on input "checkbox" at bounding box center [0, 0] width 0 height 0
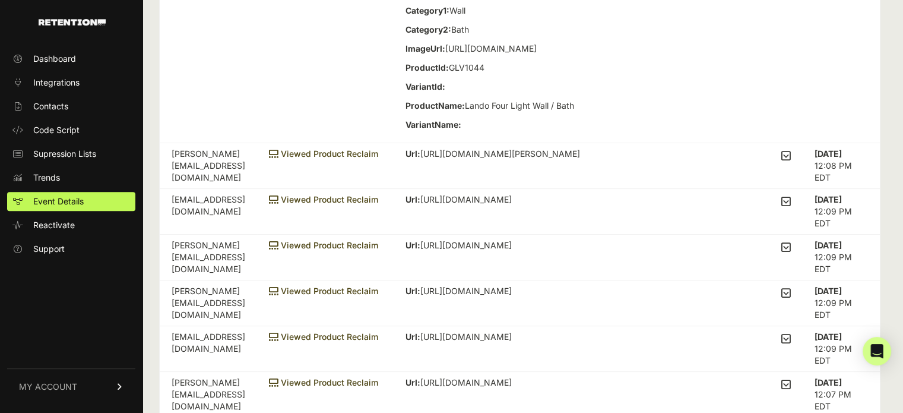
scroll to position [475, 0]
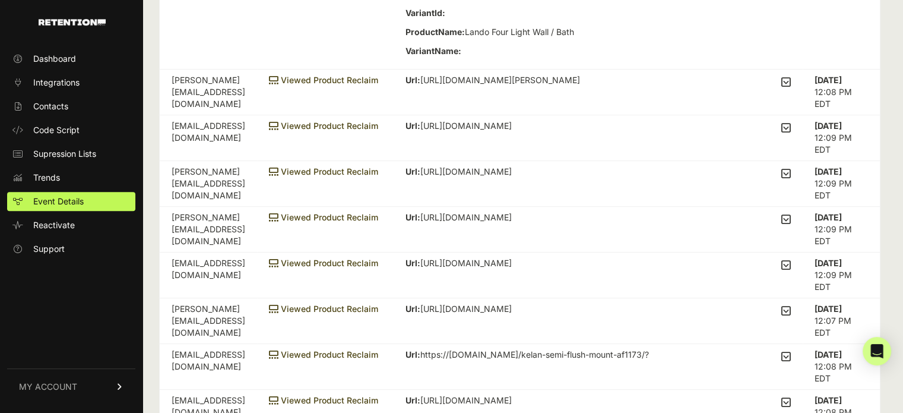
click at [791, 133] on icon at bounding box center [786, 127] width 10 height 11
click at [0, 0] on input "checkbox" at bounding box center [0, 0] width 0 height 0
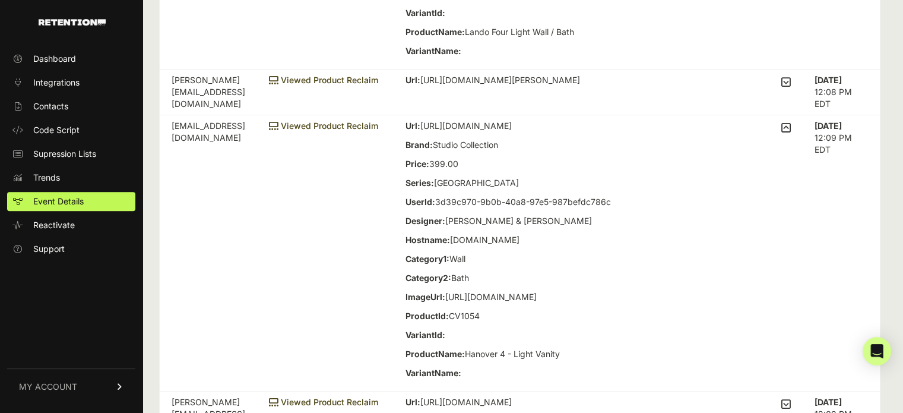
click at [789, 91] on label at bounding box center [786, 82] width 10 height 17
click at [0, 0] on input "checkbox" at bounding box center [0, 0] width 0 height 0
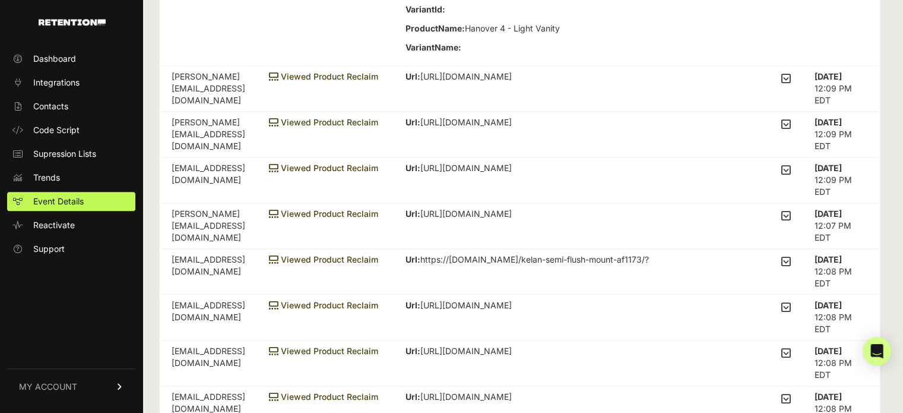
scroll to position [1188, 0]
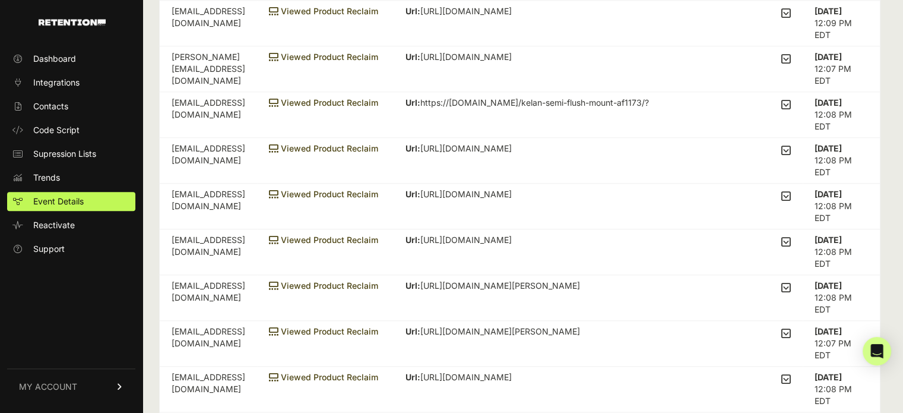
click at [791, 64] on icon at bounding box center [786, 58] width 10 height 11
click at [0, 0] on input "checkbox" at bounding box center [0, 0] width 0 height 0
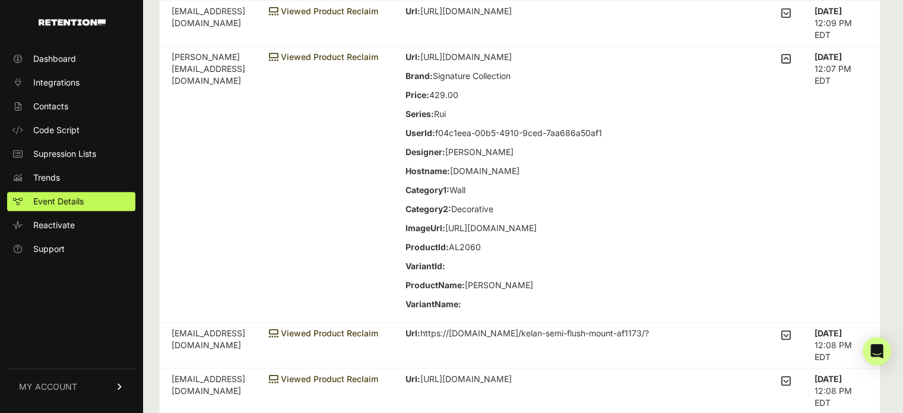
click at [791, 18] on icon at bounding box center [786, 13] width 10 height 11
click at [0, 0] on input "checkbox" at bounding box center [0, 0] width 0 height 0
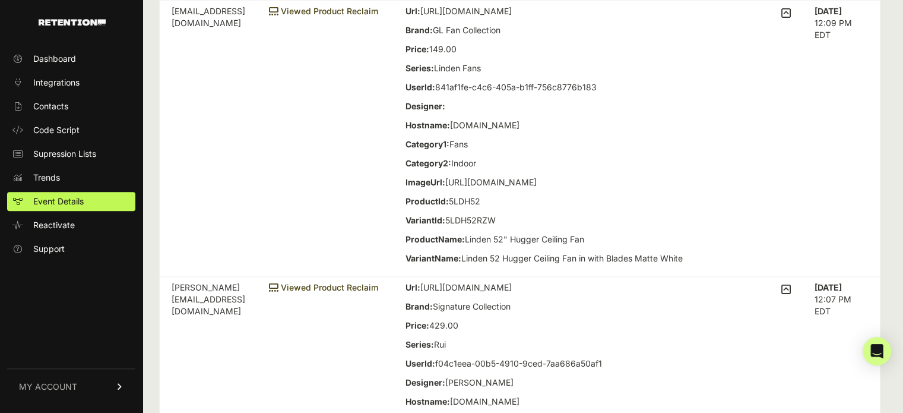
click at [0, 0] on input "checkbox" at bounding box center [0, 0] width 0 height 0
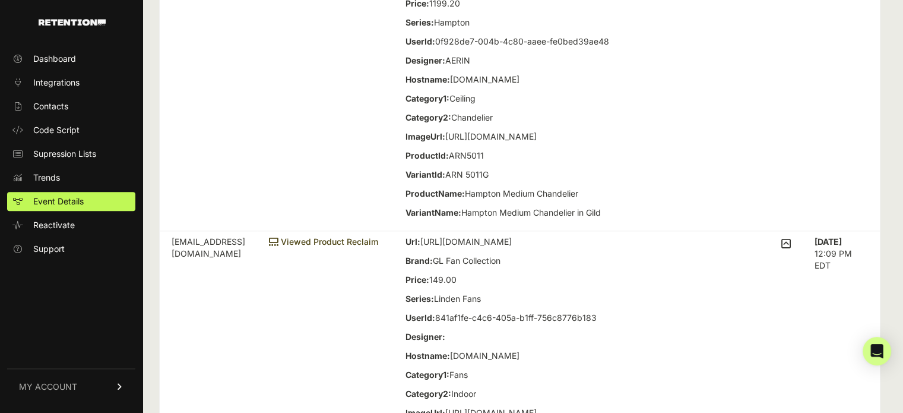
click at [0, 0] on input "checkbox" at bounding box center [0, 0] width 0 height 0
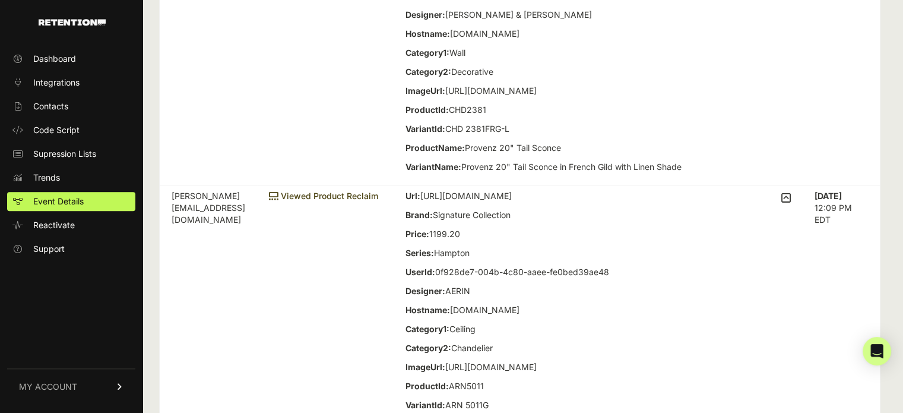
click at [0, 0] on input "checkbox" at bounding box center [0, 0] width 0 height 0
